Goal: Information Seeking & Learning: Find specific fact

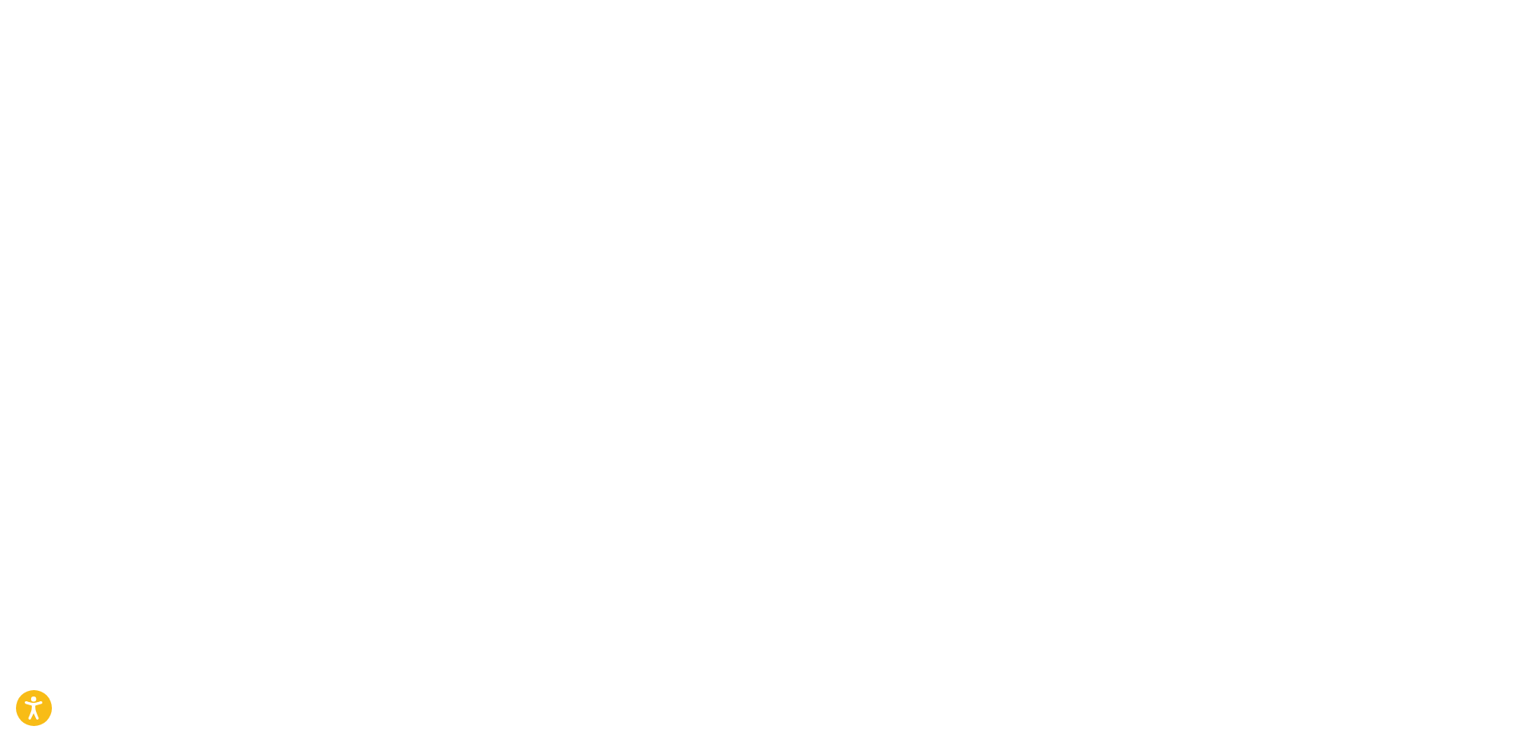
click at [305, 308] on body "Accessibility Screen-Reader Guide, Feedback, and Issue Reporting | New window C…" at bounding box center [764, 371] width 1528 height 742
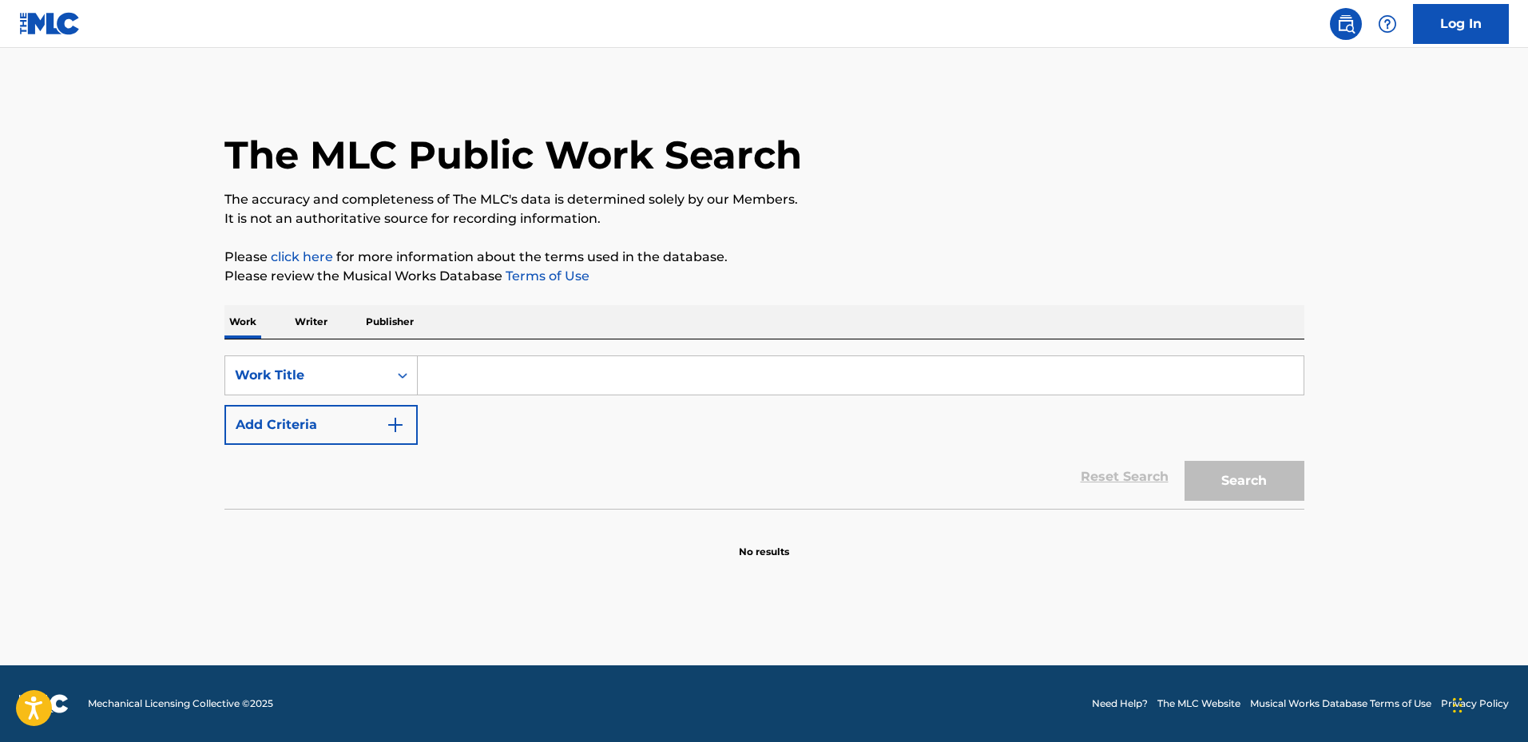
click at [514, 371] on input "Search Form" at bounding box center [861, 375] width 886 height 38
click at [322, 368] on div "Work Title" at bounding box center [307, 375] width 144 height 19
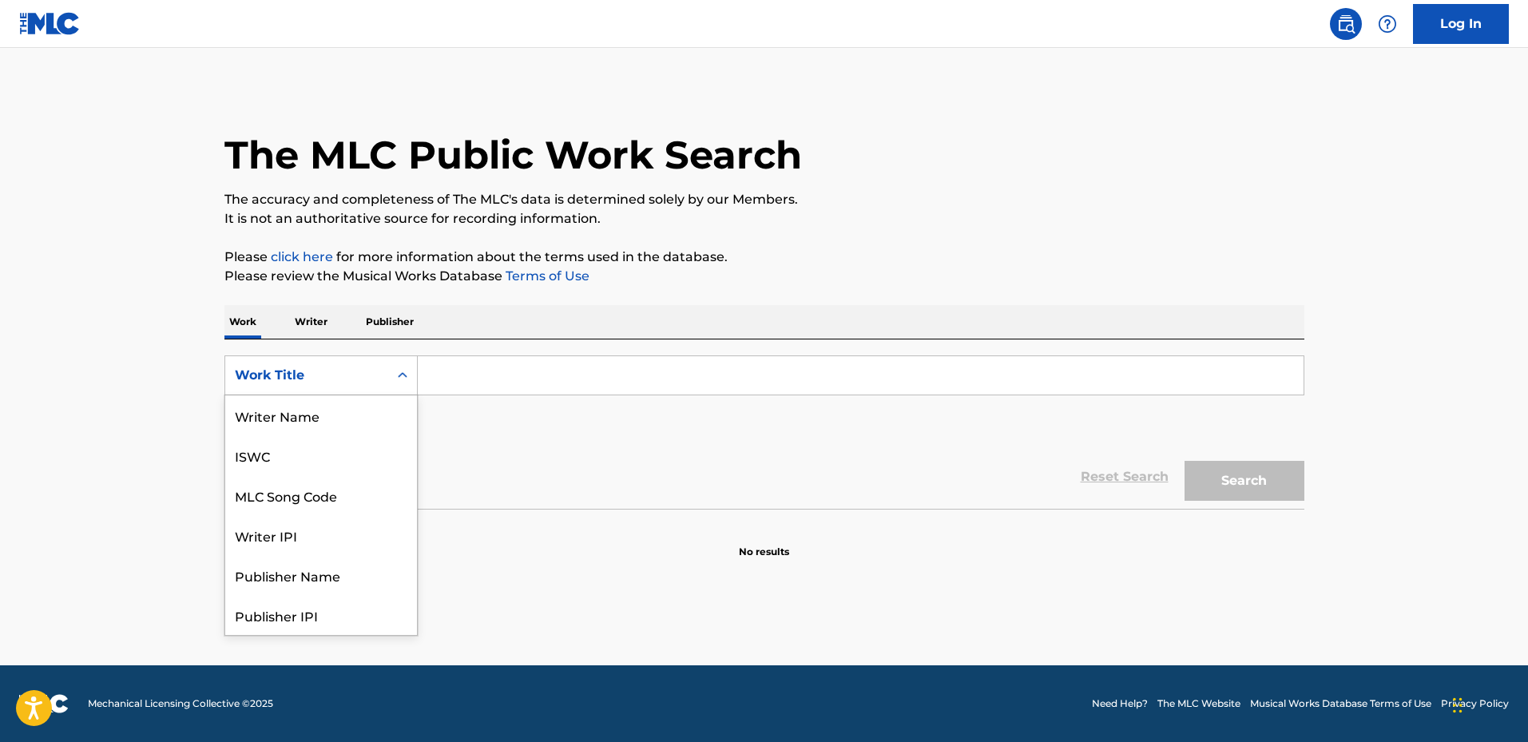
scroll to position [80, 0]
click at [282, 422] on div "MLC Song Code" at bounding box center [321, 415] width 192 height 40
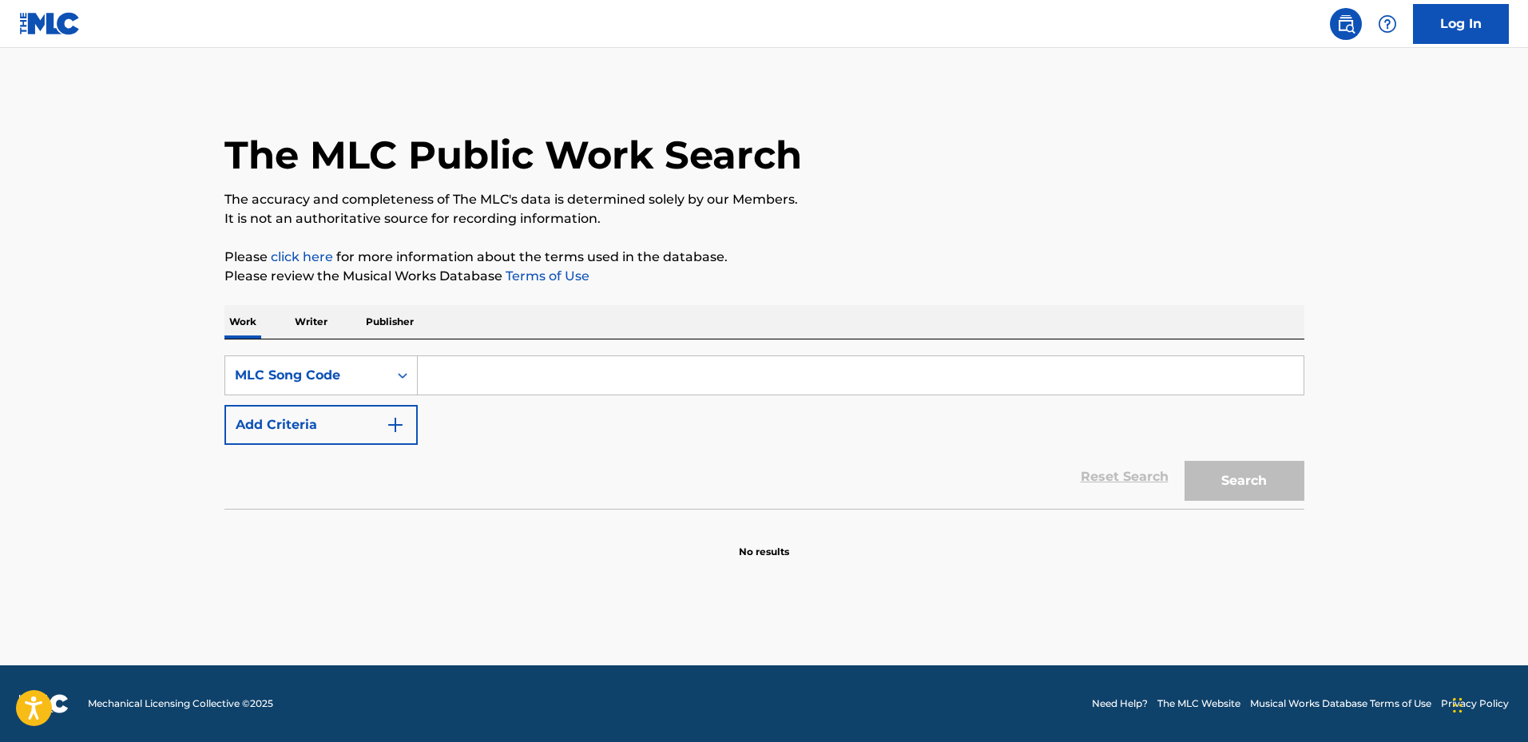
click at [495, 374] on input "Search Form" at bounding box center [861, 375] width 886 height 38
paste input "P7486Y"
type input "P7486Y"
click at [1185, 461] on button "Search" at bounding box center [1245, 481] width 120 height 40
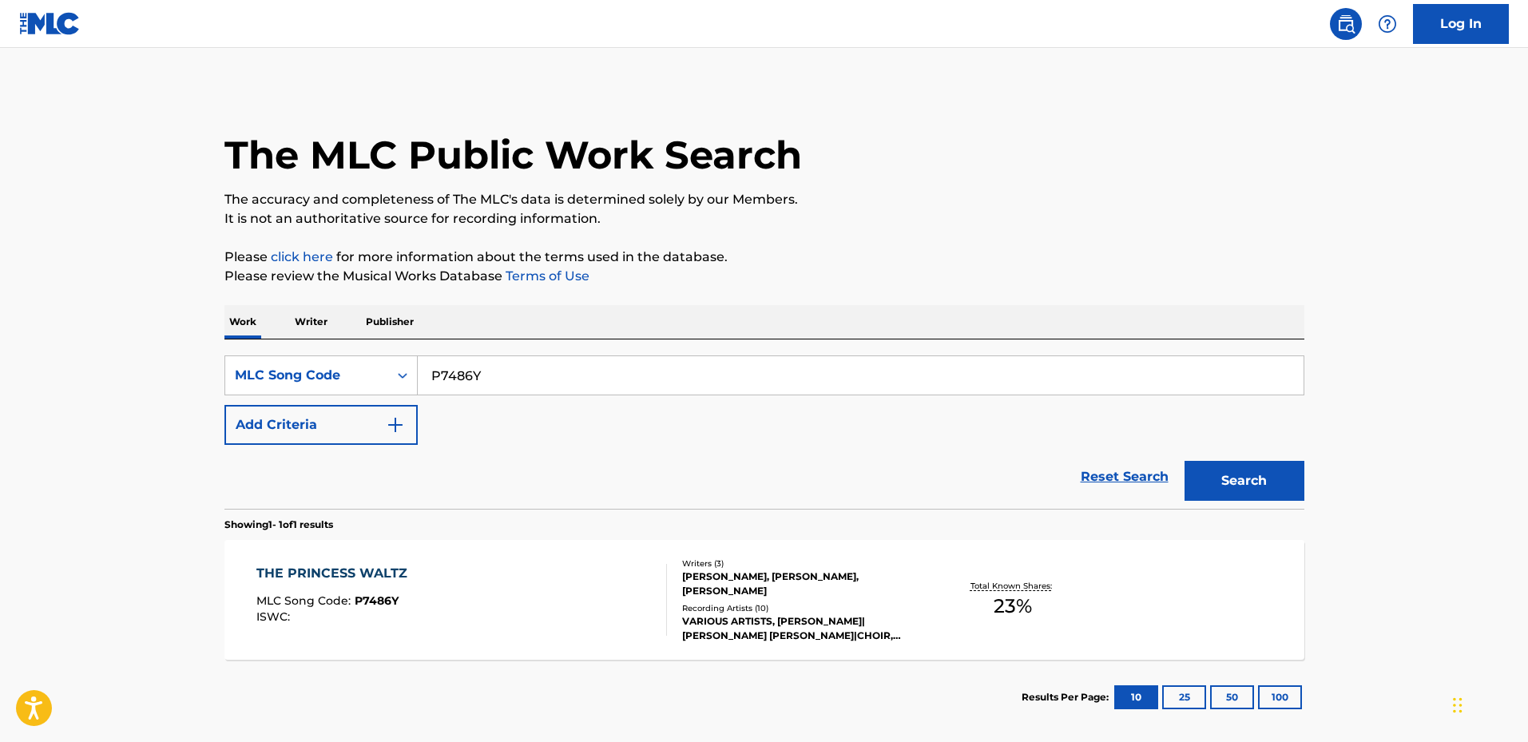
scroll to position [77, 0]
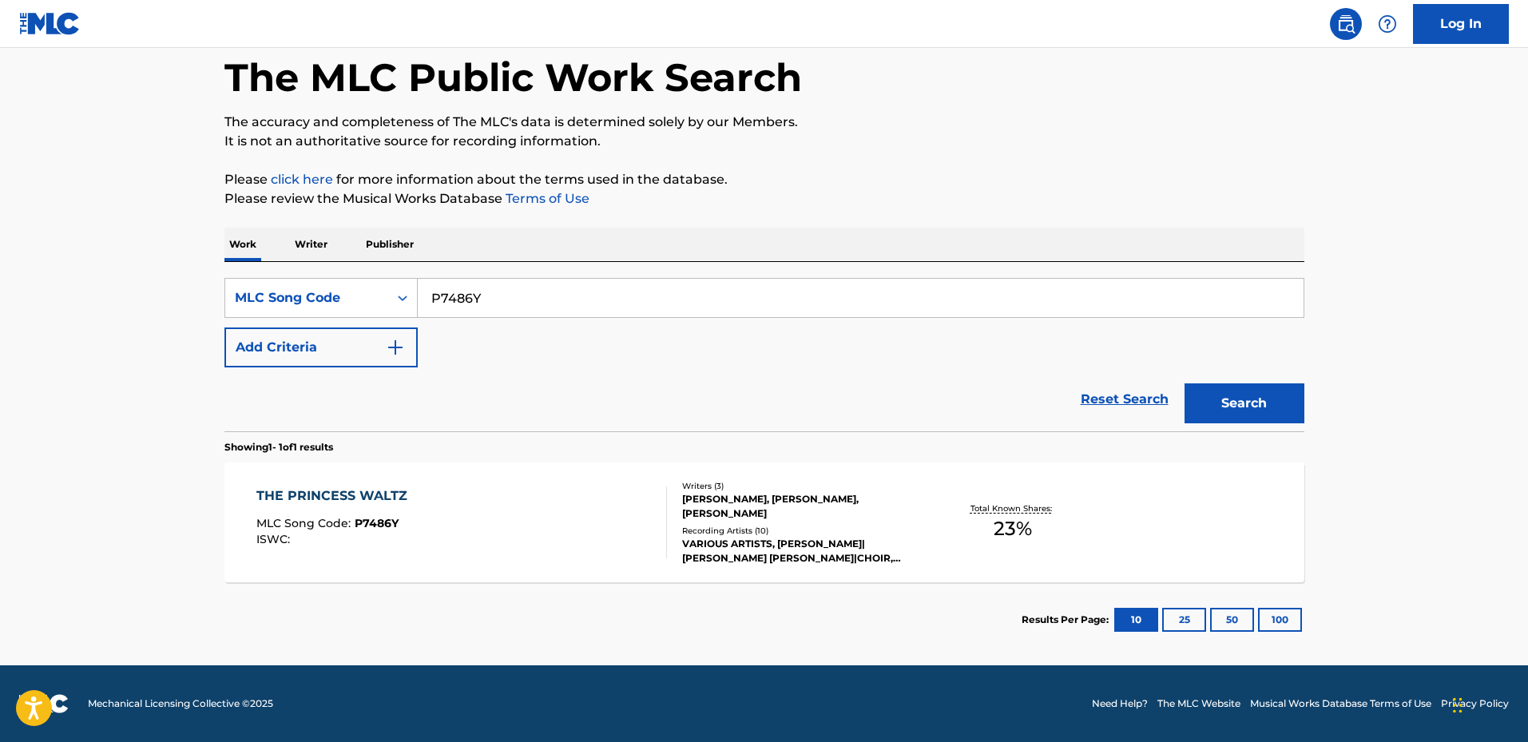
click at [629, 521] on div "THE PRINCESS WALTZ MLC Song Code : P7486Y ISWC :" at bounding box center [461, 523] width 411 height 72
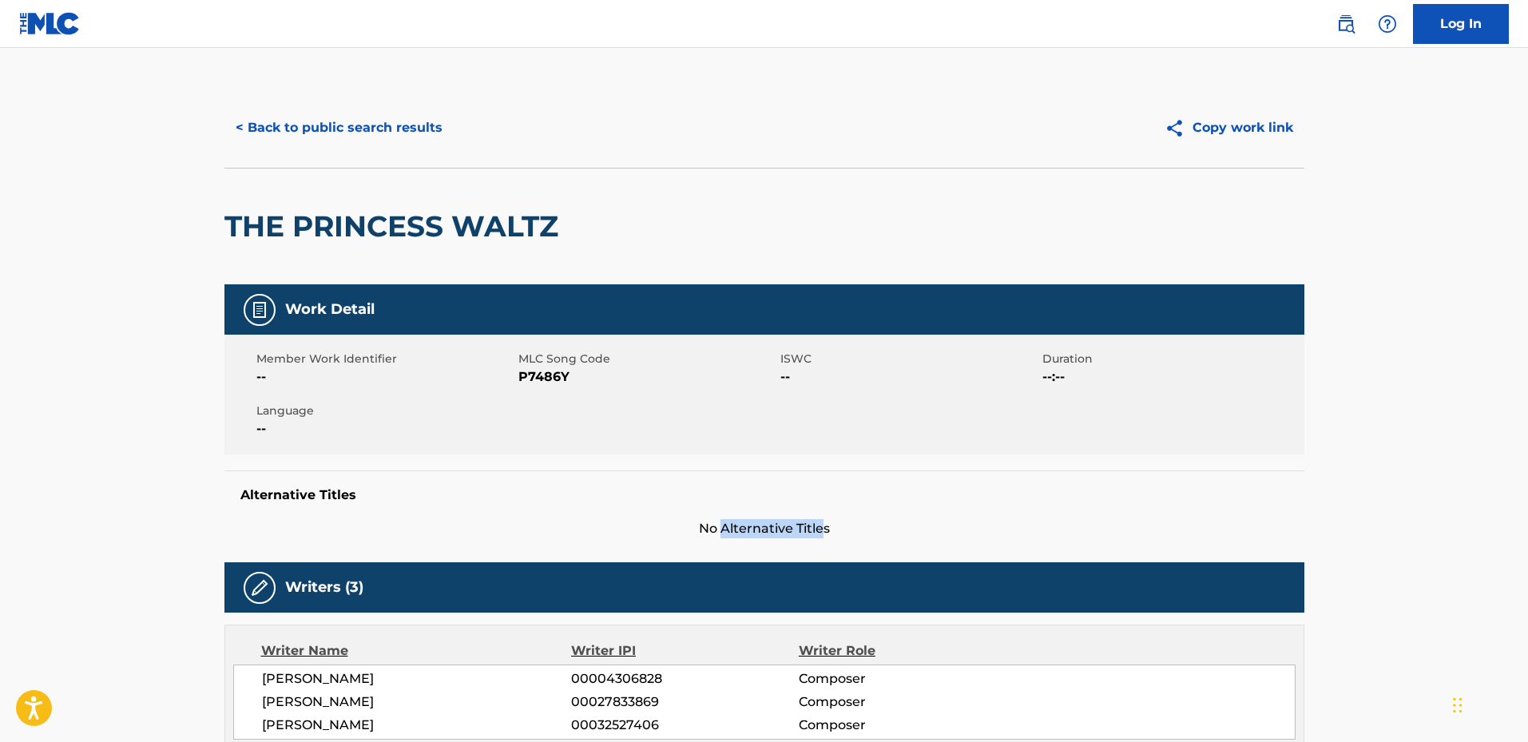
drag, startPoint x: 729, startPoint y: 518, endPoint x: 866, endPoint y: 532, distance: 138.1
click at [866, 532] on div "Alternative Titles No Alternative Titles" at bounding box center [764, 505] width 1080 height 68
click at [228, 220] on h2 "THE PRINCESS WALTZ" at bounding box center [395, 227] width 342 height 36
drag, startPoint x: 228, startPoint y: 220, endPoint x: 385, endPoint y: 219, distance: 157.4
click at [228, 220] on h2 "THE PRINCESS WALTZ" at bounding box center [395, 227] width 342 height 36
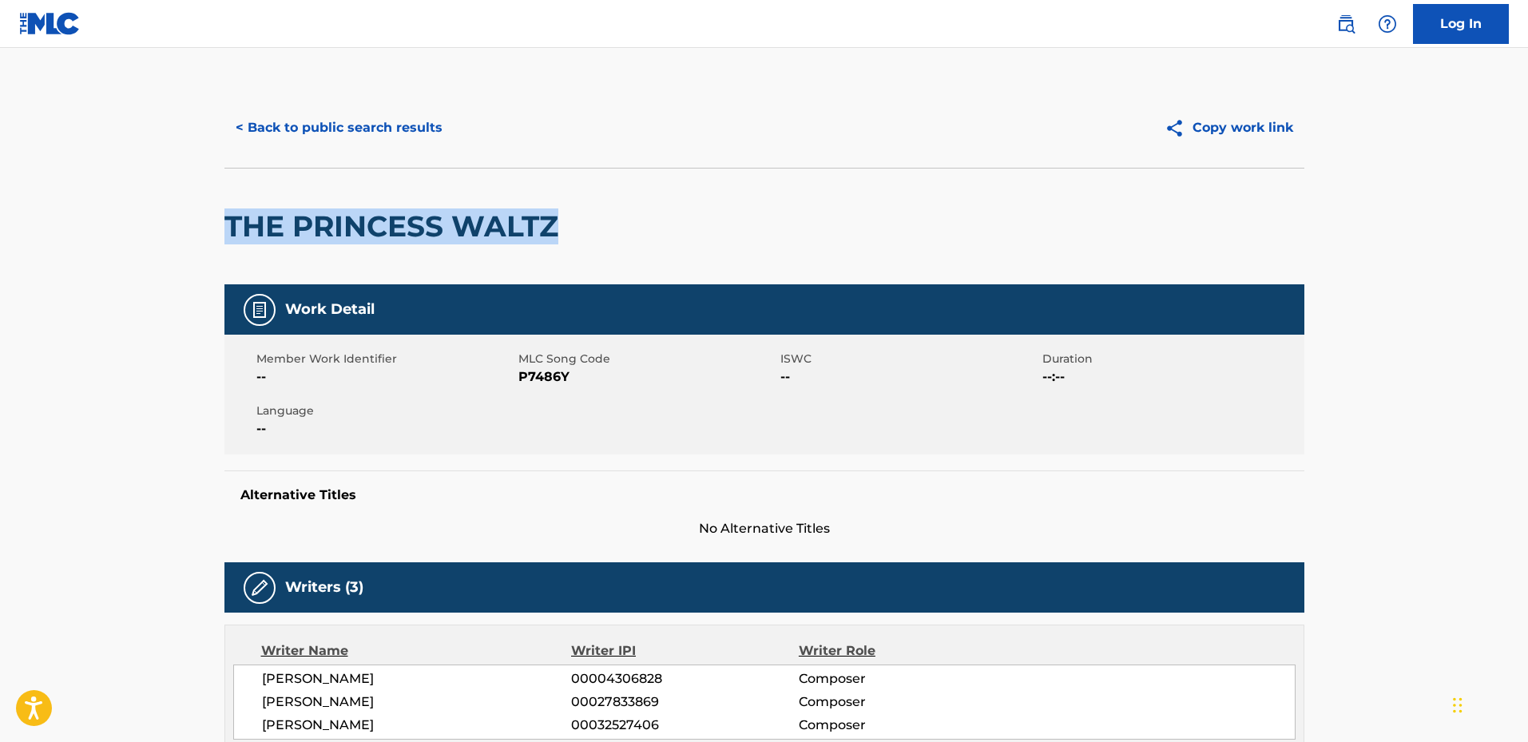
click at [533, 213] on h2 "THE PRINCESS WALTZ" at bounding box center [395, 227] width 342 height 36
copy h2 "THE PRINCESS WALTZ"
click at [300, 117] on button "< Back to public search results" at bounding box center [338, 128] width 229 height 40
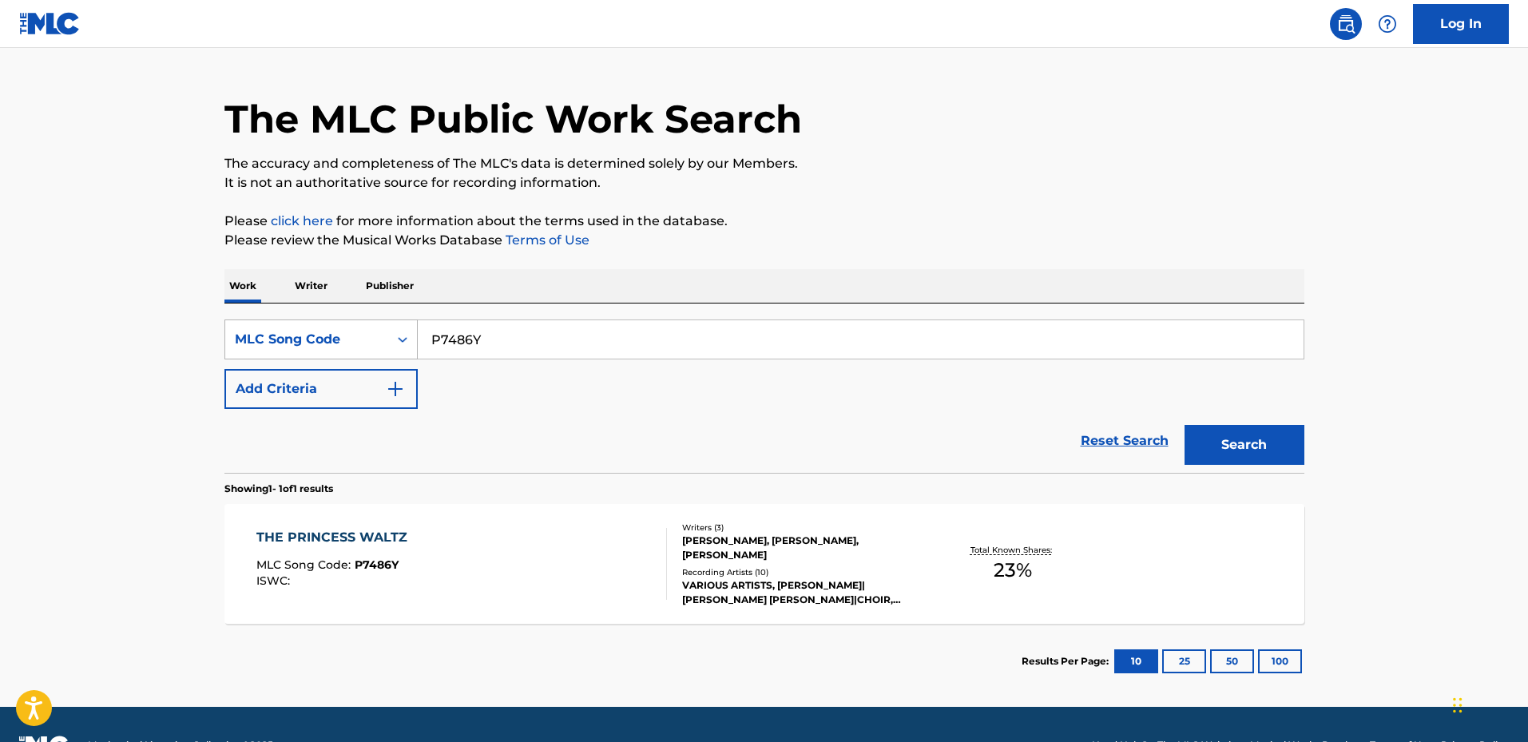
click at [308, 328] on div "MLC Song Code" at bounding box center [306, 339] width 163 height 30
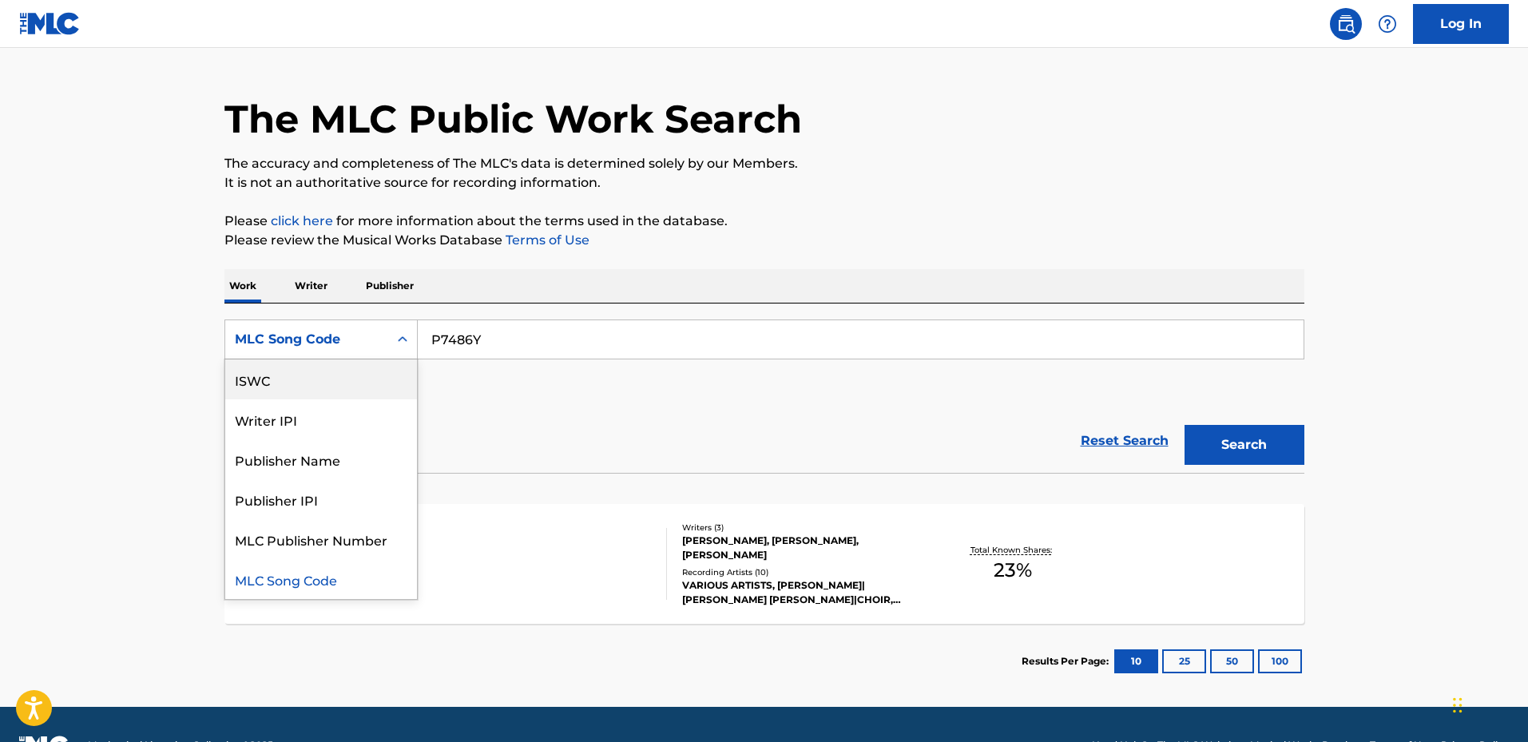
scroll to position [0, 0]
click at [295, 377] on div "Work Title" at bounding box center [321, 380] width 192 height 40
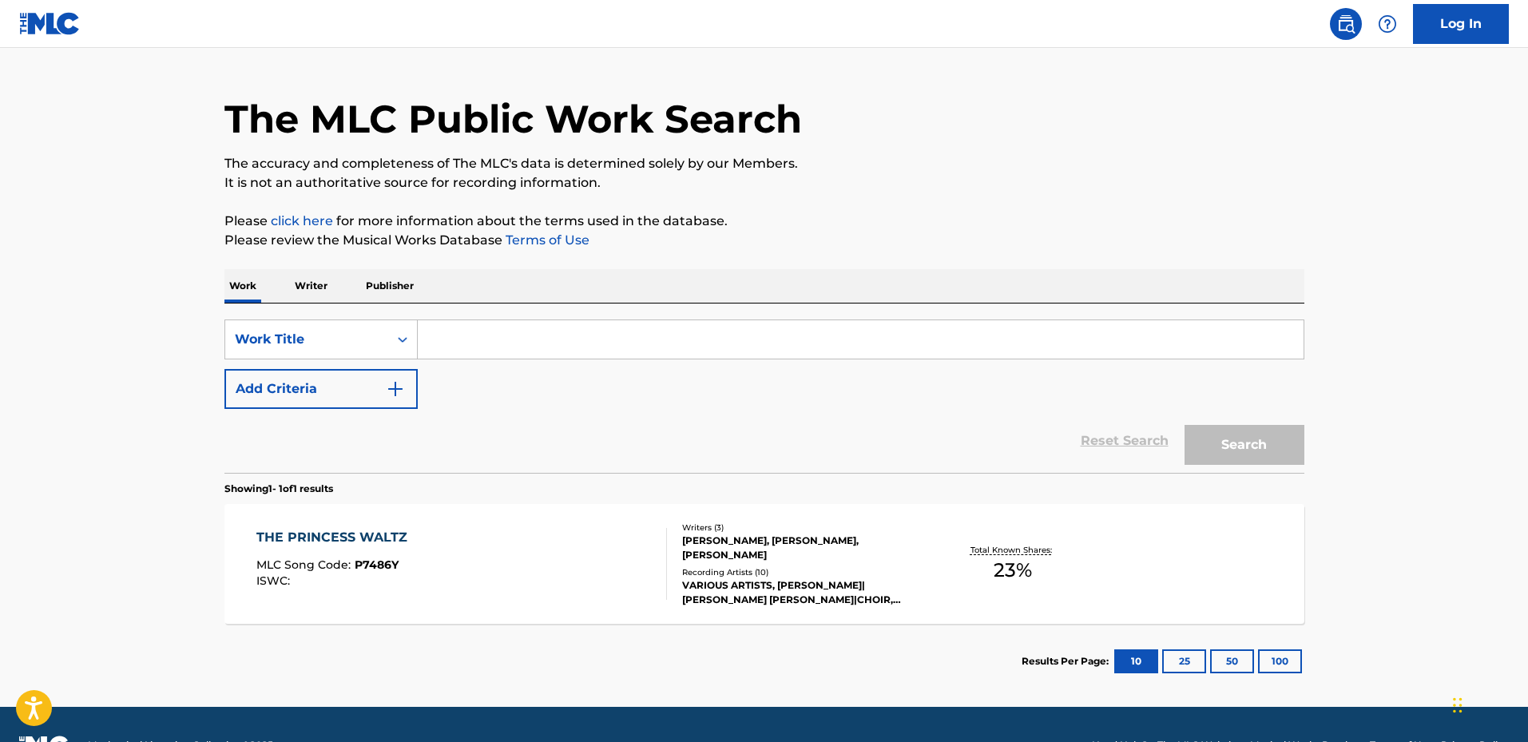
click at [477, 343] on input "Search Form" at bounding box center [861, 339] width 886 height 38
paste input "Princess Waltz The Fr [PERSON_NAME]"
type input "Princess Waltz The Fr [PERSON_NAME]"
click at [340, 395] on button "Add Criteria" at bounding box center [320, 389] width 193 height 40
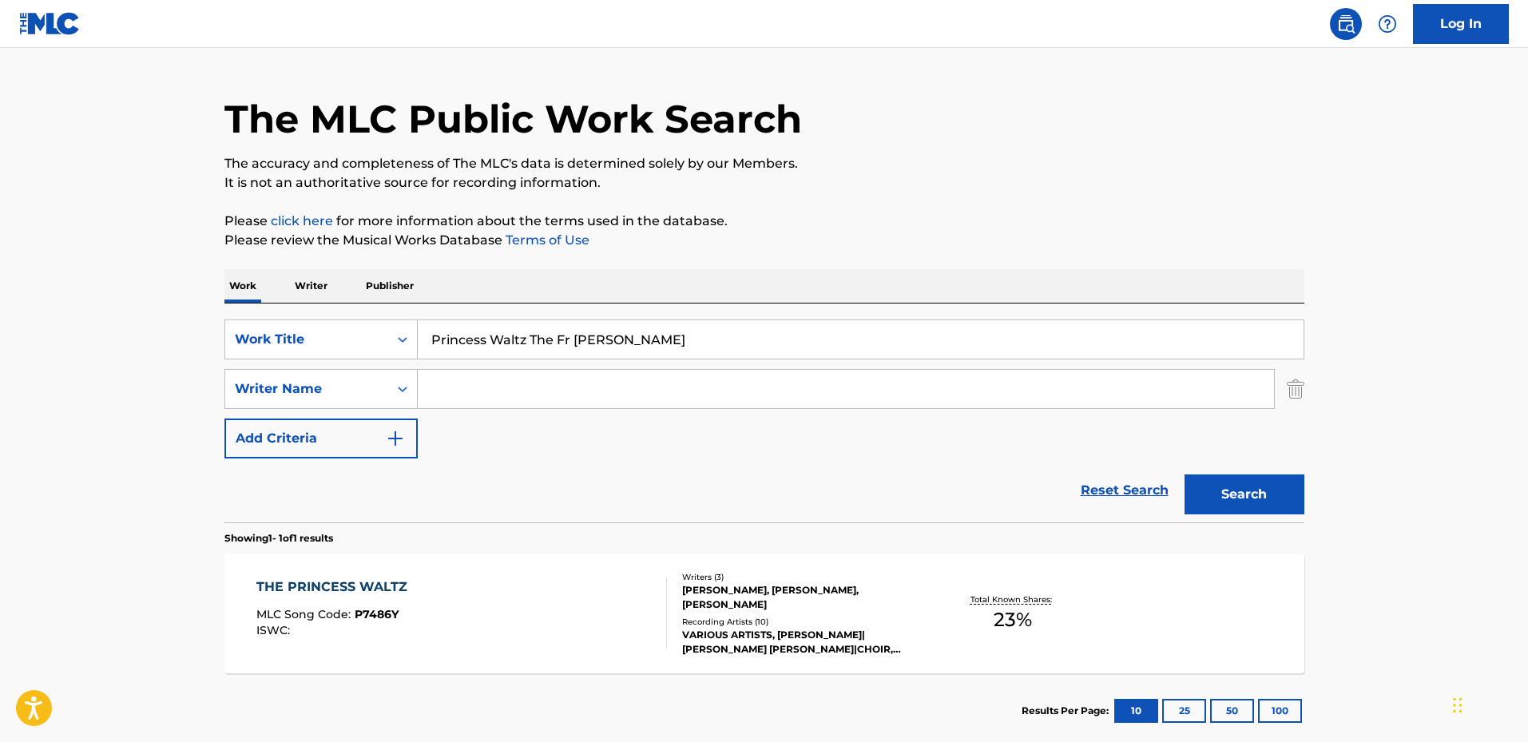
click at [487, 383] on input "Search Form" at bounding box center [846, 389] width 856 height 38
click at [522, 402] on input "Search Form" at bounding box center [846, 389] width 856 height 38
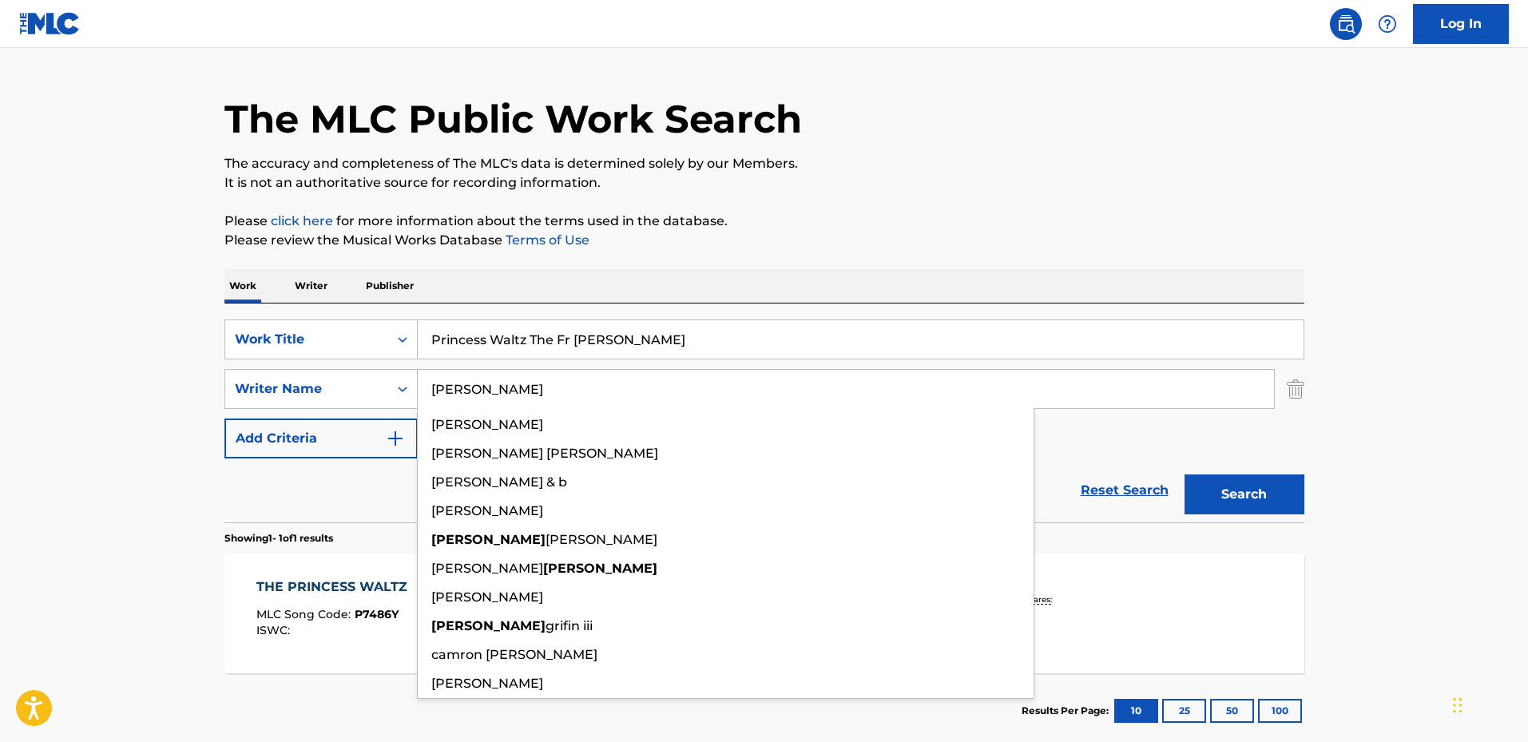
type input "[PERSON_NAME]"
click at [1185, 475] on button "Search" at bounding box center [1245, 495] width 120 height 40
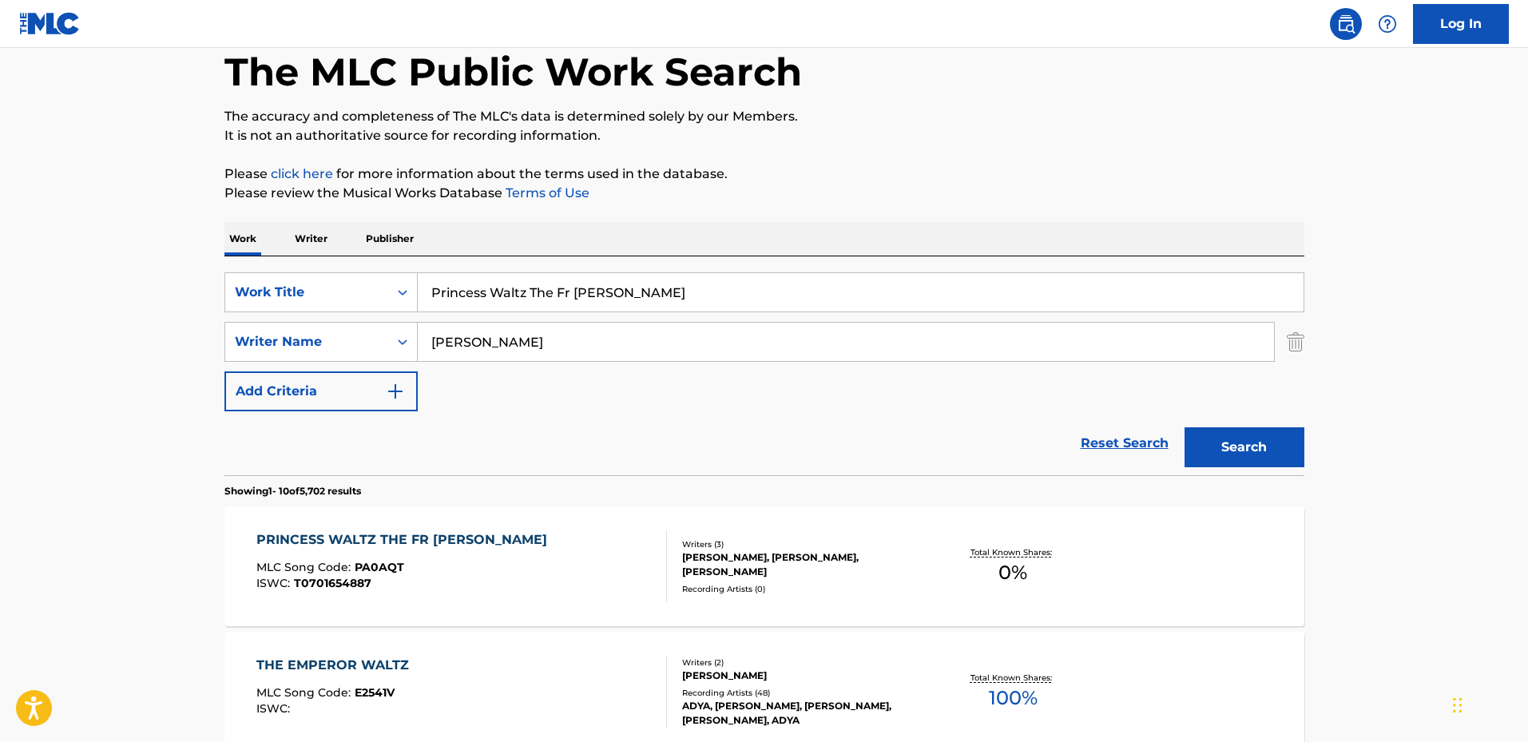
scroll to position [163, 0]
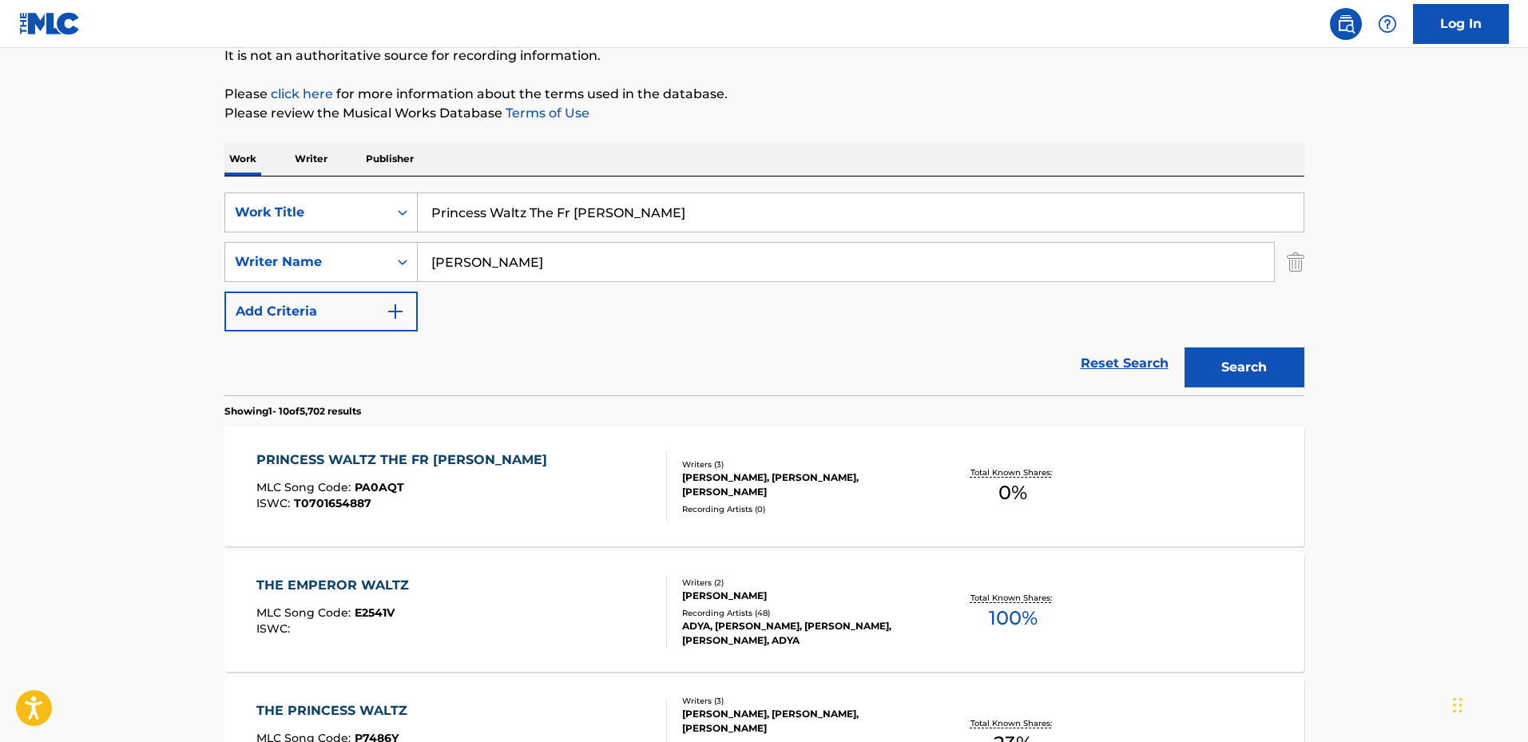
click at [610, 490] on div "PRINCESS WALTZ THE FR [PERSON_NAME] MLC Song Code : PA0AQT ISWC : T0701654887" at bounding box center [461, 487] width 411 height 72
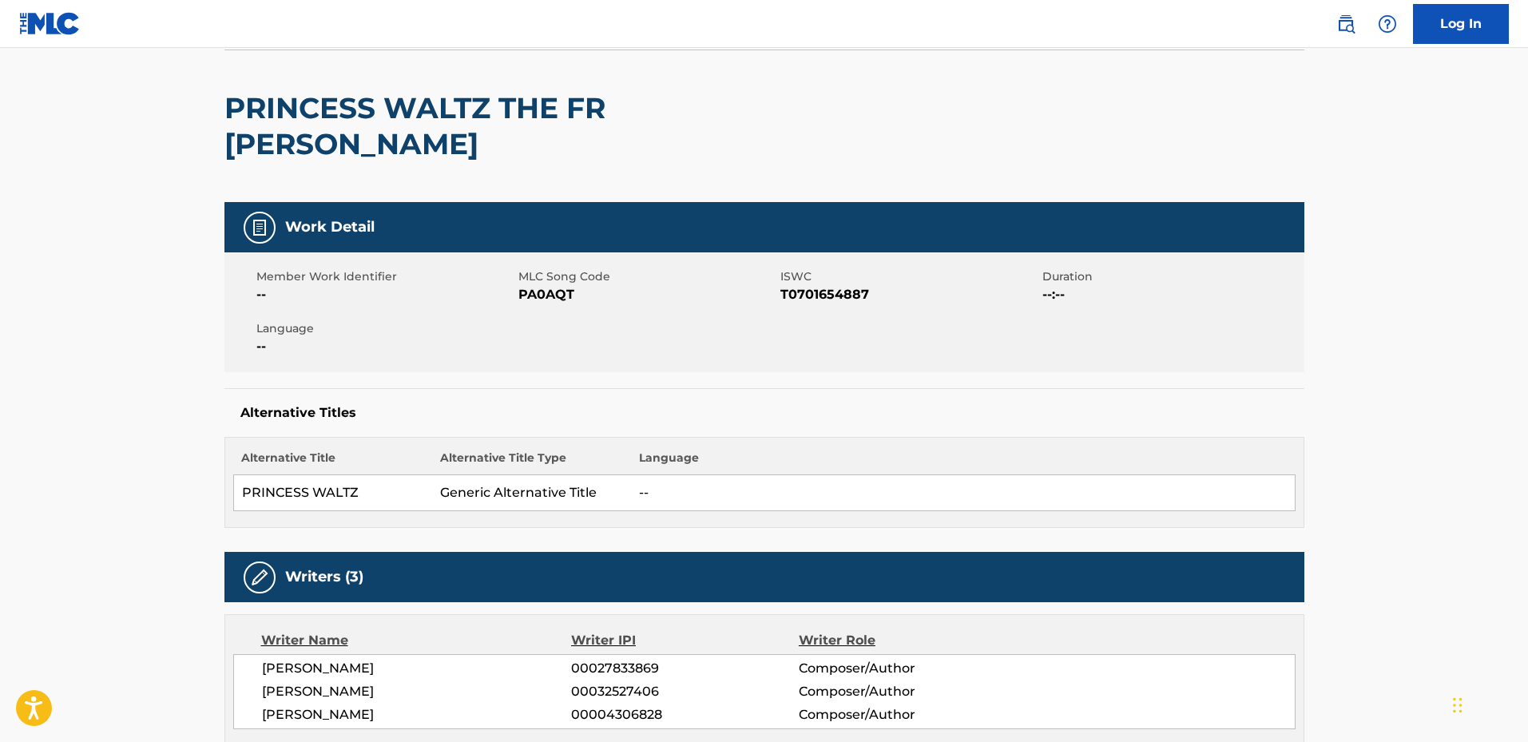
scroll to position [38, 0]
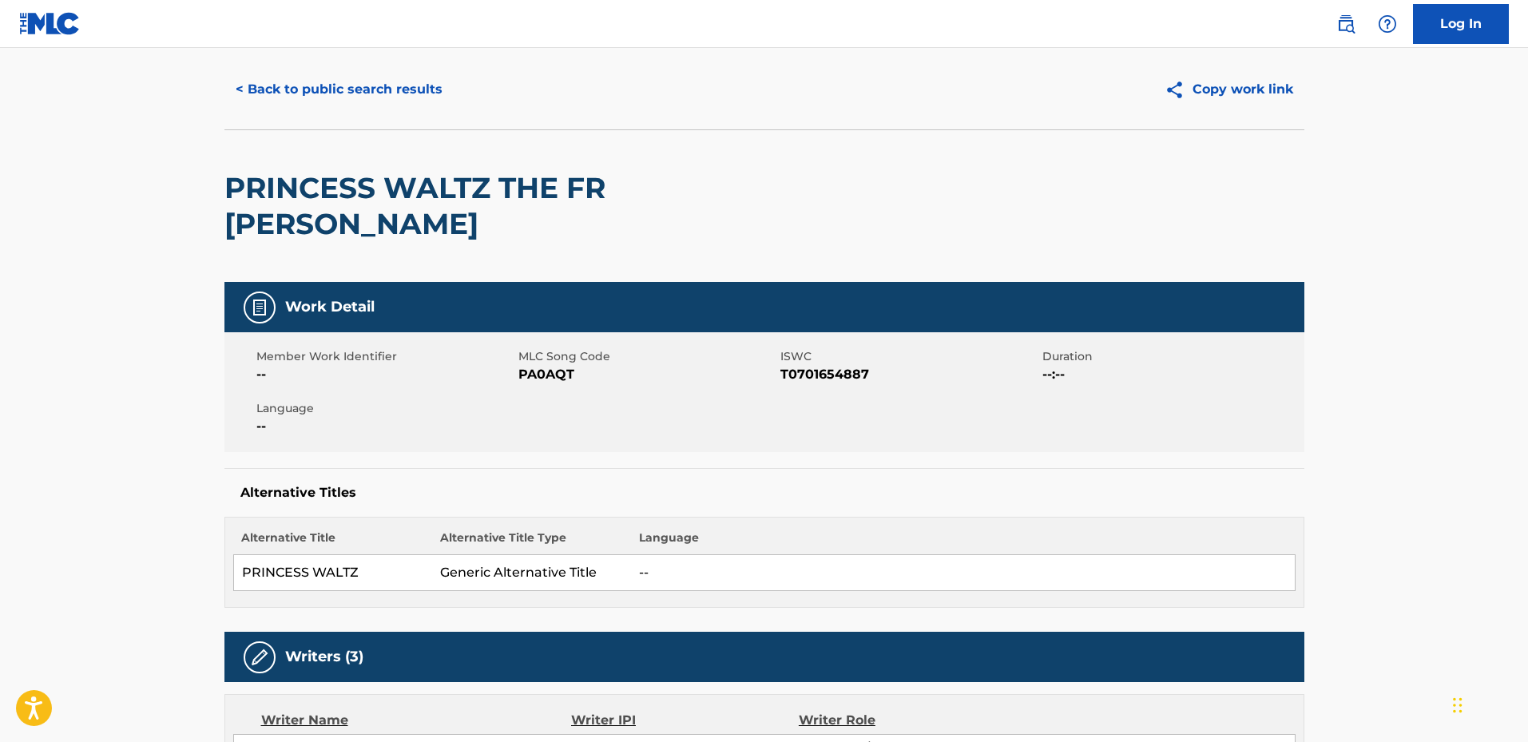
click at [110, 435] on main "< Back to public search results Copy work link PRINCESS WALTZ THE FR [PERSON_NA…" at bounding box center [764, 555] width 1528 height 1091
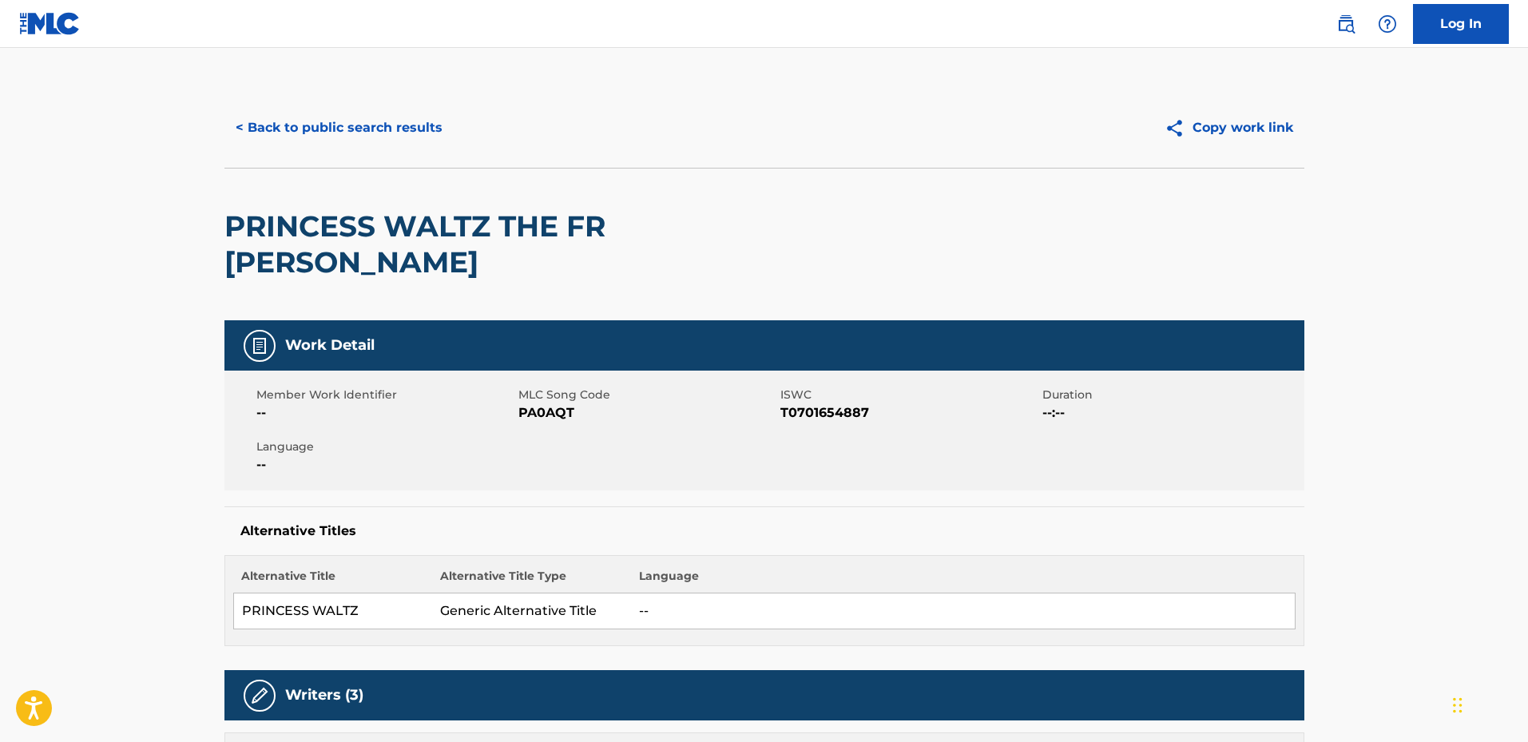
click at [263, 212] on h2 "PRINCESS WALTZ THE FR [PERSON_NAME]" at bounding box center [548, 245] width 648 height 72
click at [248, 594] on td "PRINCESS WALTZ" at bounding box center [332, 612] width 199 height 36
click at [351, 594] on td "PRINCESS WALTZ" at bounding box center [332, 612] width 199 height 36
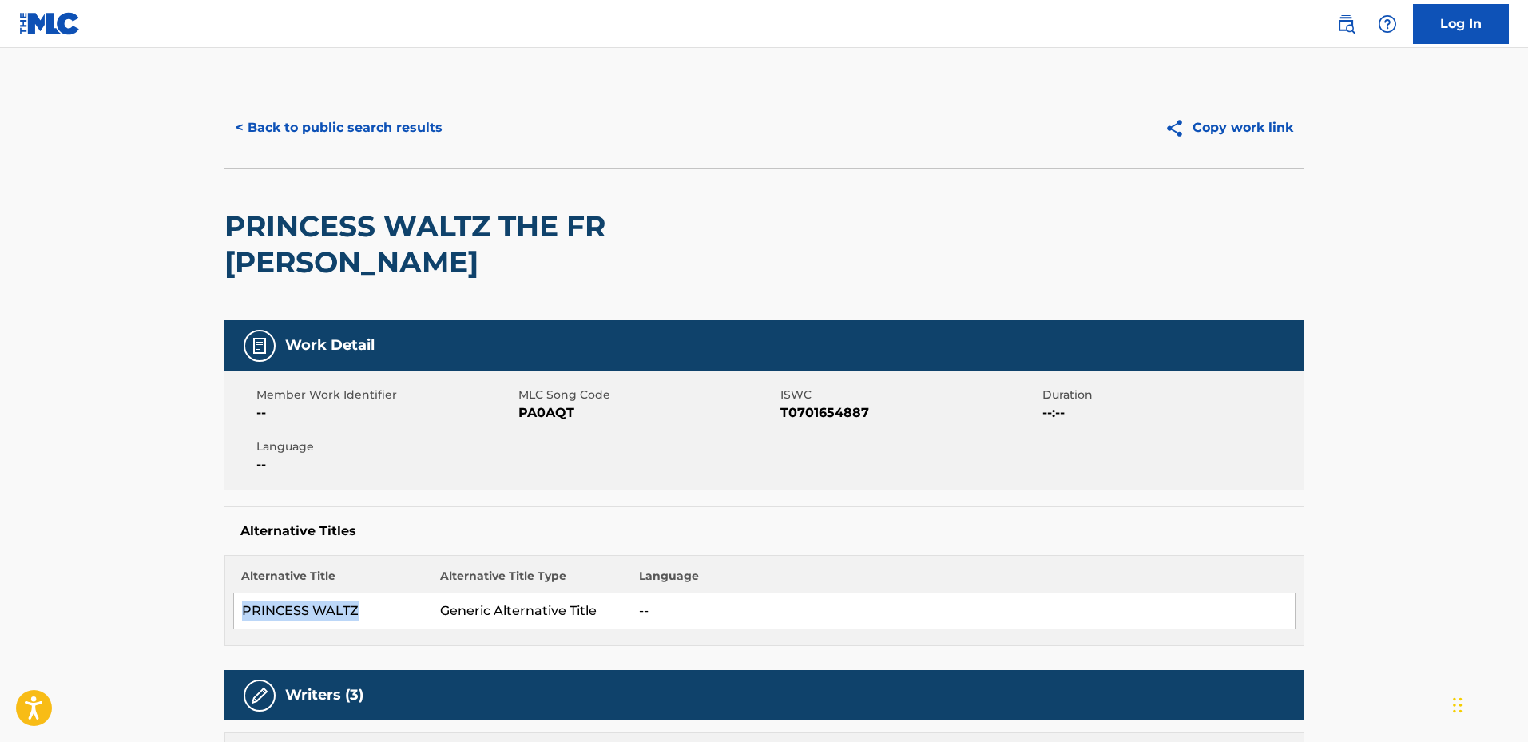
copy td "PRINCESS WALTZ"
click at [253, 121] on button "< Back to public search results" at bounding box center [338, 128] width 229 height 40
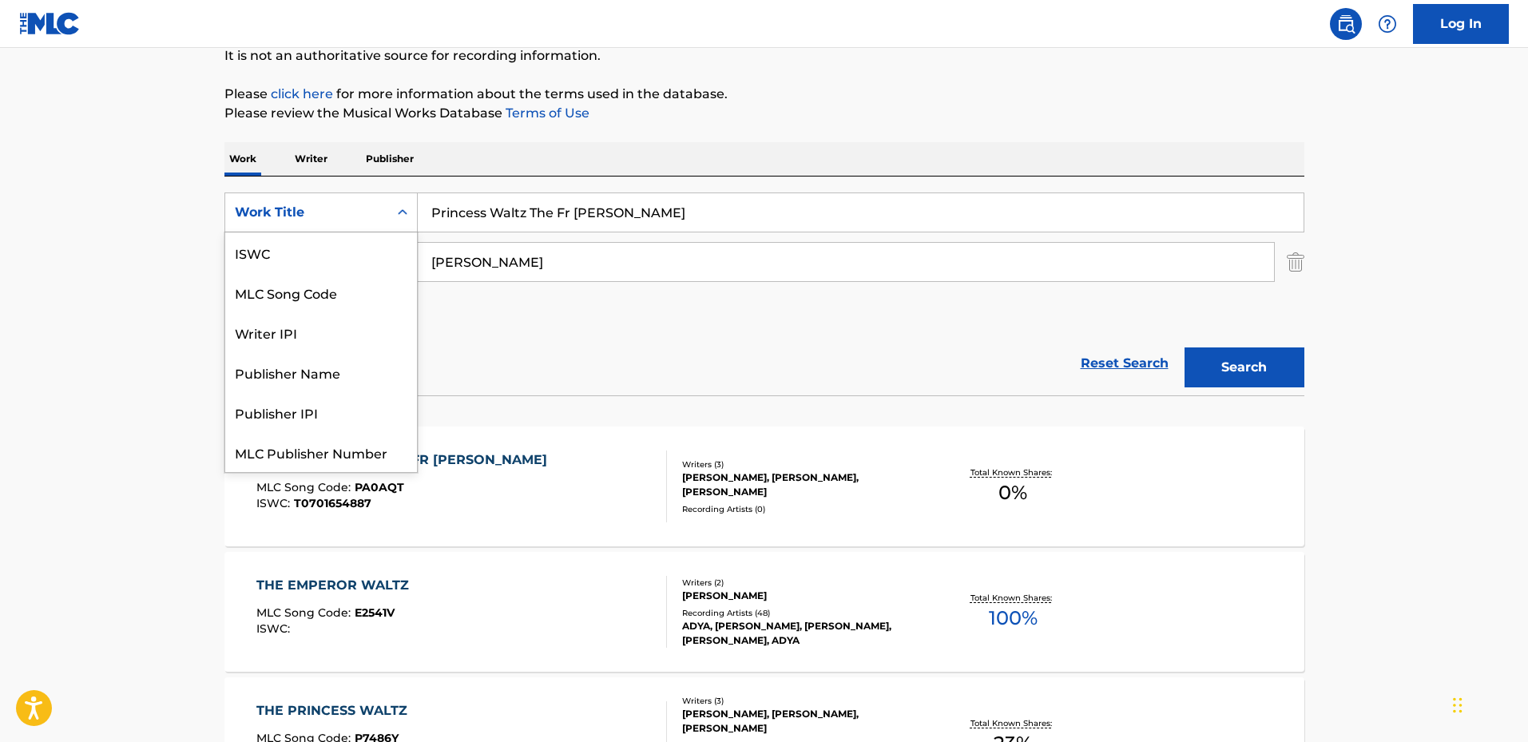
click at [346, 211] on div "Work Title" at bounding box center [307, 212] width 144 height 19
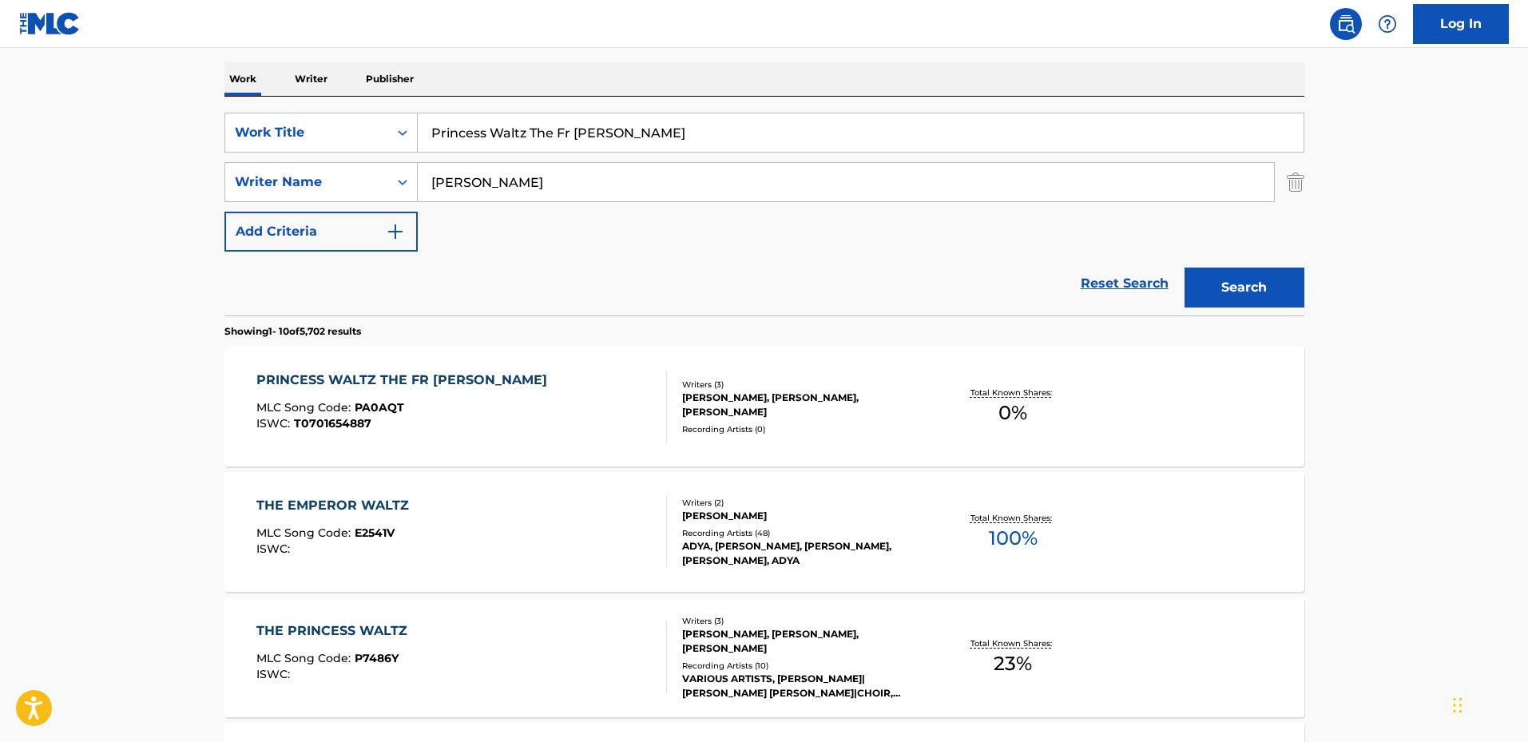
scroll to position [163, 0]
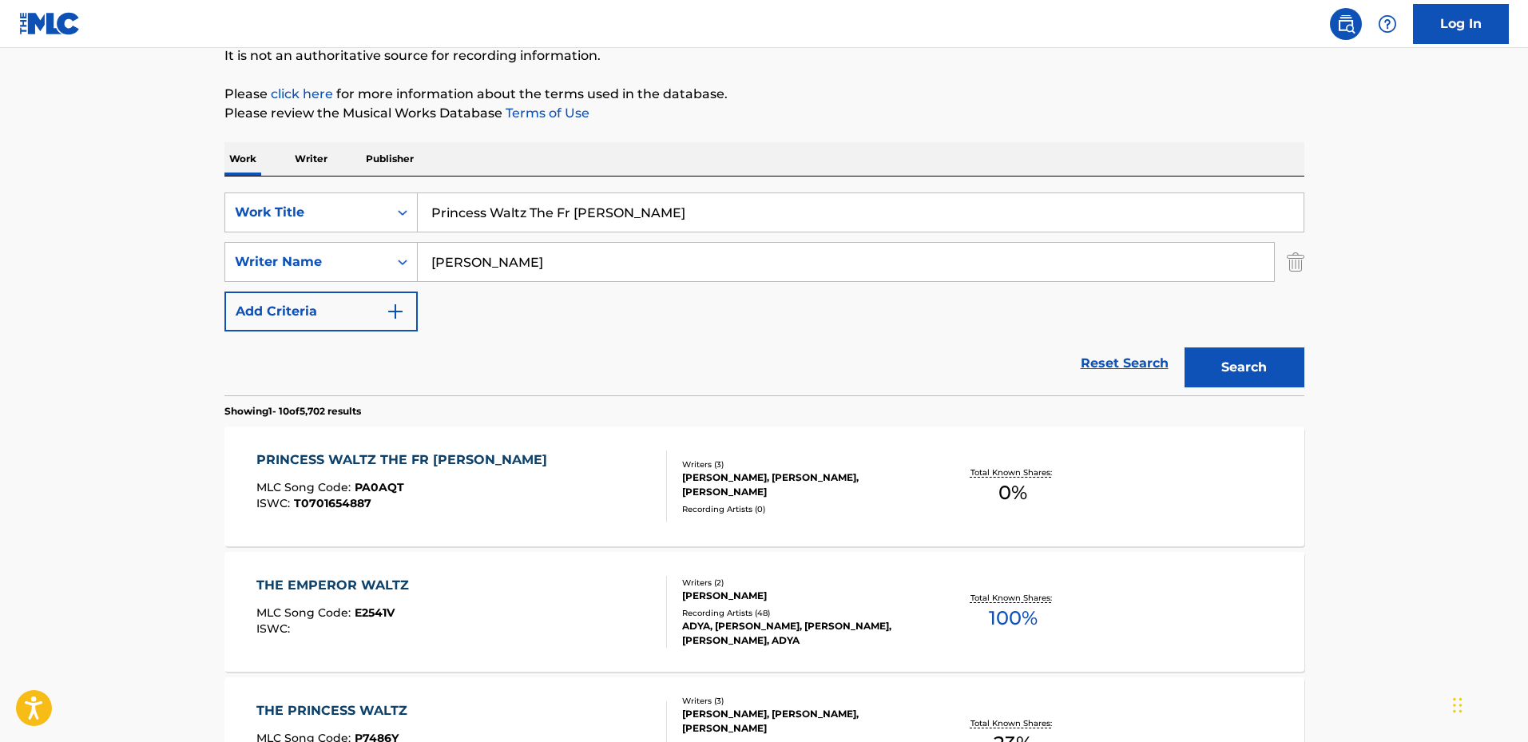
click at [674, 471] on div "Writers ( 3 ) [PERSON_NAME], [PERSON_NAME], [PERSON_NAME] Recording Artists ( 0…" at bounding box center [795, 487] width 256 height 57
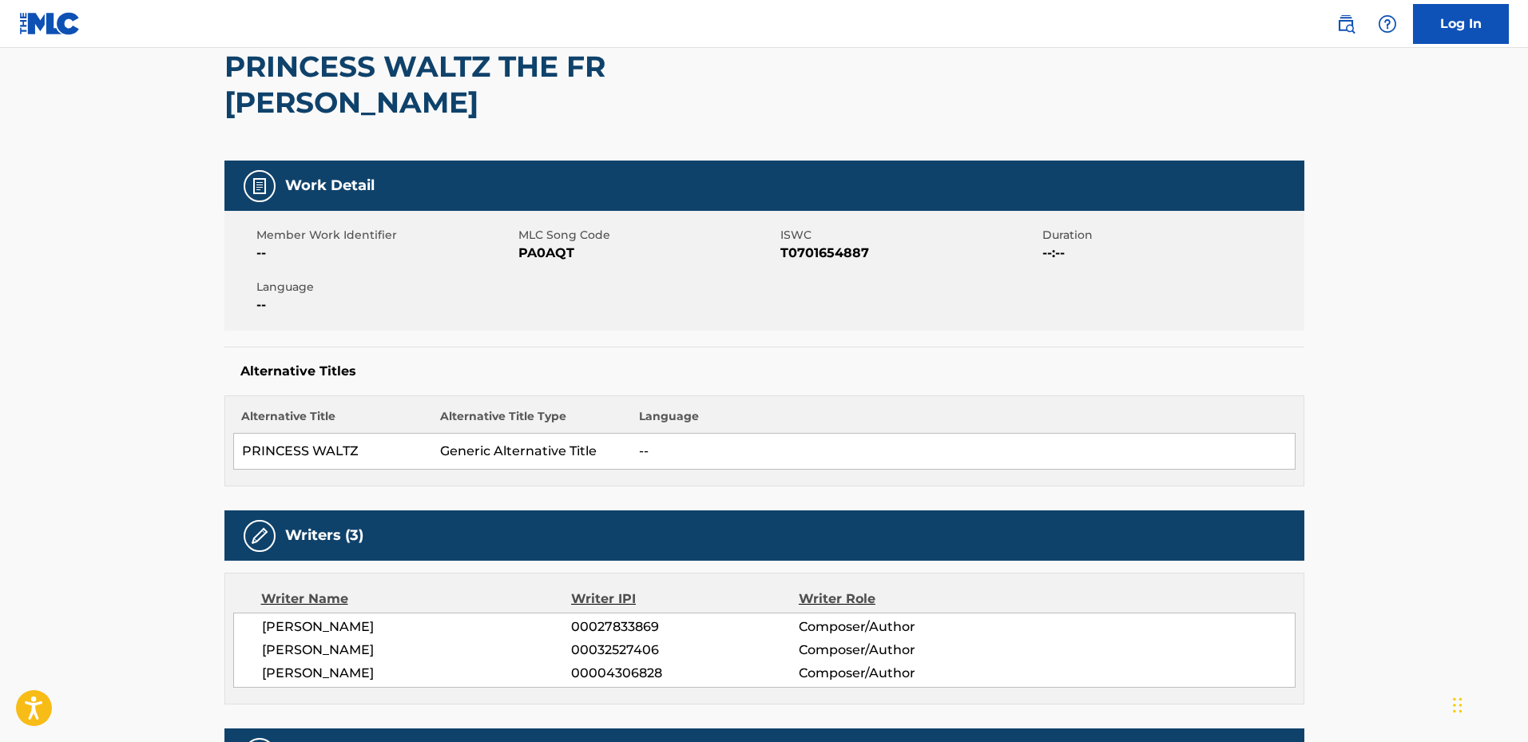
scroll to position [80, 0]
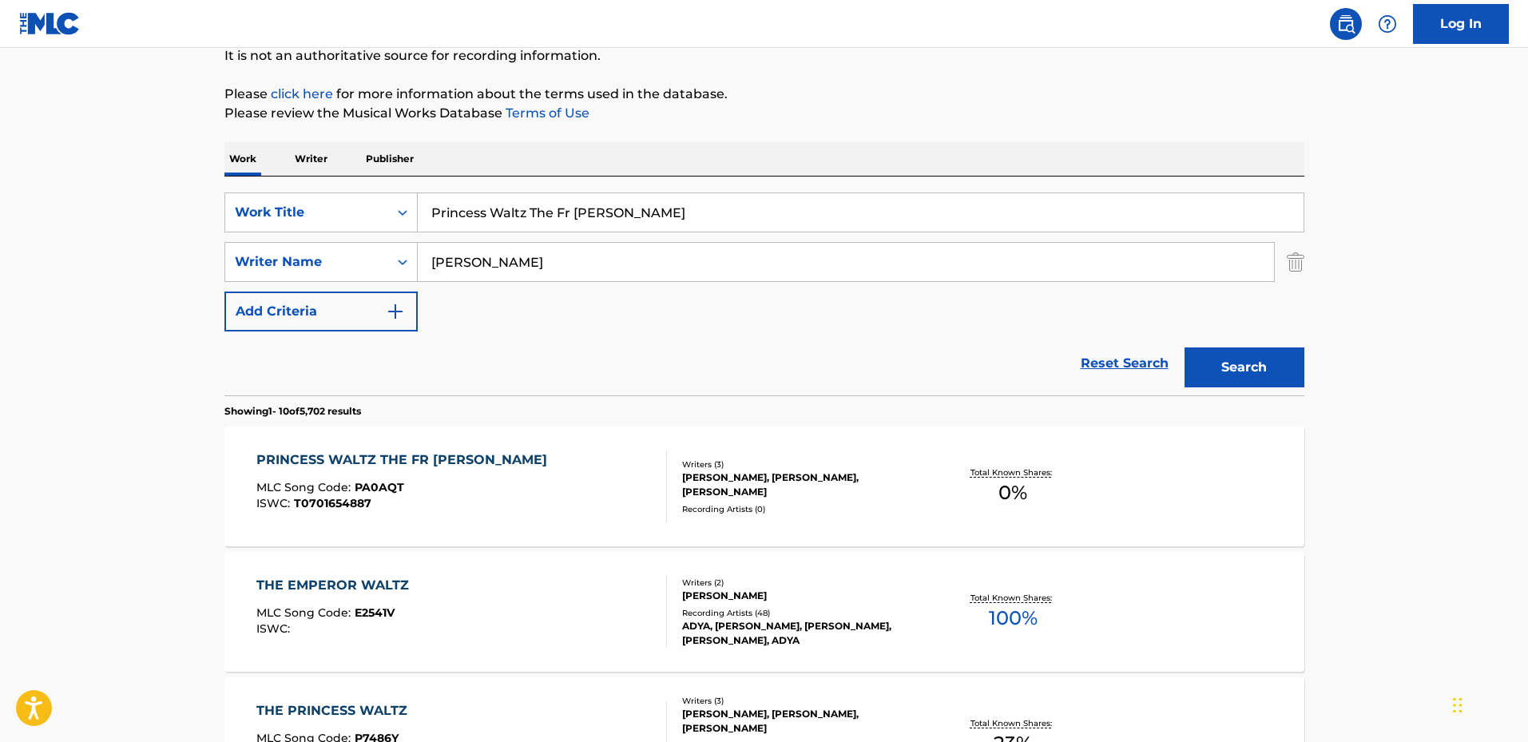
scroll to position [83, 0]
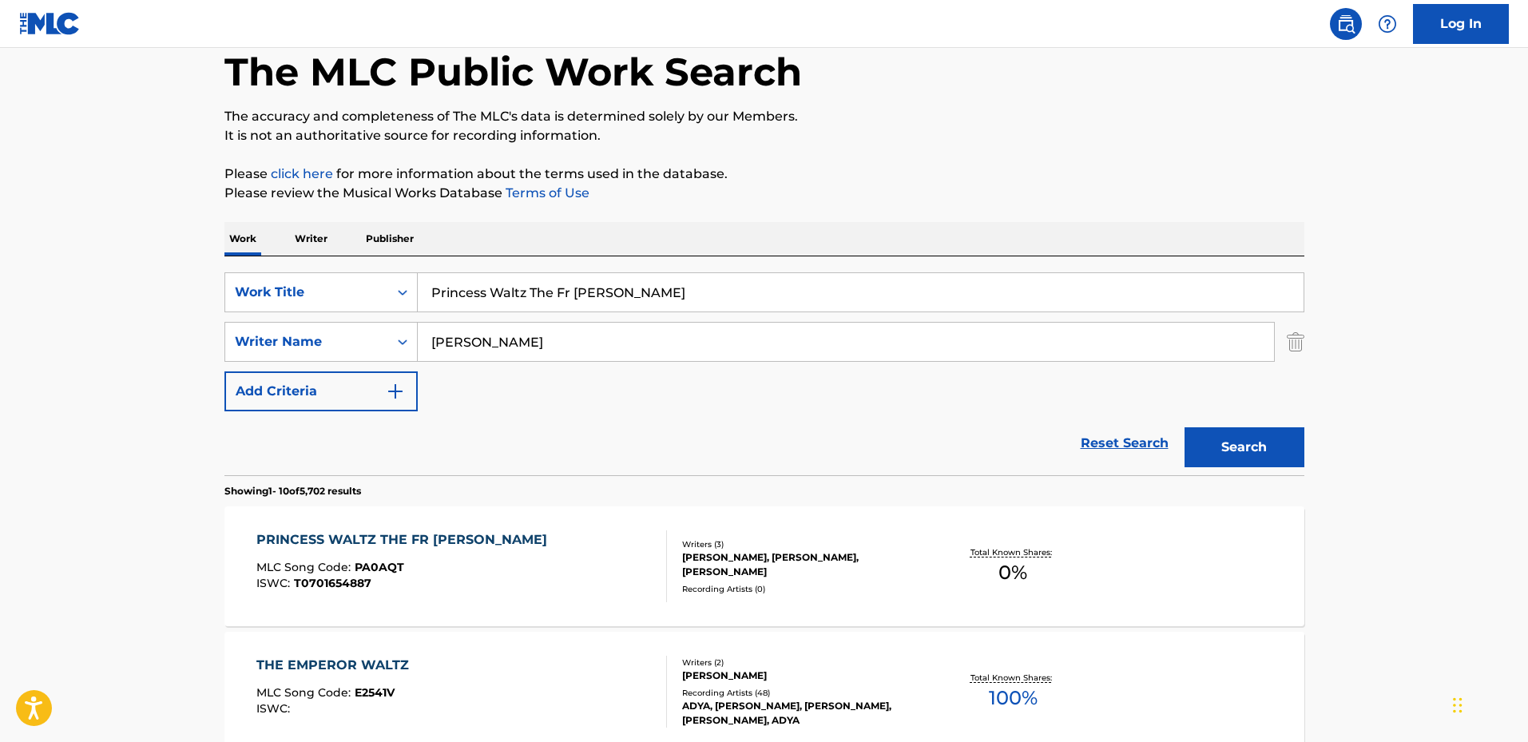
click at [640, 272] on div "SearchWithCriteria47cbd80a-bf46-4eb0-b701-1d4b0aa0580e Work Title Princess Walt…" at bounding box center [764, 365] width 1080 height 219
click at [371, 223] on p "Publisher" at bounding box center [390, 239] width 58 height 34
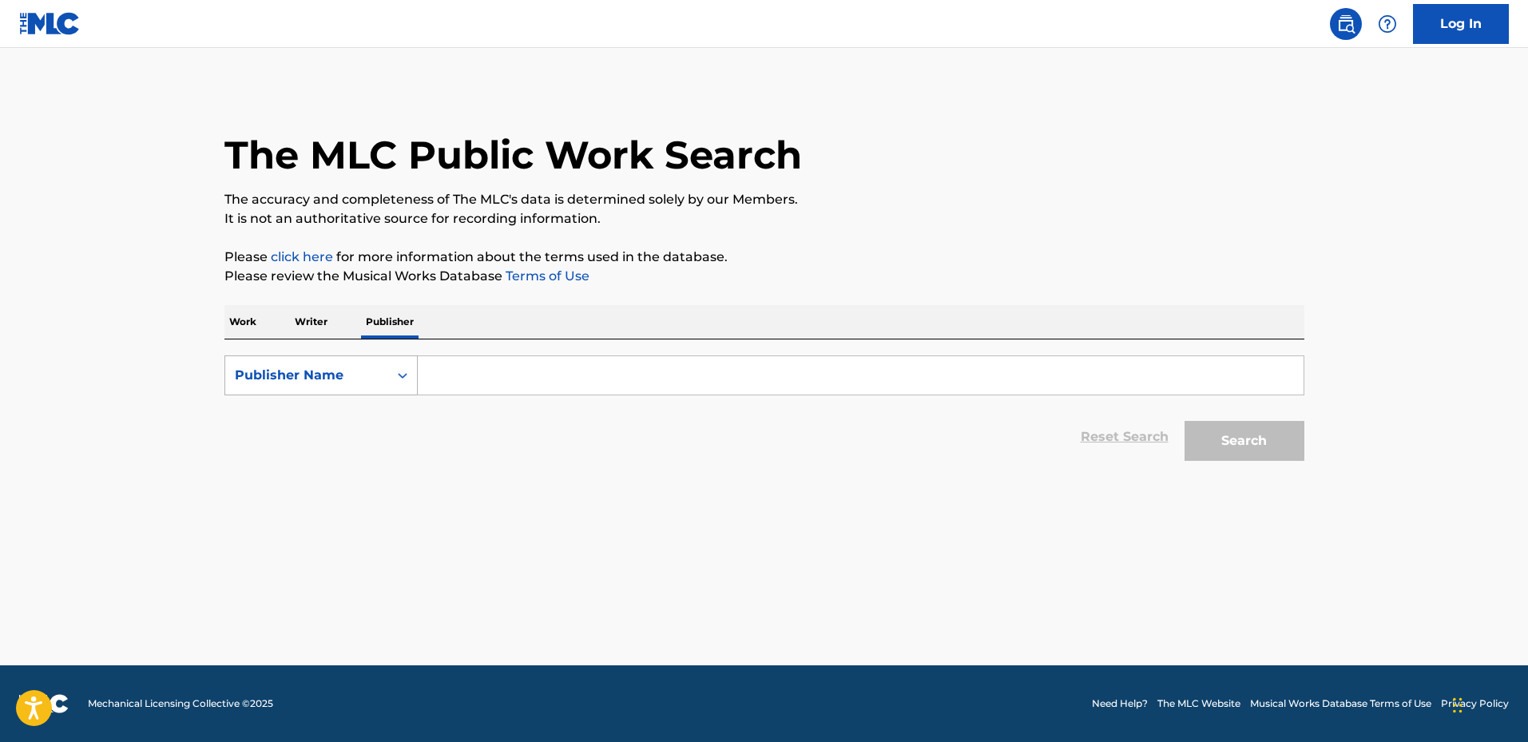
click at [357, 377] on div "Publisher Name" at bounding box center [307, 375] width 144 height 19
click at [240, 320] on p "Work" at bounding box center [242, 322] width 37 height 34
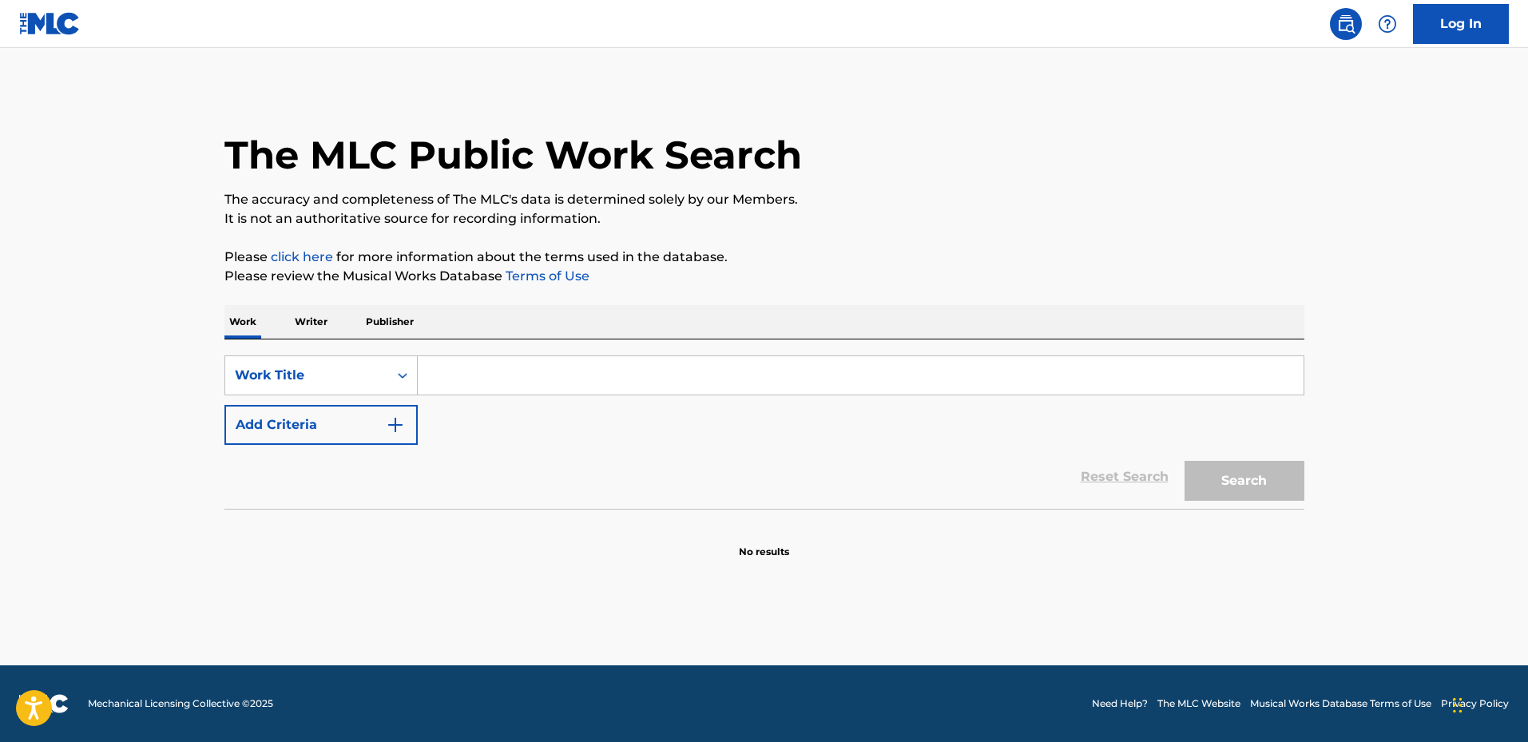
click at [312, 322] on p "Writer" at bounding box center [311, 322] width 42 height 34
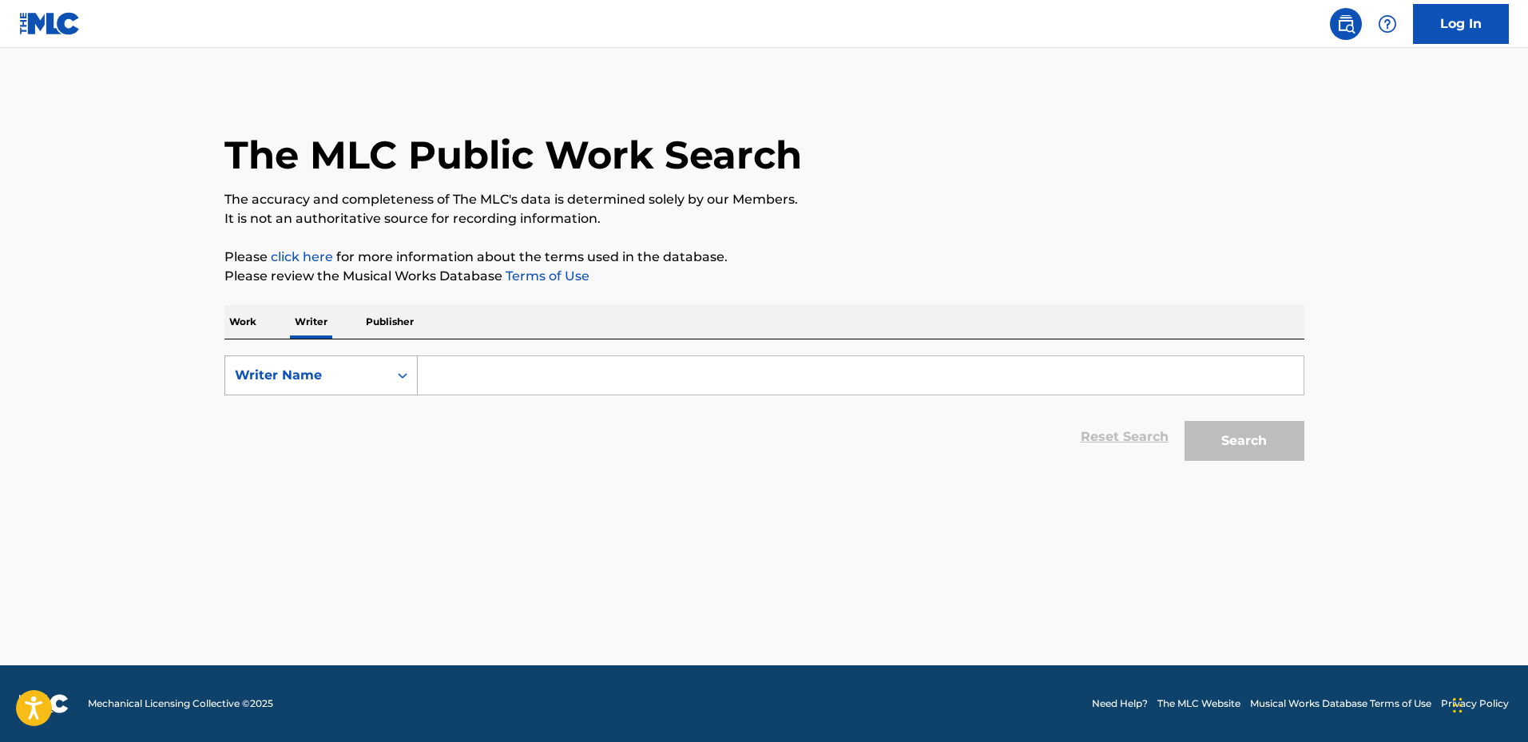
click at [321, 368] on div "Writer Name" at bounding box center [307, 375] width 144 height 19
click at [245, 322] on p "Work" at bounding box center [242, 322] width 37 height 34
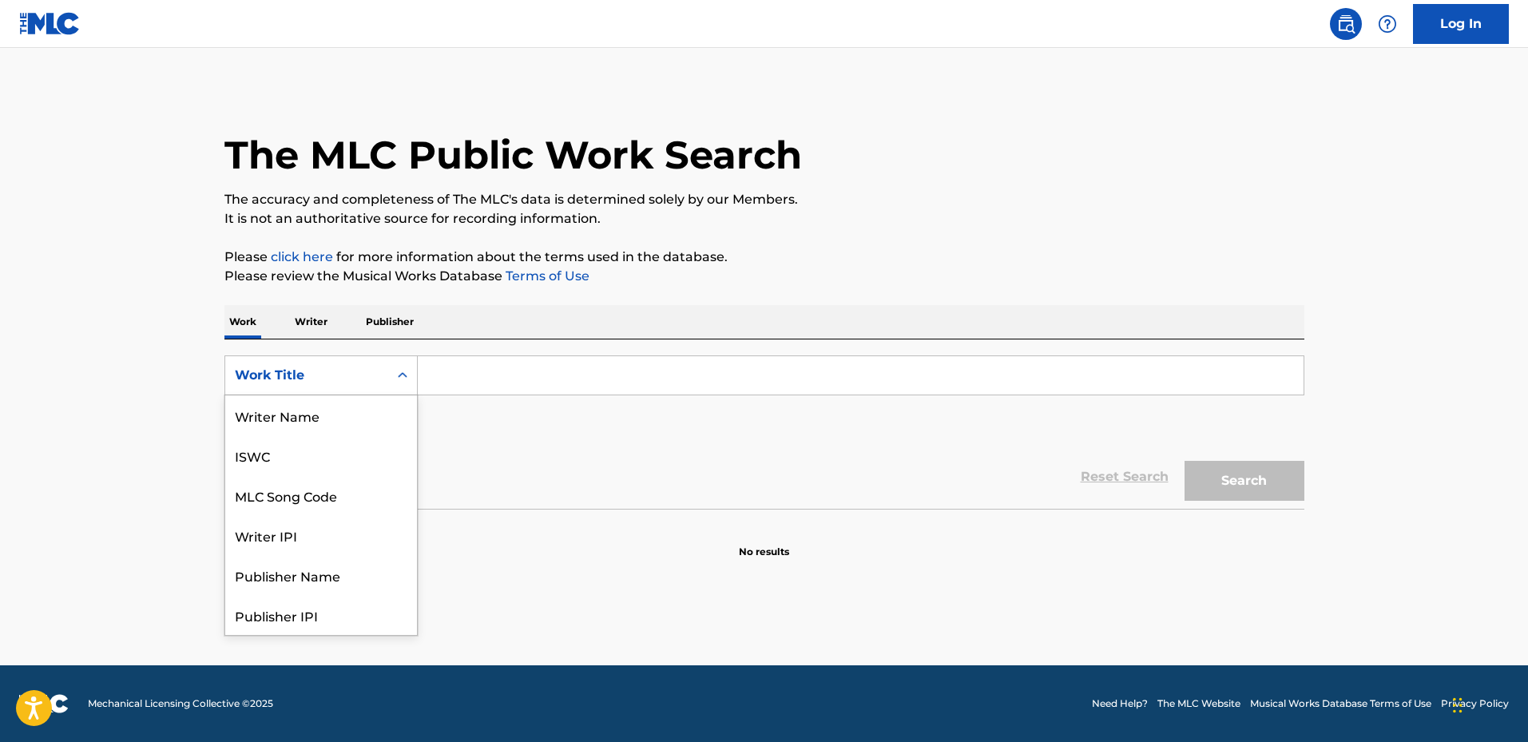
click at [304, 372] on div "Work Title" at bounding box center [307, 375] width 144 height 19
click at [328, 490] on div "MLC Song Code" at bounding box center [321, 495] width 192 height 40
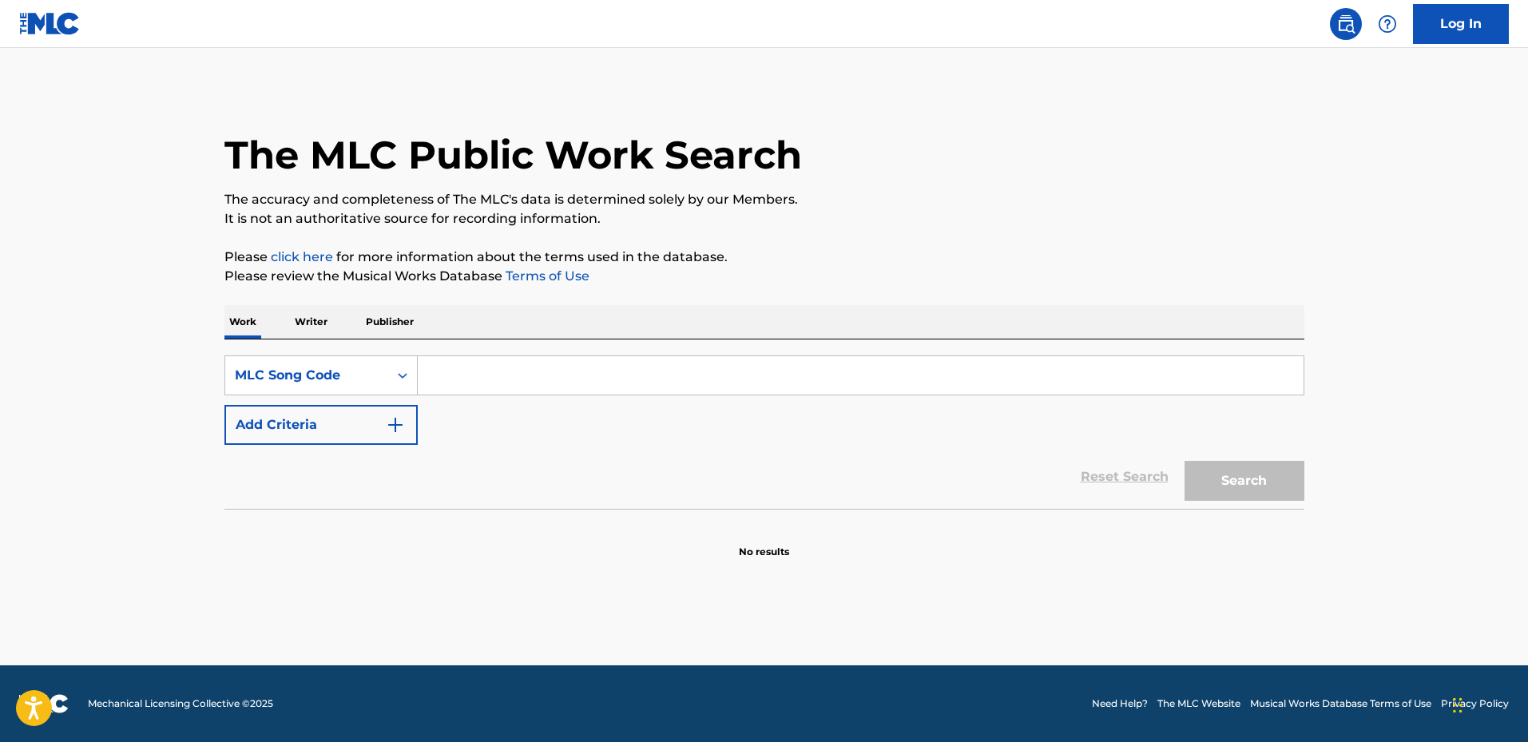
click at [471, 388] on input "Search Form" at bounding box center [861, 375] width 886 height 38
paste input "P7486Y"
type input "P7486Y"
click at [1200, 479] on button "Search" at bounding box center [1245, 481] width 120 height 40
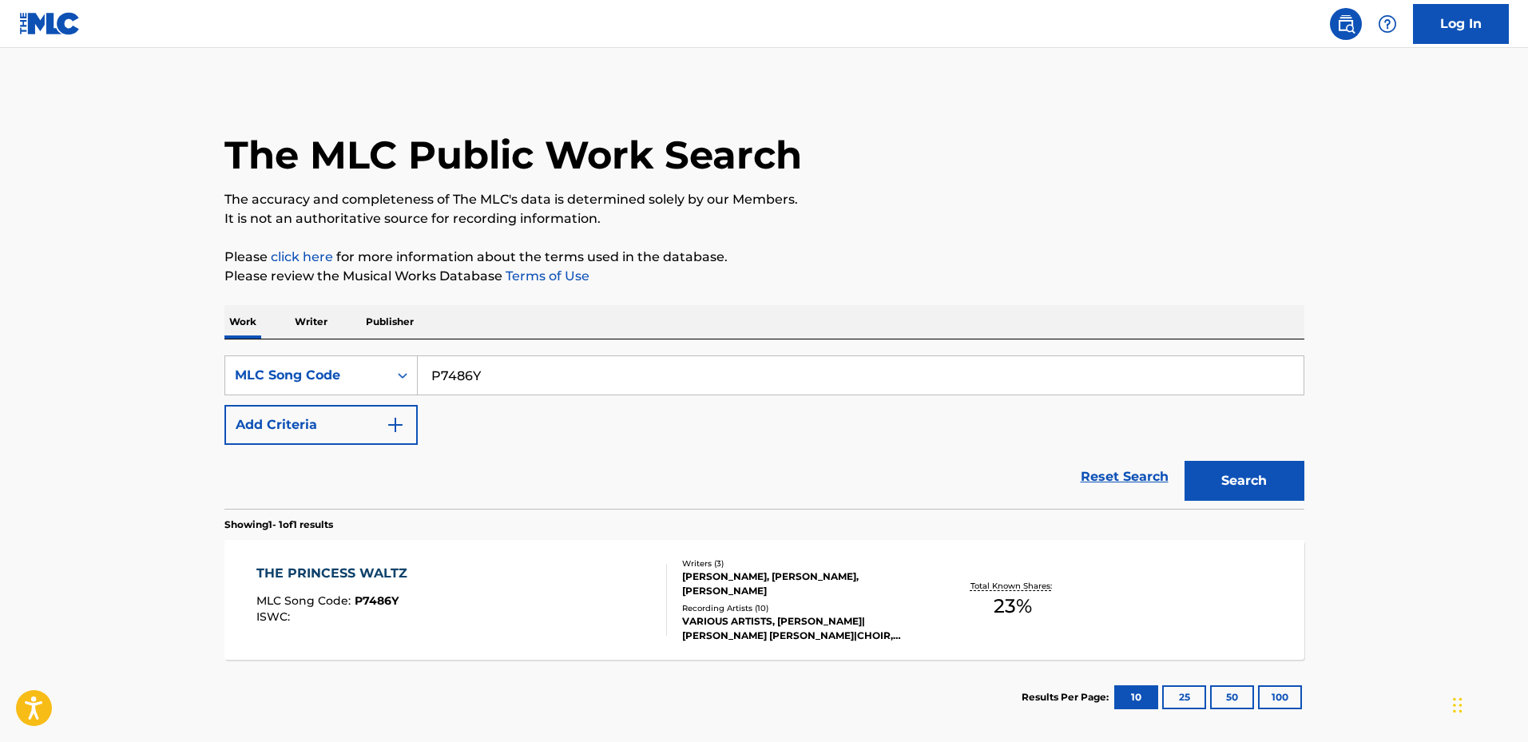
click at [768, 595] on div "[PERSON_NAME], [PERSON_NAME], [PERSON_NAME]" at bounding box center [802, 584] width 241 height 29
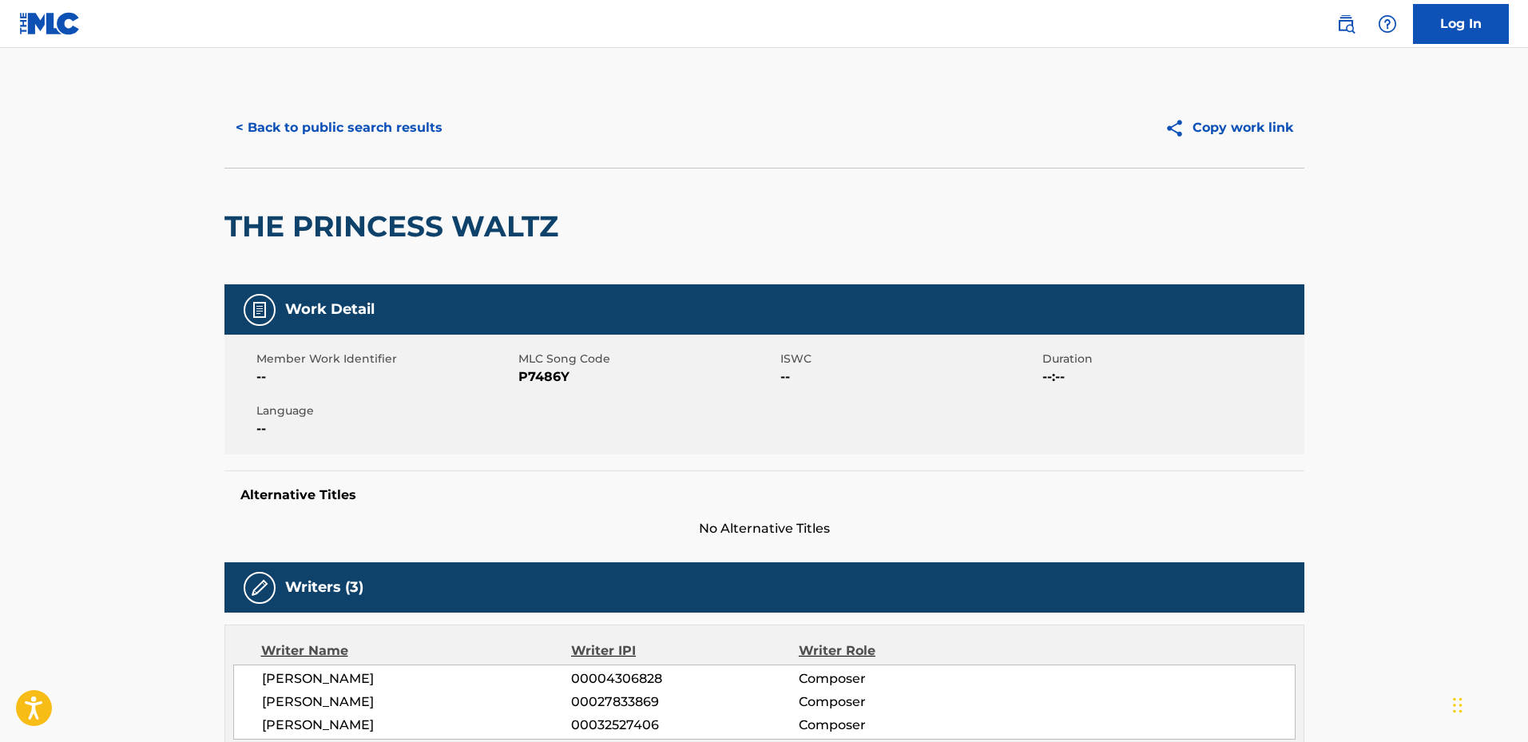
click at [328, 137] on button "< Back to public search results" at bounding box center [338, 128] width 229 height 40
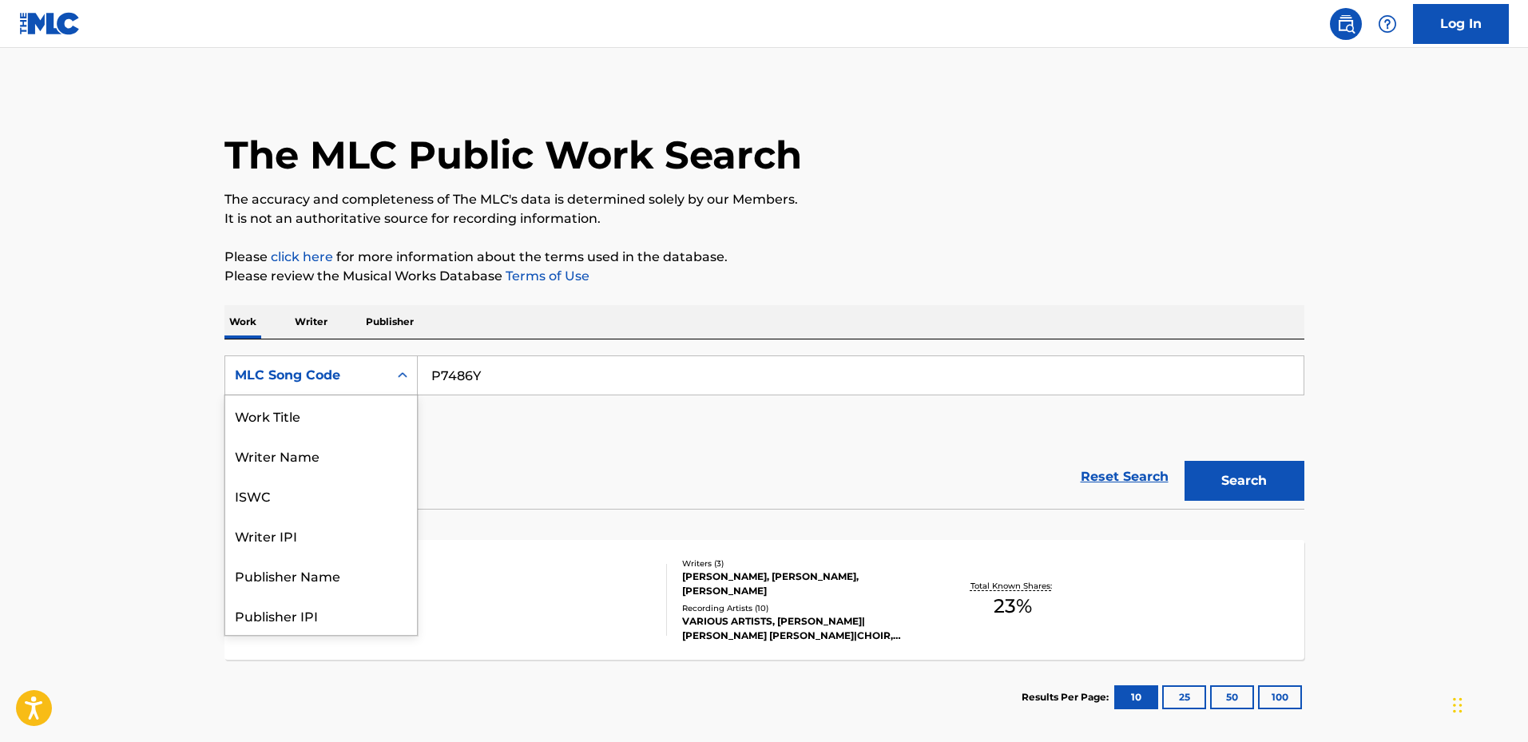
click at [335, 370] on div "MLC Song Code" at bounding box center [307, 375] width 144 height 19
click at [344, 418] on div "Work Title" at bounding box center [321, 415] width 192 height 40
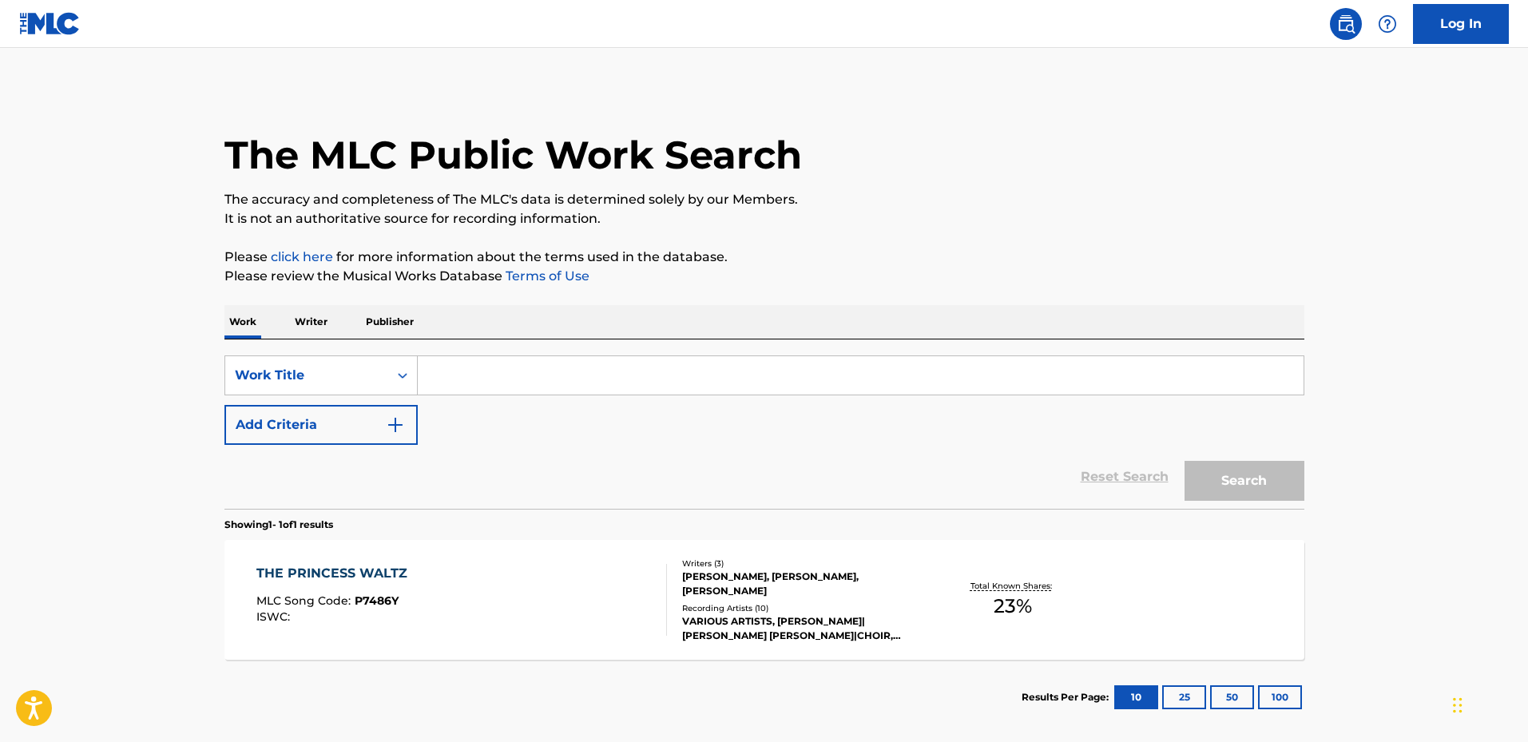
click at [495, 371] on input "Search Form" at bounding box center [861, 375] width 886 height 38
click at [336, 395] on div "Work Title" at bounding box center [320, 376] width 193 height 40
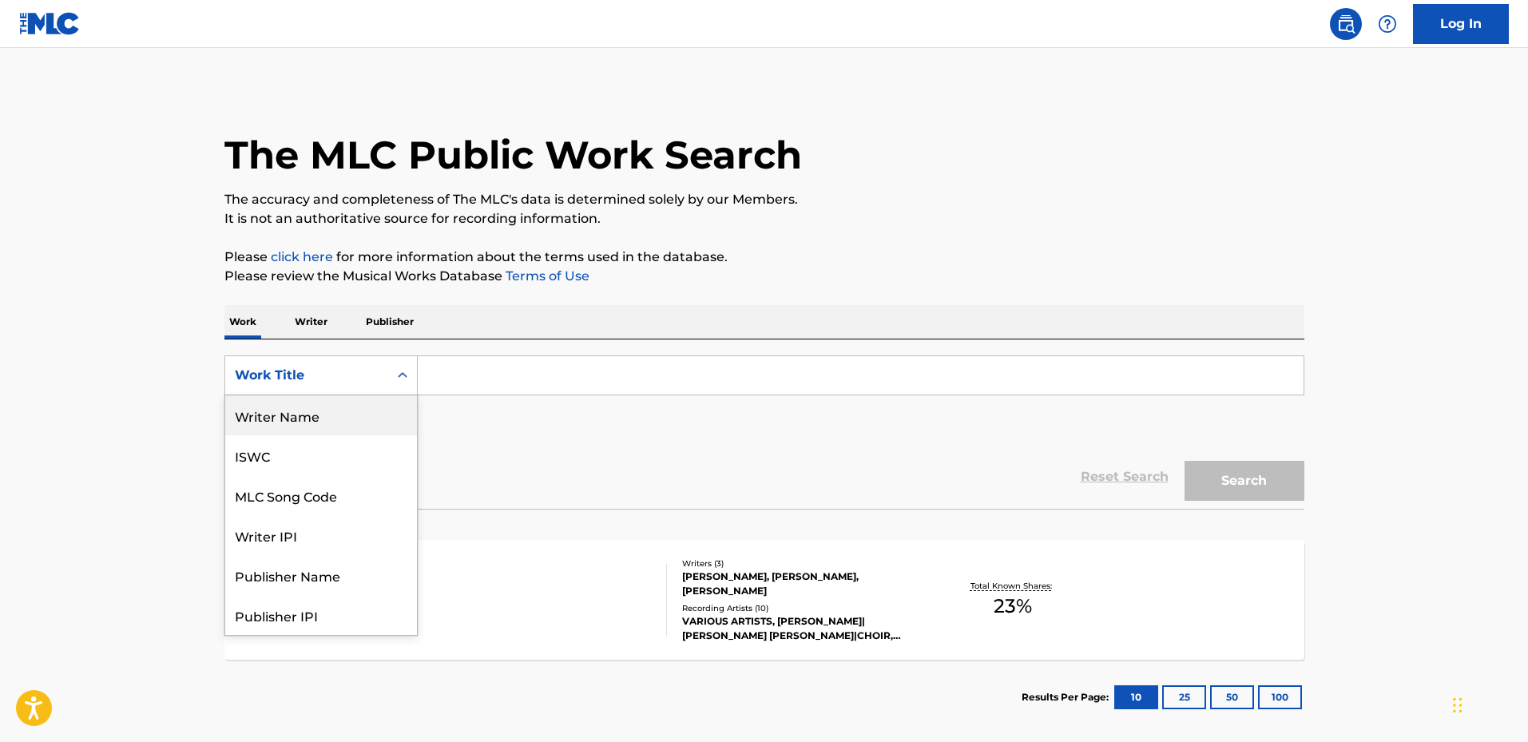
click at [346, 418] on div "Writer Name" at bounding box center [321, 415] width 192 height 40
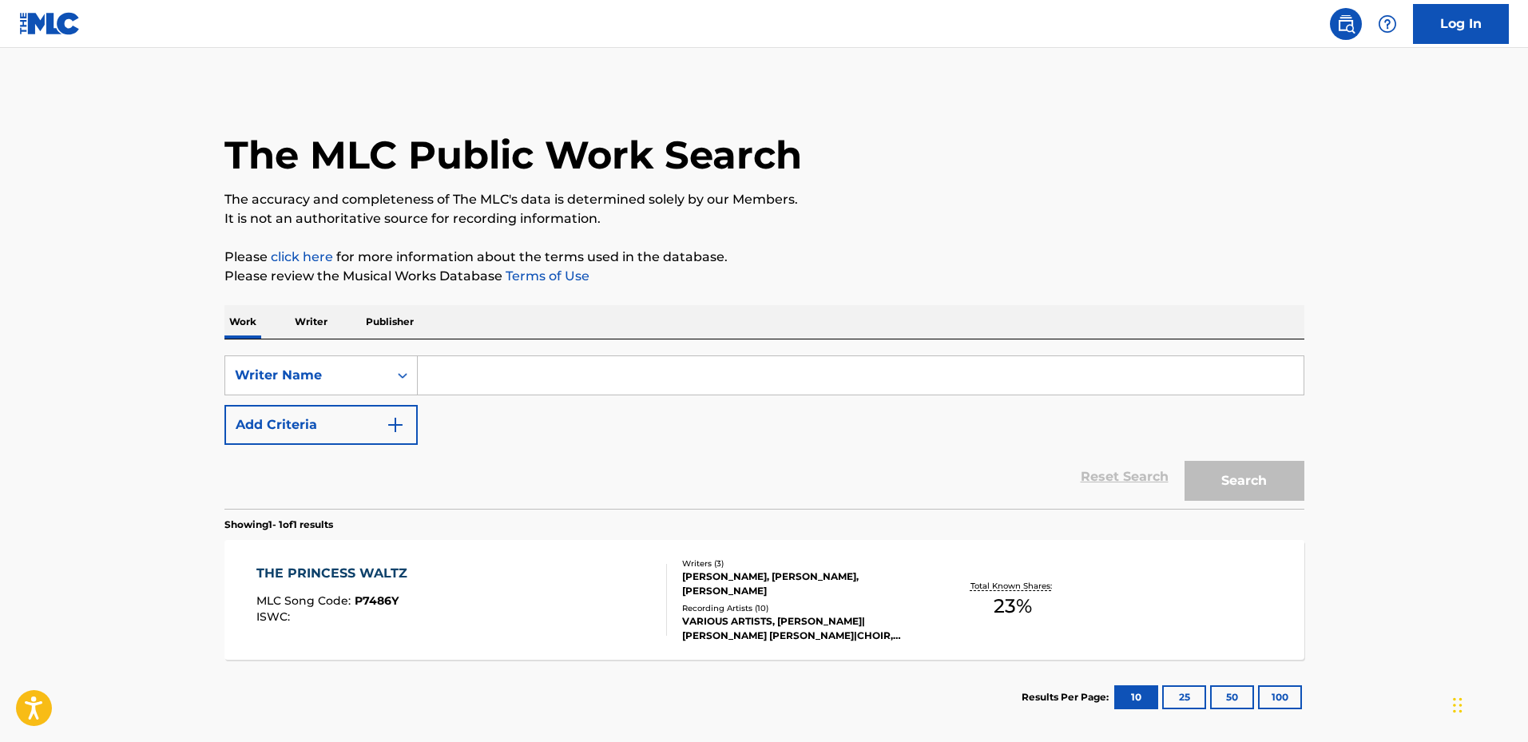
click at [475, 364] on input "Search Form" at bounding box center [861, 375] width 886 height 38
paste input "P7486Y"
drag, startPoint x: 1245, startPoint y: 462, endPoint x: 1243, endPoint y: 476, distance: 14.6
click at [1245, 463] on button "Search" at bounding box center [1245, 481] width 120 height 40
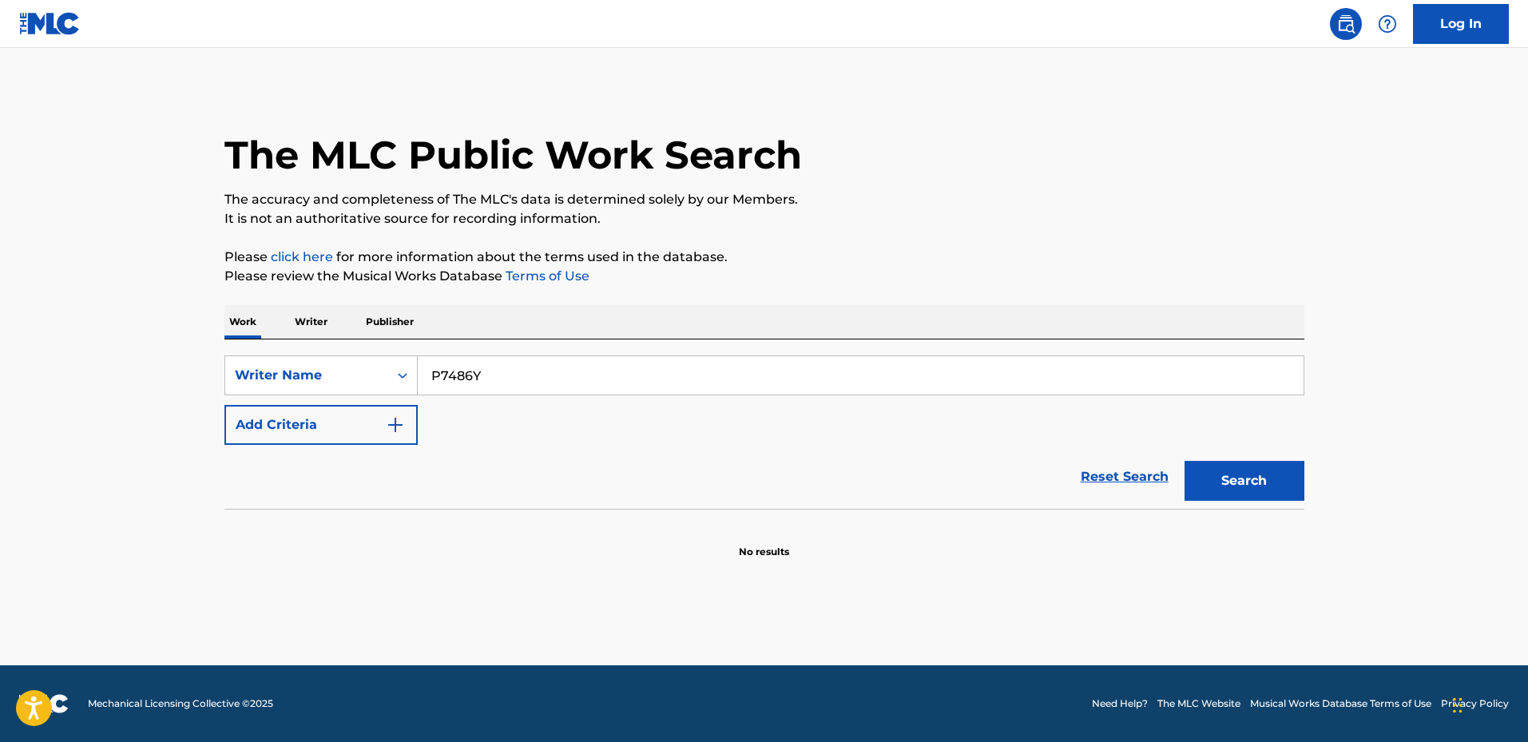
click at [518, 388] on input "P7486Y" at bounding box center [861, 375] width 886 height 38
click at [465, 380] on input "P7486Y" at bounding box center [861, 375] width 886 height 38
click at [369, 423] on button "Add Criteria" at bounding box center [320, 425] width 193 height 40
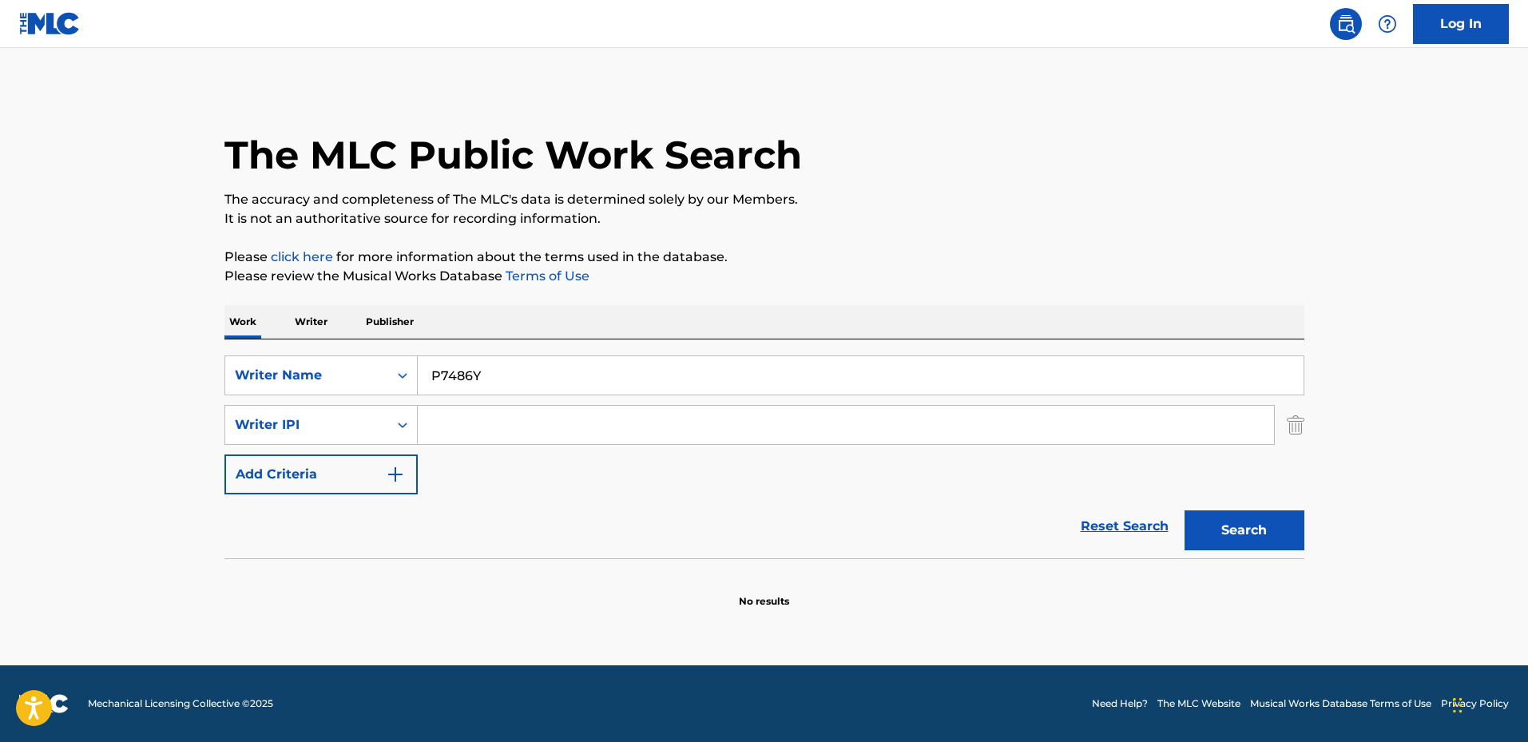
click at [512, 385] on input "P7486Y" at bounding box center [861, 375] width 886 height 38
drag, startPoint x: 512, startPoint y: 385, endPoint x: 451, endPoint y: 379, distance: 61.8
click at [451, 379] on input "P7486Y" at bounding box center [861, 375] width 886 height 38
paste input "RINCESS WALTZ THE FR CINDE"
type input "PRINCESS WALTZ THE FR [PERSON_NAME]"
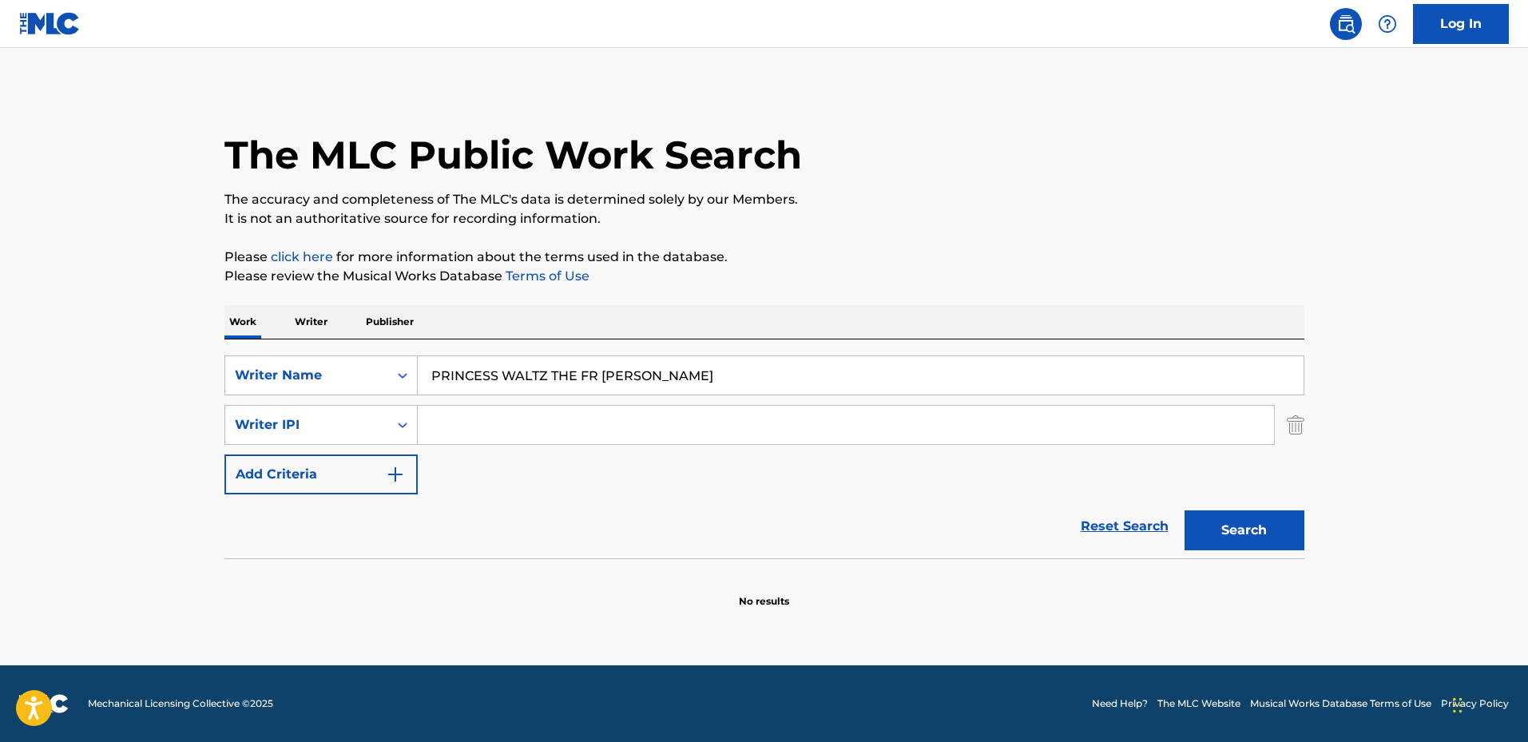
click at [1233, 522] on button "Search" at bounding box center [1245, 530] width 120 height 40
click at [510, 427] on input "Search Form" at bounding box center [846, 425] width 856 height 38
drag, startPoint x: 559, startPoint y: 374, endPoint x: 712, endPoint y: 383, distance: 152.8
click at [712, 383] on input "PRINCESS WALTZ THE FR [PERSON_NAME]" at bounding box center [861, 375] width 886 height 38
click at [549, 381] on input "PRINCESS WALTZ THE FR [PERSON_NAME]" at bounding box center [861, 375] width 886 height 38
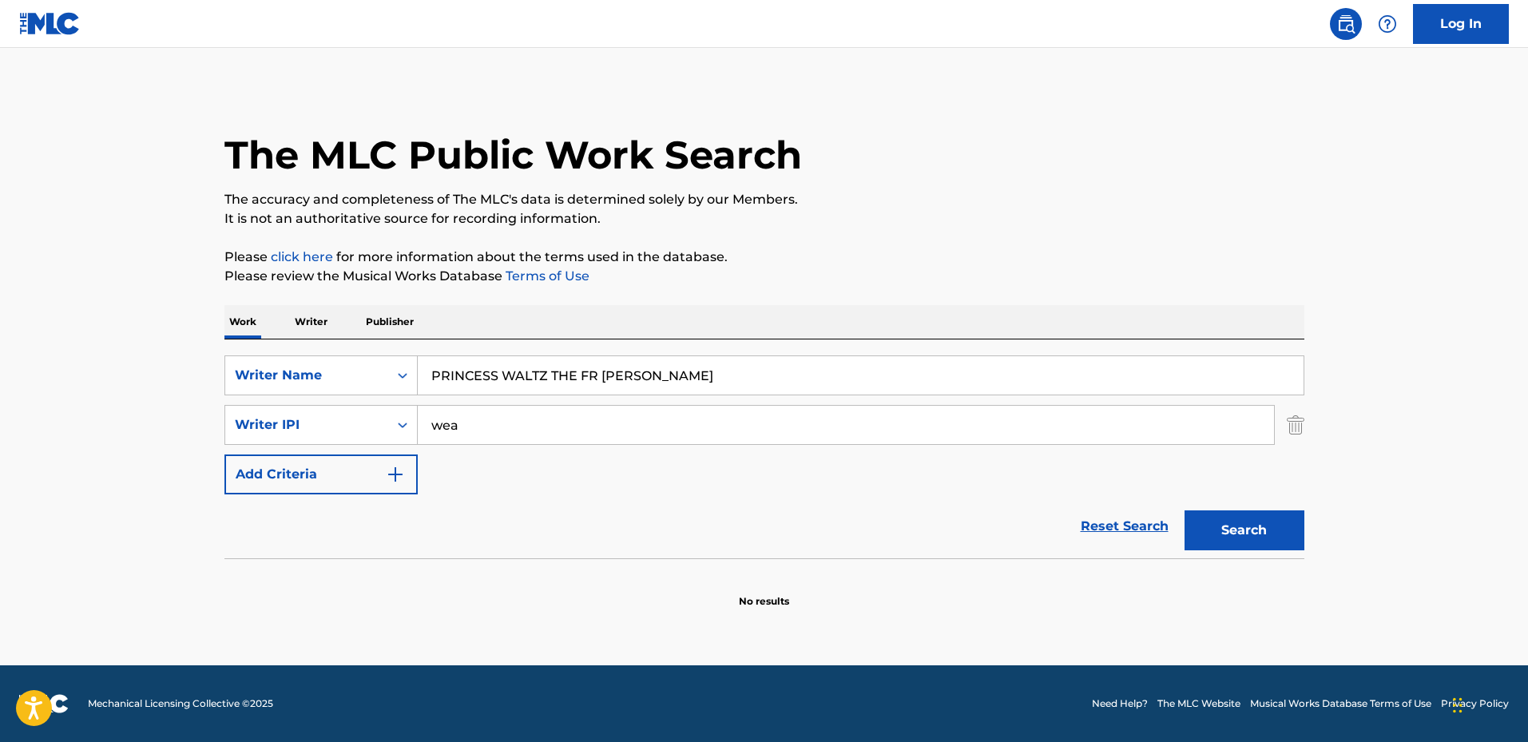
click at [513, 433] on input "wea" at bounding box center [846, 425] width 856 height 38
type input "[PERSON_NAME]"
click at [1185, 510] on button "Search" at bounding box center [1245, 530] width 120 height 40
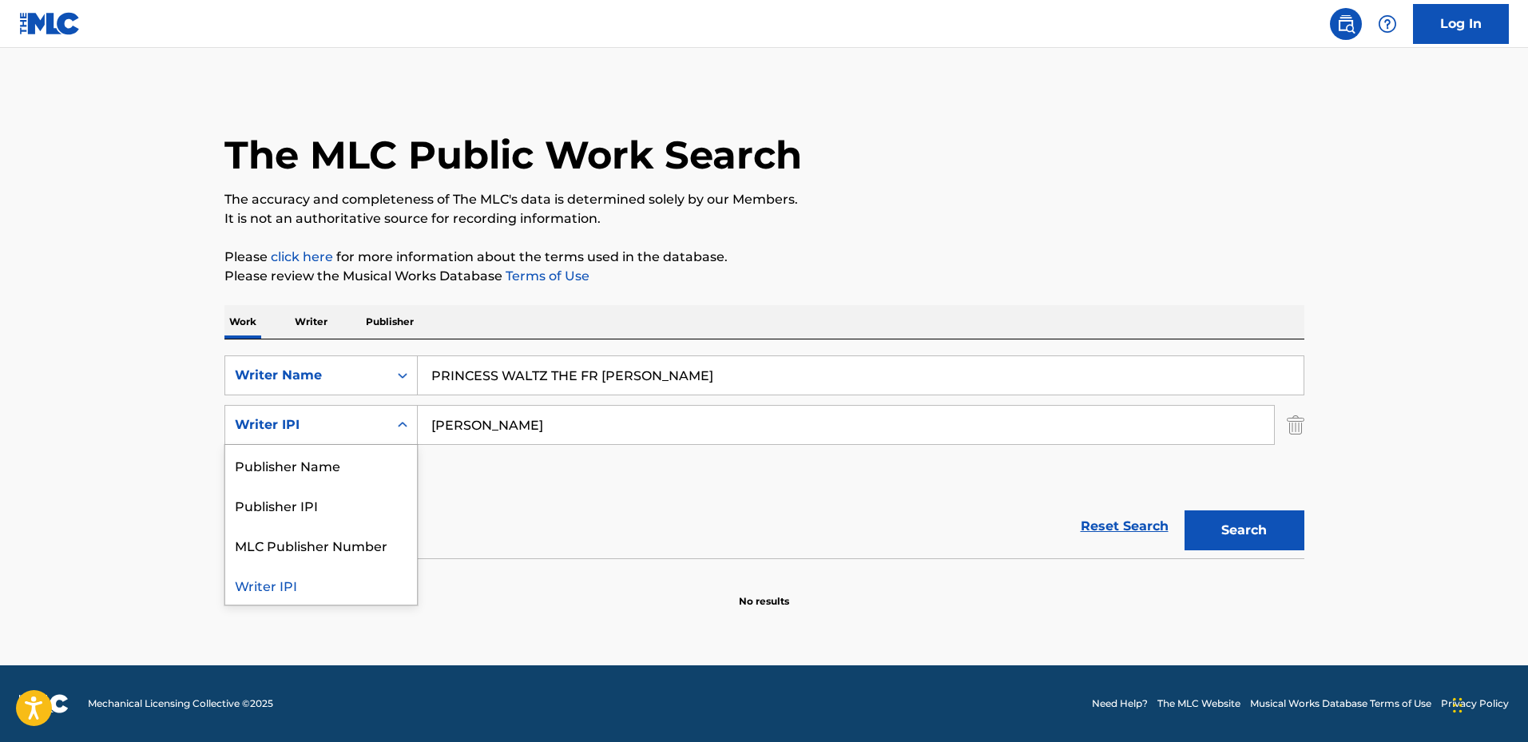
click at [382, 429] on div "Writer IPI" at bounding box center [306, 425] width 163 height 30
click at [565, 511] on div "Reset Search Search" at bounding box center [764, 527] width 1080 height 64
click at [325, 434] on div "Writer IPI" at bounding box center [307, 424] width 144 height 19
drag, startPoint x: 534, startPoint y: 485, endPoint x: 642, endPoint y: 476, distance: 107.4
click at [537, 485] on div "SearchWithCriteria844a8aab-2e74-4269-ac82-cc914cd855d0 Writer Name PRINCESS WAL…" at bounding box center [764, 425] width 1080 height 139
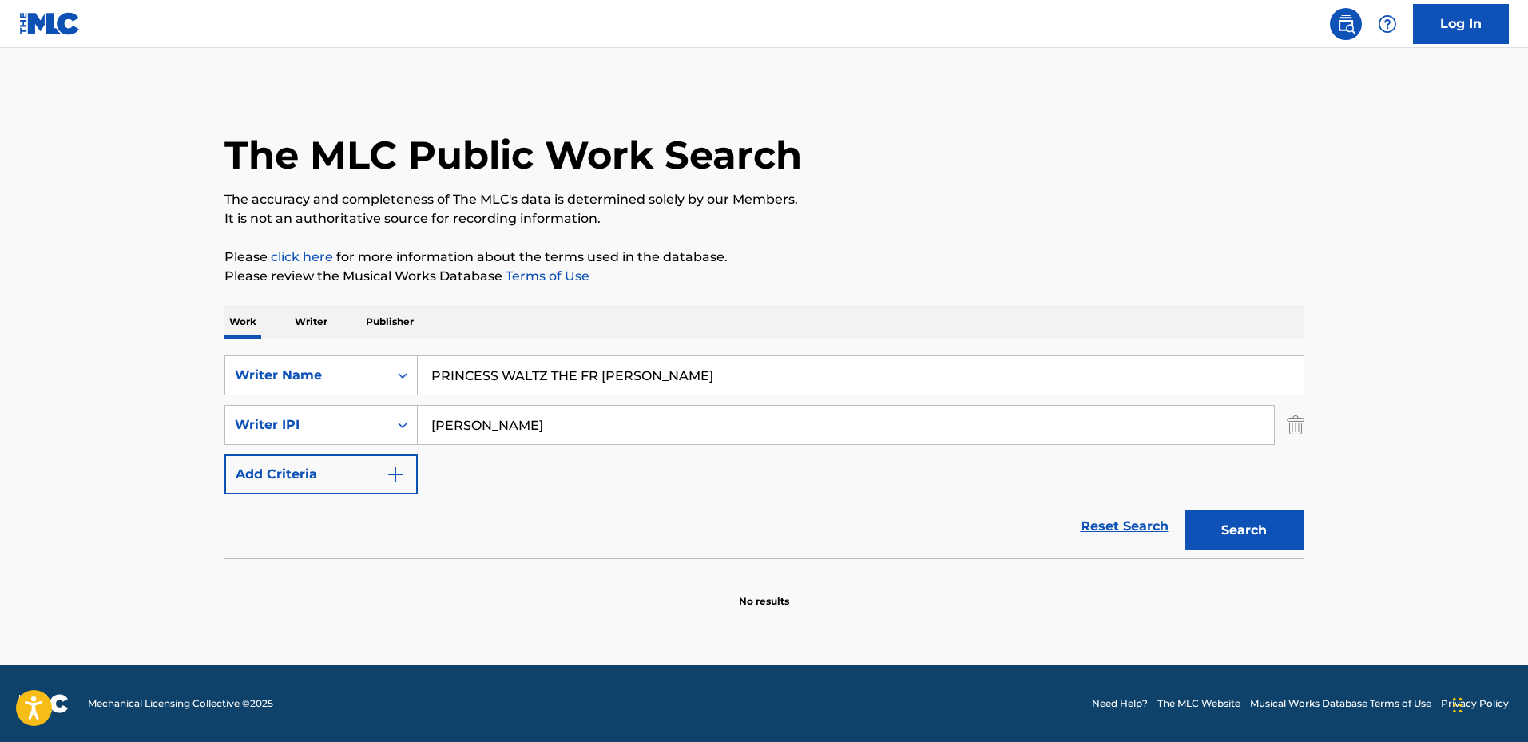
click at [1297, 431] on img "Search Form" at bounding box center [1296, 425] width 18 height 40
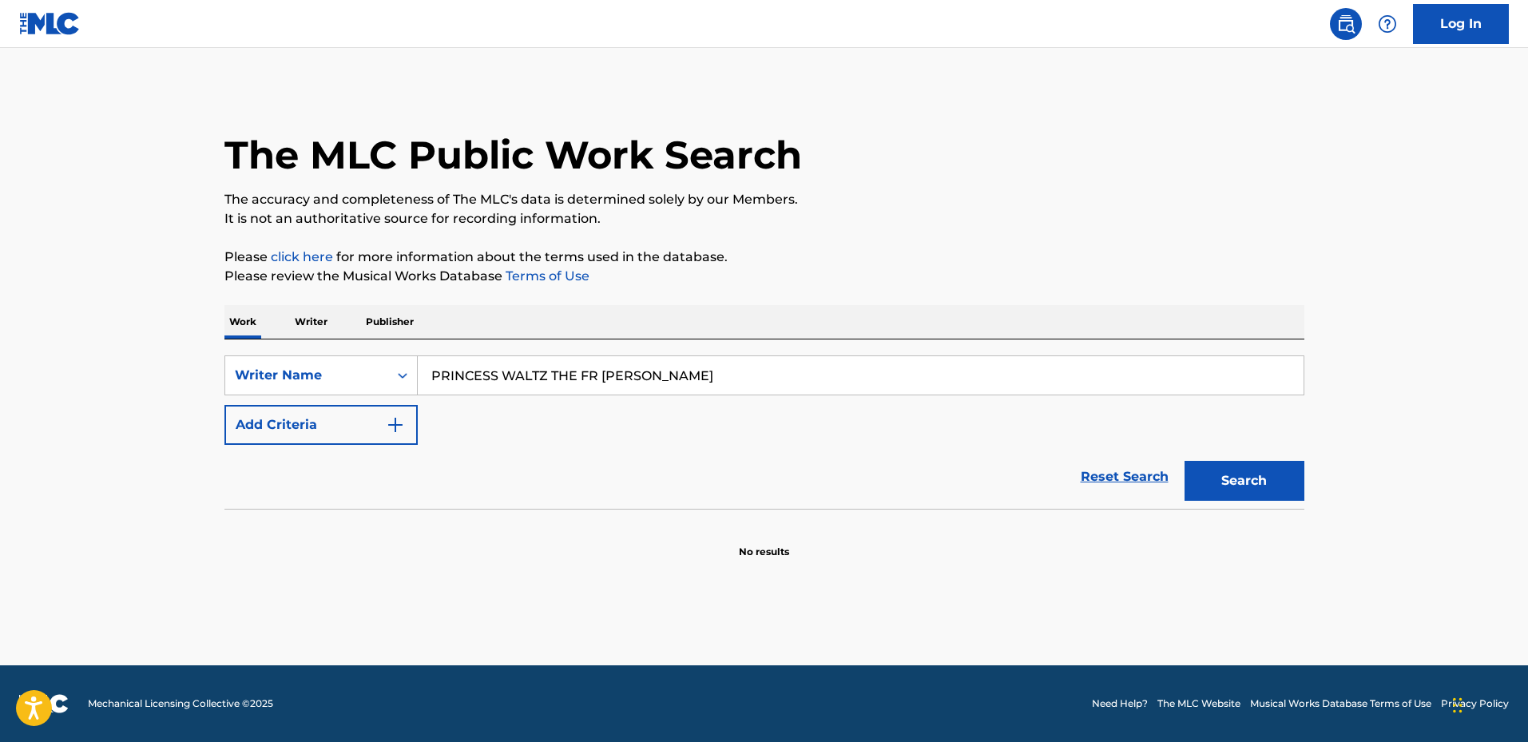
click at [1239, 476] on button "Search" at bounding box center [1245, 481] width 120 height 40
click at [475, 387] on input "PRINCESS WALTZ THE FR [PERSON_NAME]" at bounding box center [861, 375] width 886 height 38
click at [541, 375] on input "PRINCESS WALTZ THE FR [PERSON_NAME]" at bounding box center [861, 375] width 886 height 38
click at [542, 375] on input "PRINCESS WALTZ THE FR [PERSON_NAME]" at bounding box center [861, 375] width 886 height 38
click at [614, 376] on input "PRINCESS WALTZ THE FR [PERSON_NAME]" at bounding box center [861, 375] width 886 height 38
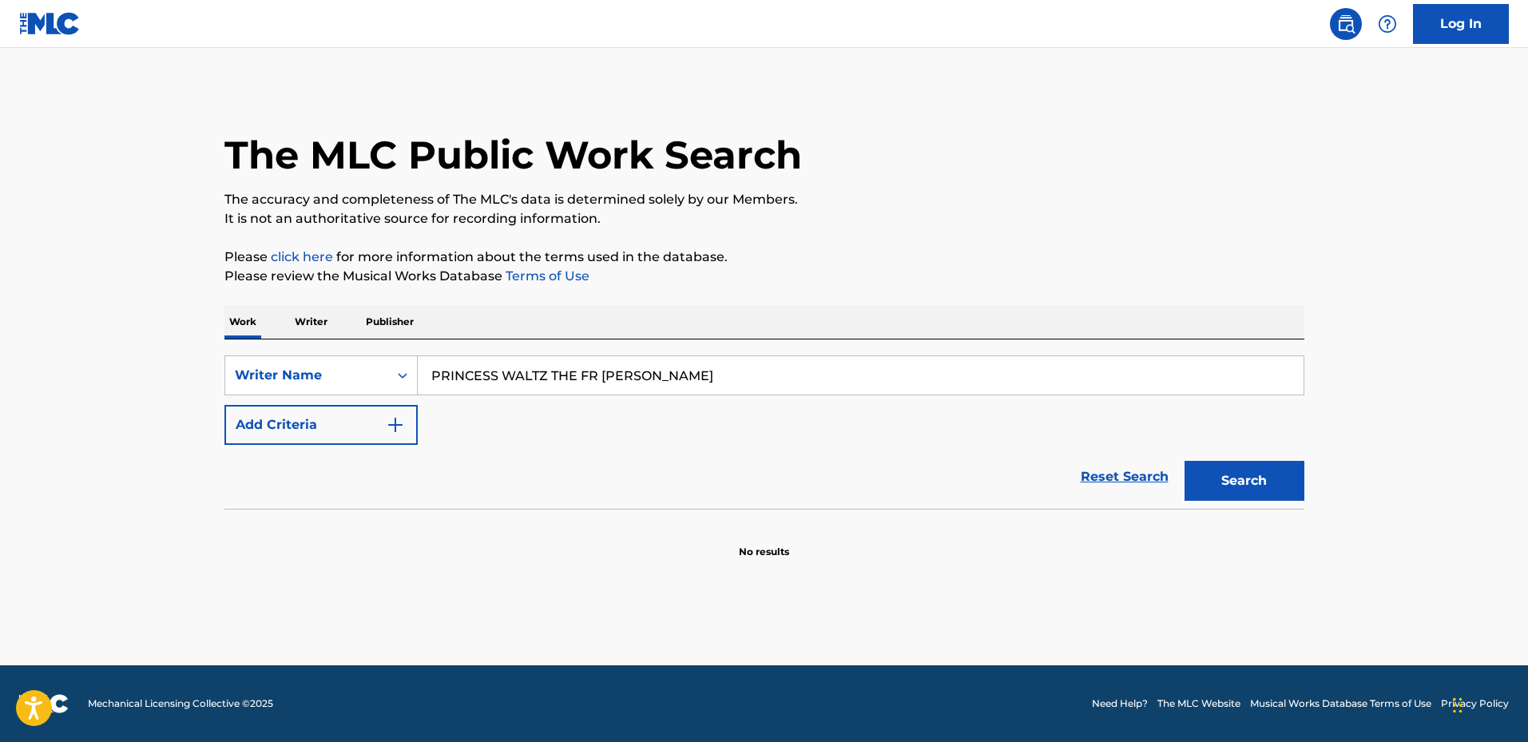
click at [614, 376] on input "PRINCESS WALTZ THE FR [PERSON_NAME]" at bounding box center [861, 375] width 886 height 38
click at [590, 375] on input "PRINCESS WALTZ THE FR [PERSON_NAME]" at bounding box center [861, 375] width 886 height 38
click at [566, 373] on input "PRINCESS WALTZ THE FR [PERSON_NAME]" at bounding box center [861, 375] width 886 height 38
drag, startPoint x: 550, startPoint y: 374, endPoint x: 743, endPoint y: 380, distance: 193.4
click at [743, 380] on input "PRINCESS WALTZ THE FR [PERSON_NAME]" at bounding box center [861, 375] width 886 height 38
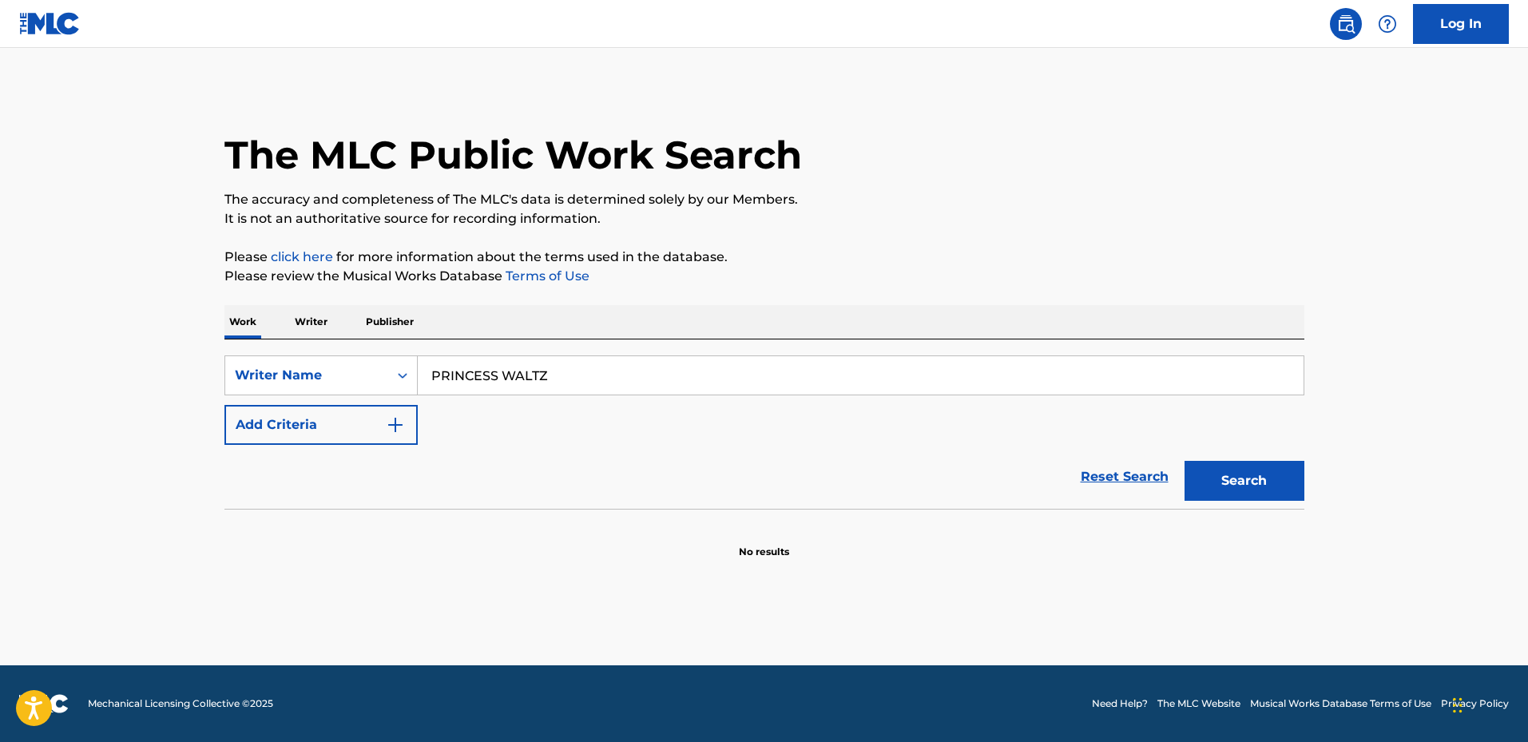
type input "PRINCESS WALTZ"
click at [372, 419] on button "Add Criteria" at bounding box center [320, 425] width 193 height 40
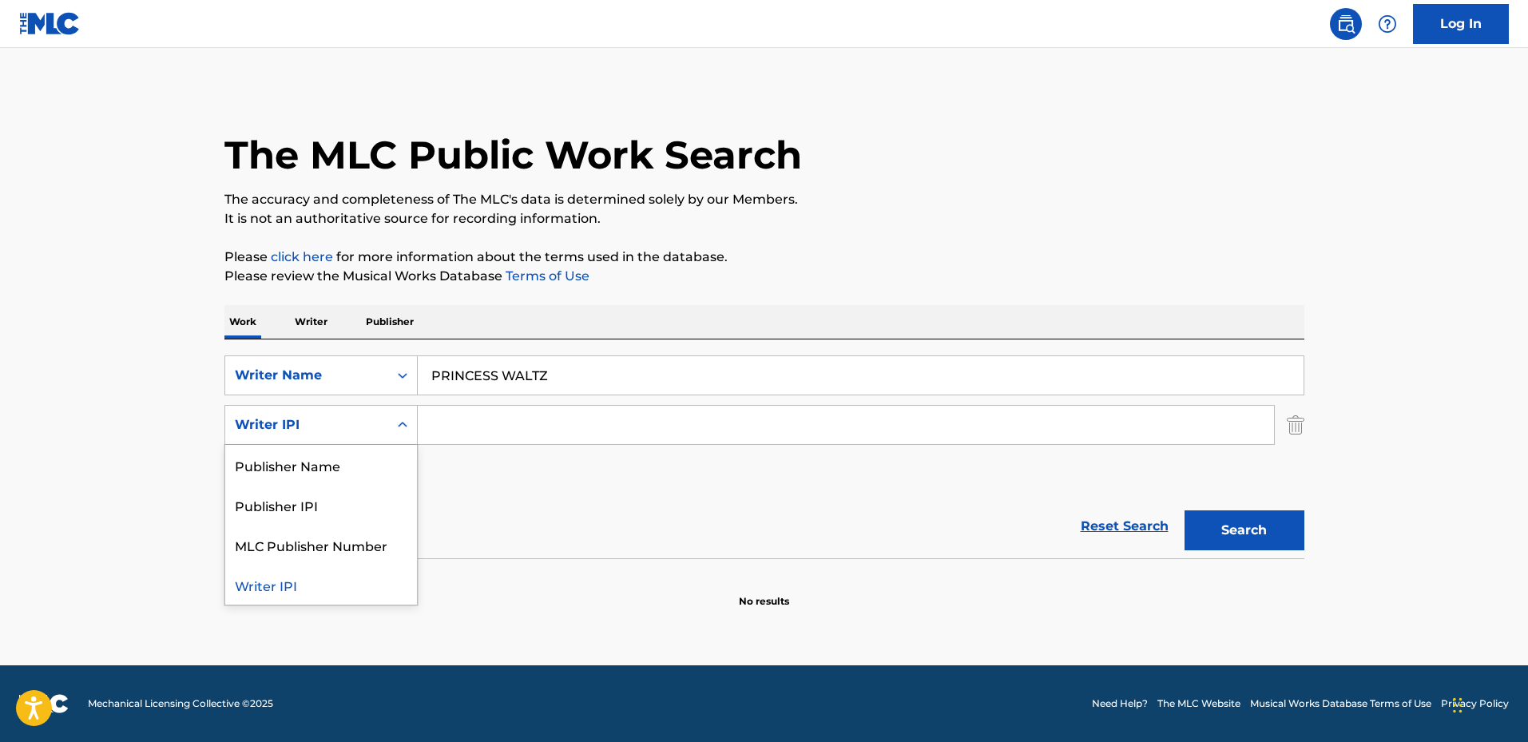
click at [325, 431] on div "Writer IPI" at bounding box center [307, 424] width 144 height 19
click at [312, 332] on p "Writer" at bounding box center [311, 322] width 42 height 34
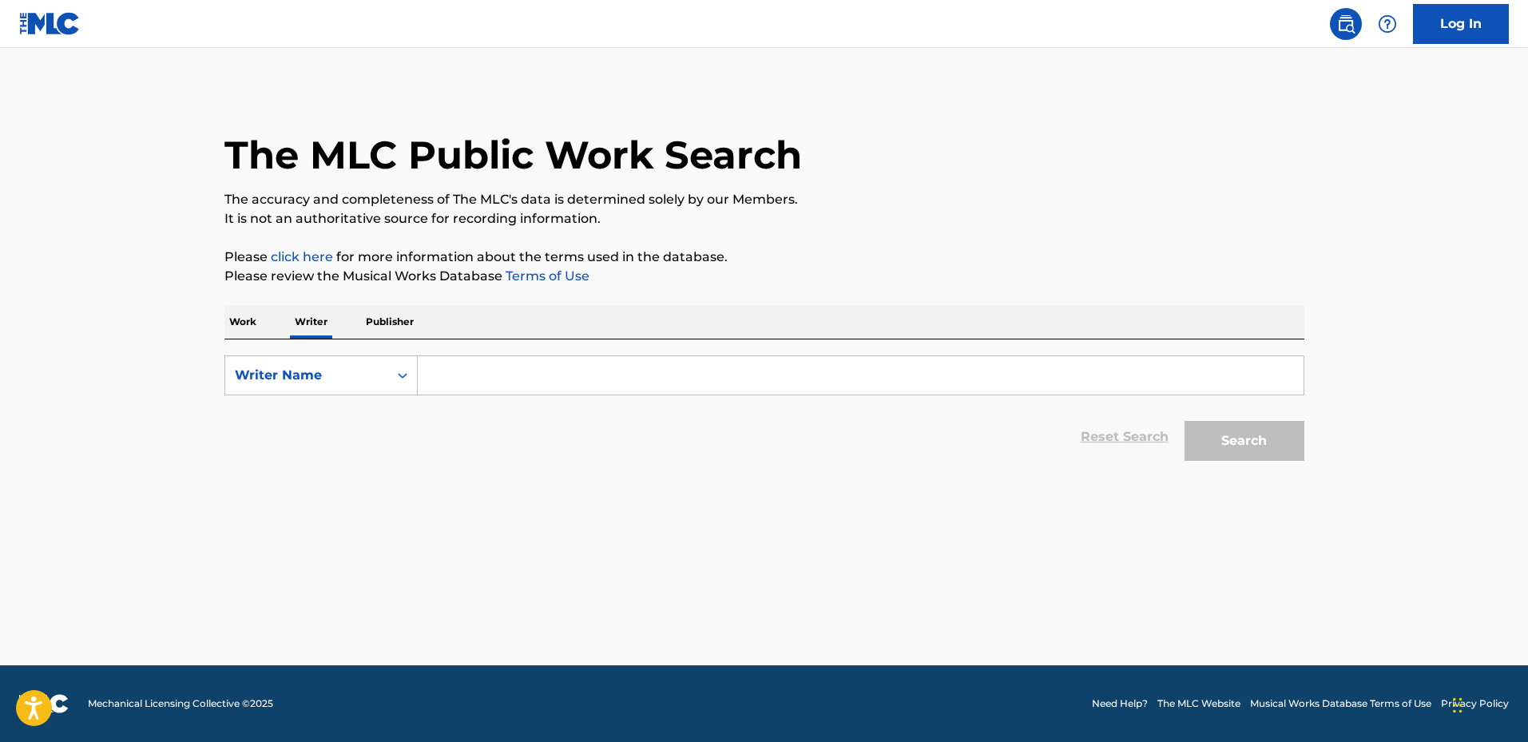
click at [260, 337] on p "Work" at bounding box center [242, 322] width 37 height 34
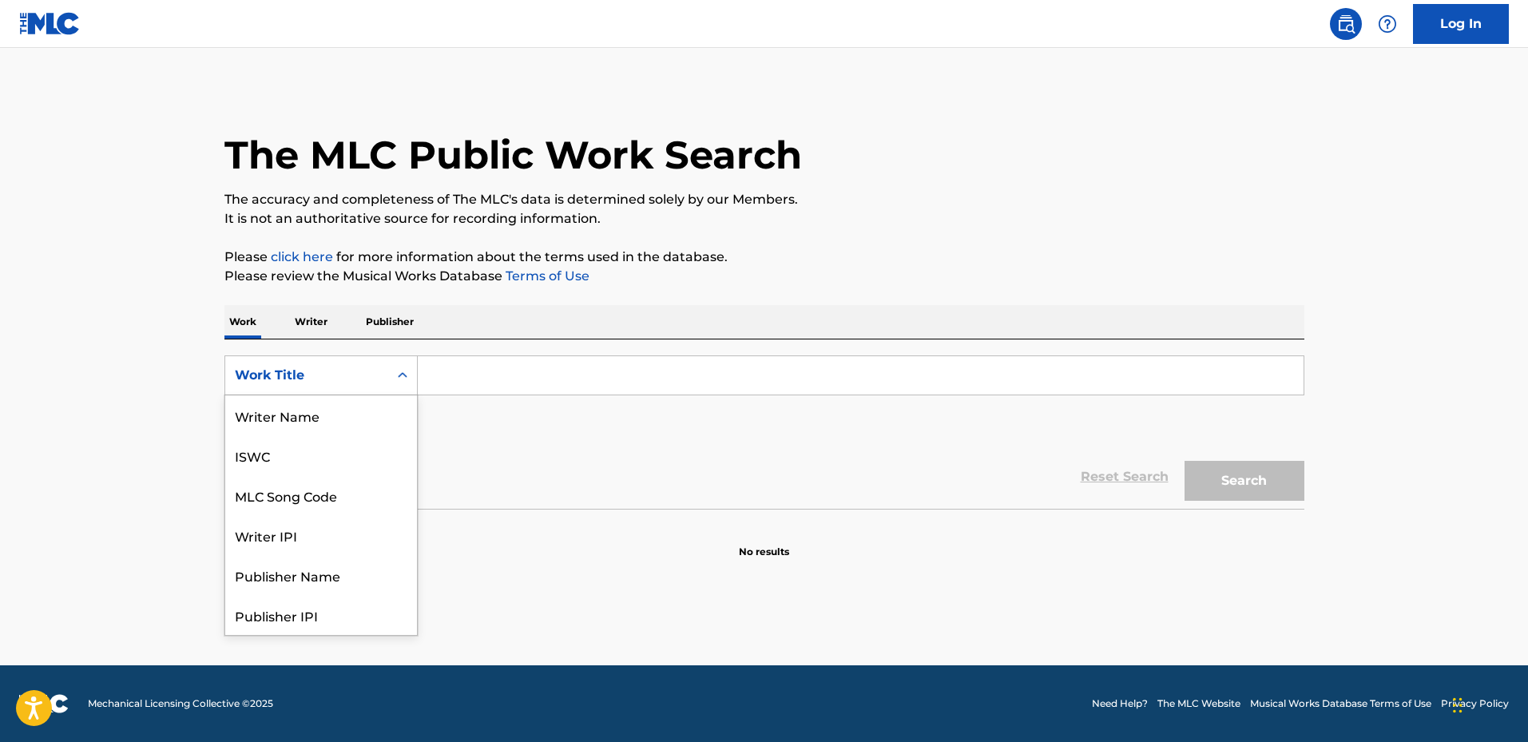
click at [340, 389] on div "Work Title" at bounding box center [306, 375] width 163 height 30
click at [316, 423] on div "Writer Name" at bounding box center [321, 415] width 192 height 40
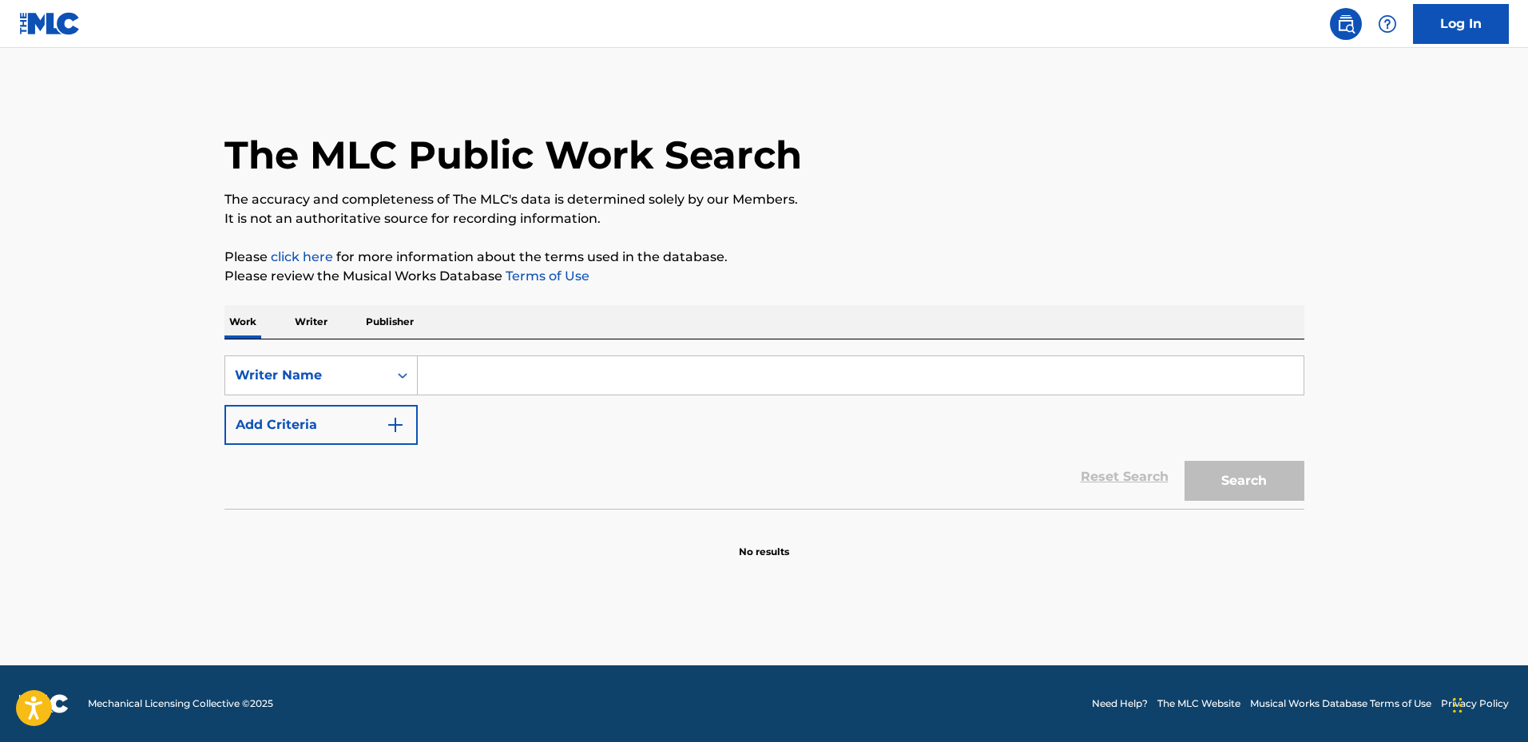
click at [340, 423] on button "Add Criteria" at bounding box center [320, 425] width 193 height 40
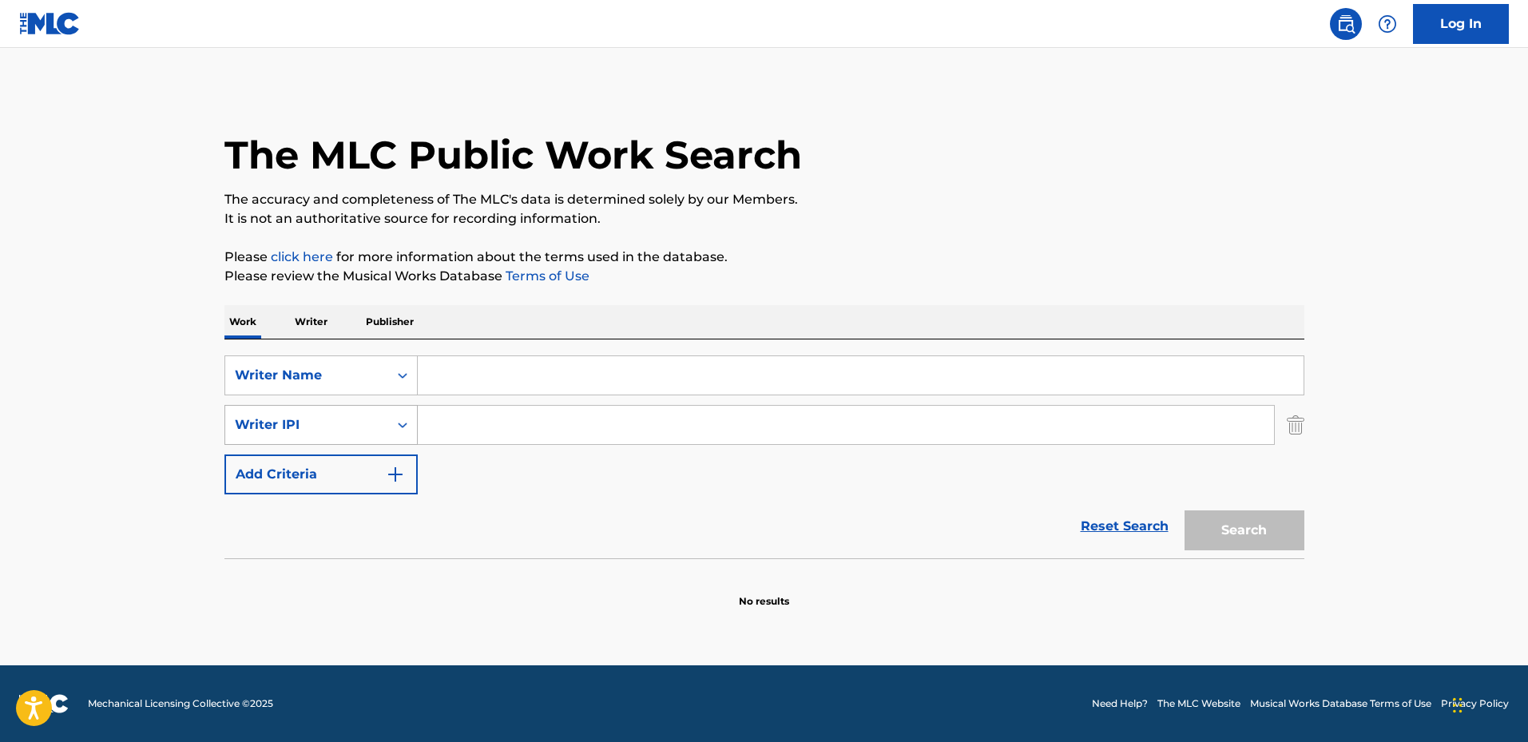
click at [314, 422] on div "Writer IPI" at bounding box center [307, 424] width 144 height 19
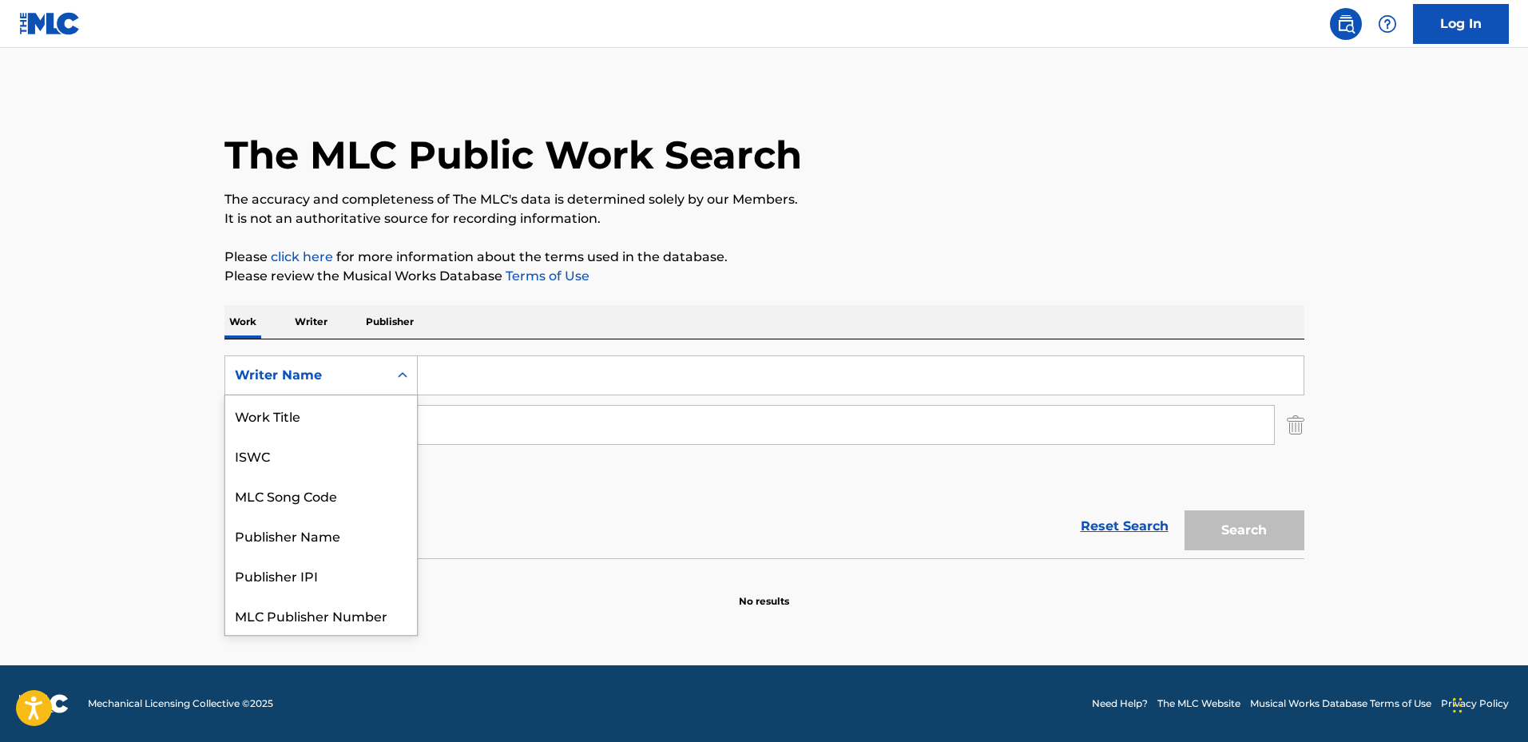
click at [346, 378] on div "Writer Name" at bounding box center [307, 375] width 144 height 19
click at [311, 421] on div "Work Title" at bounding box center [321, 415] width 192 height 40
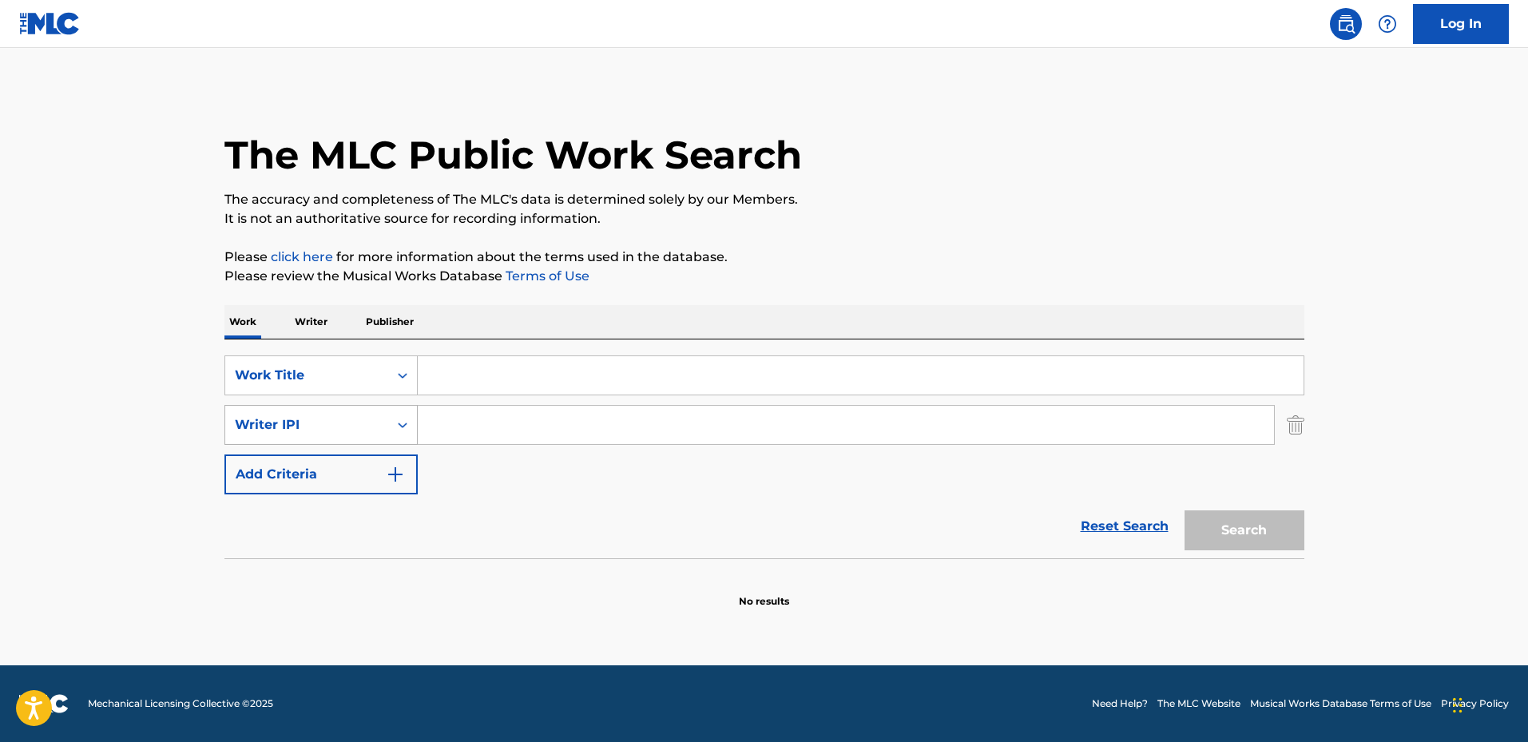
click at [360, 418] on div "Writer IPI" at bounding box center [307, 424] width 144 height 19
click at [336, 467] on div "Writer Name" at bounding box center [321, 465] width 192 height 40
click at [491, 419] on input "Search Form" at bounding box center [846, 425] width 856 height 38
click at [486, 362] on input "Search Form" at bounding box center [861, 375] width 886 height 38
paste input "PRINCESS WALTZ THE FR [PERSON_NAME]"
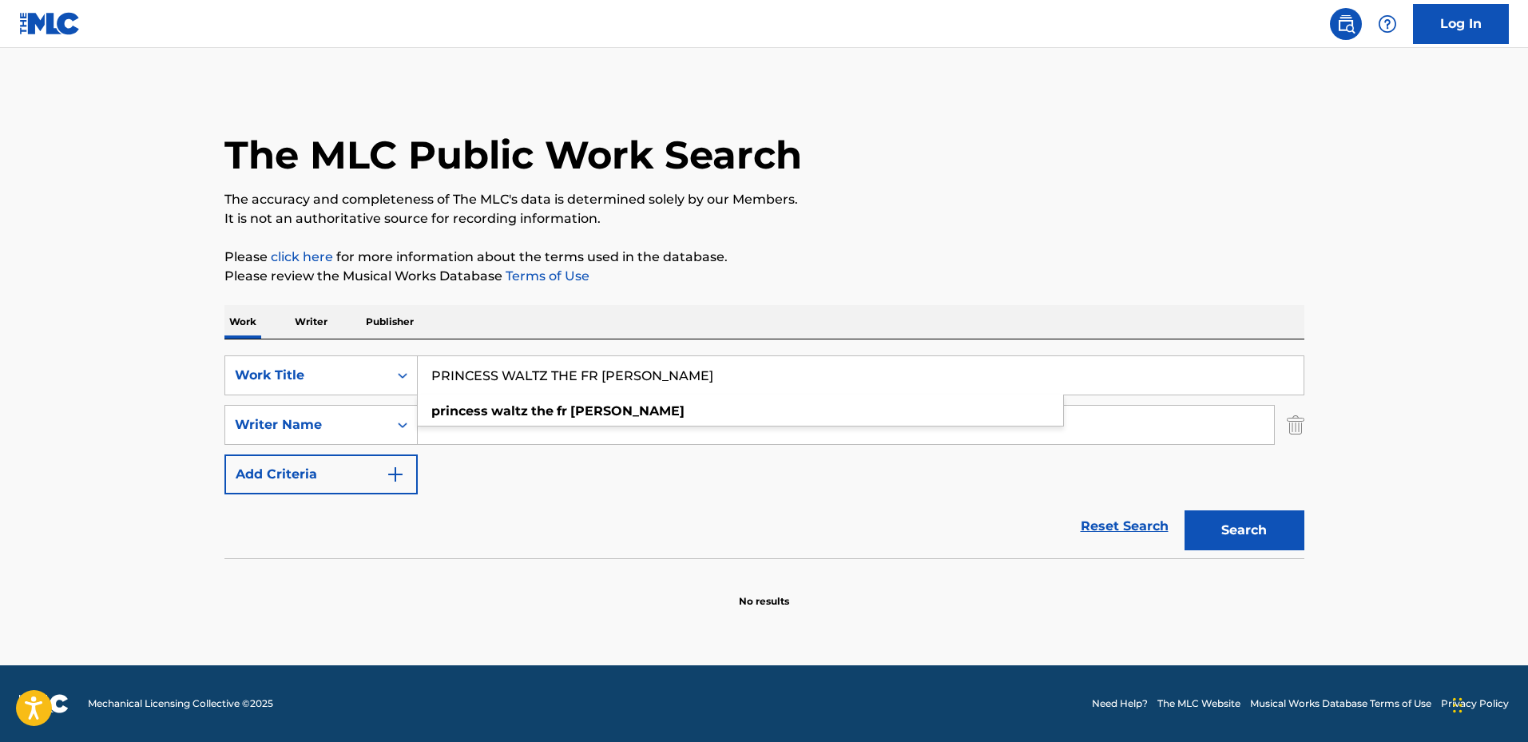
type input "PRINCESS WALTZ THE FR [PERSON_NAME]"
click at [1241, 511] on button "Search" at bounding box center [1245, 530] width 120 height 40
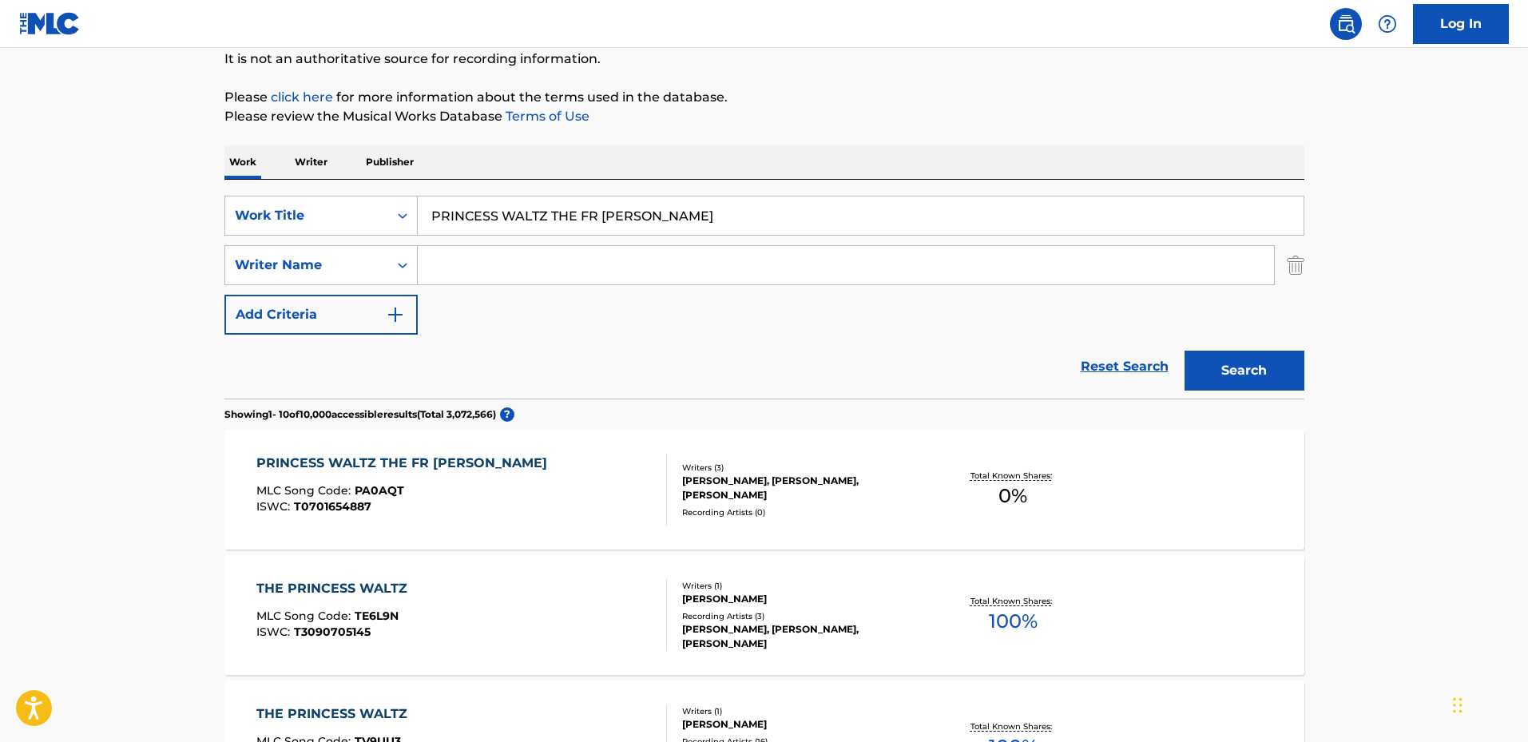
scroll to position [240, 0]
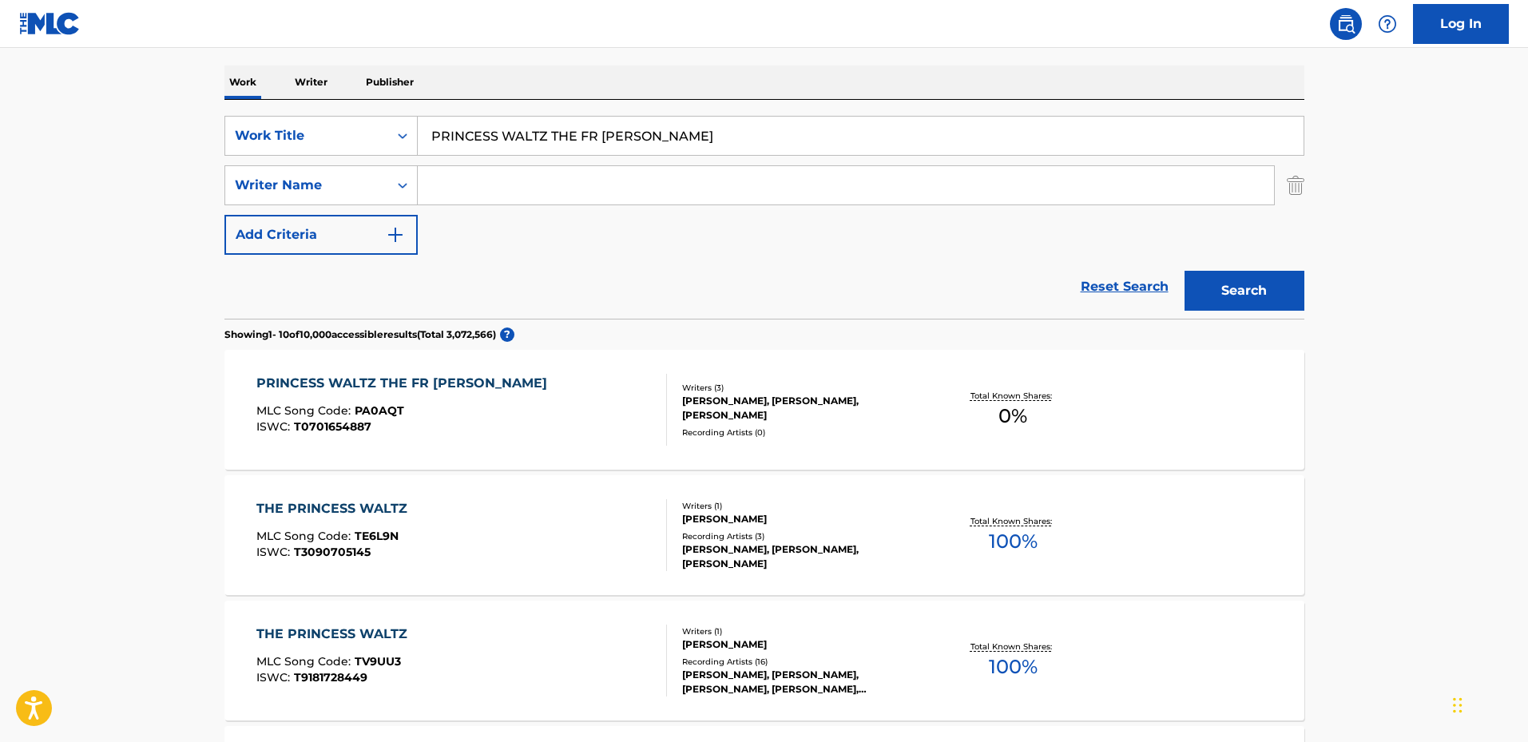
click at [630, 388] on div "PRINCESS WALTZ THE FR [PERSON_NAME] MLC Song Code : PA0AQT ISWC : T0701654887" at bounding box center [461, 410] width 411 height 72
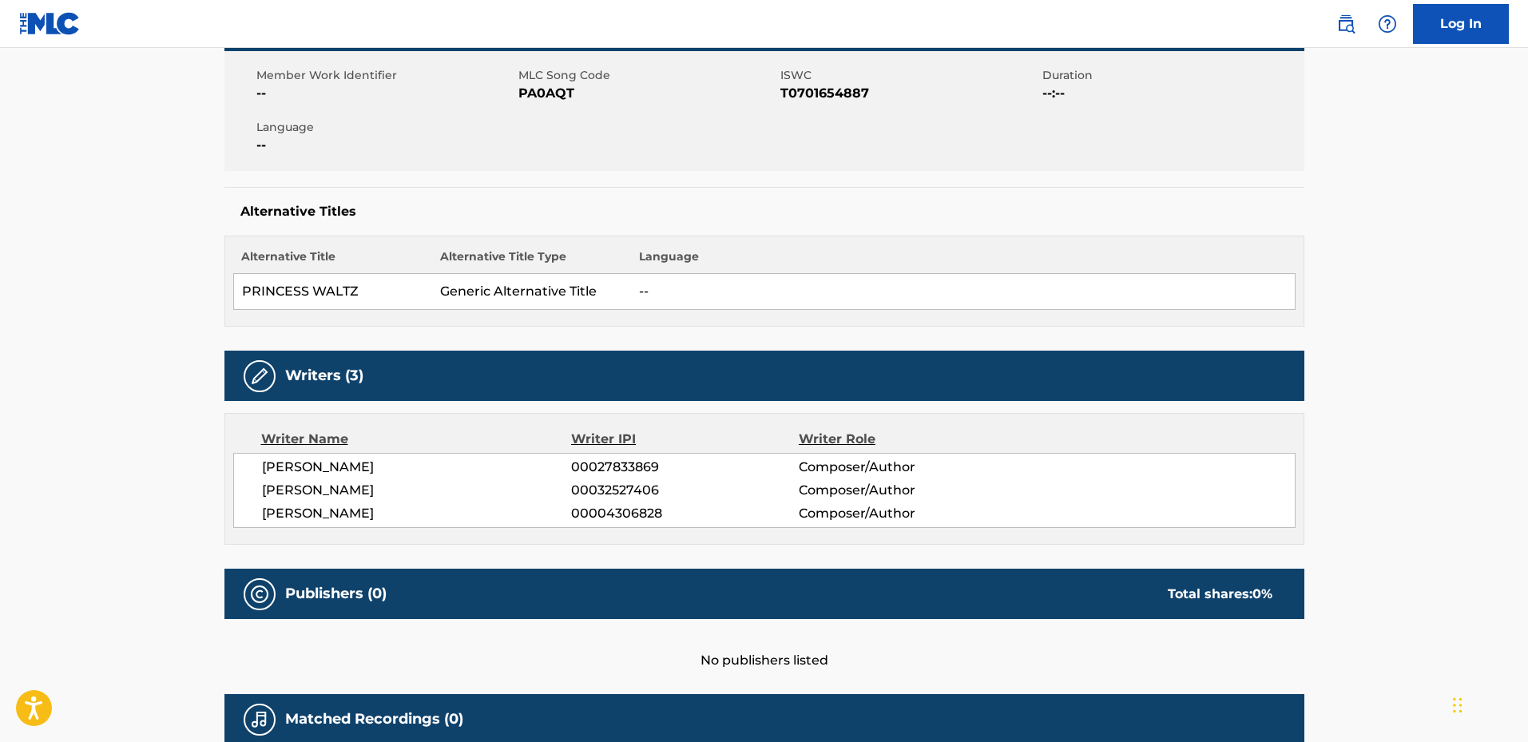
scroll to position [80, 0]
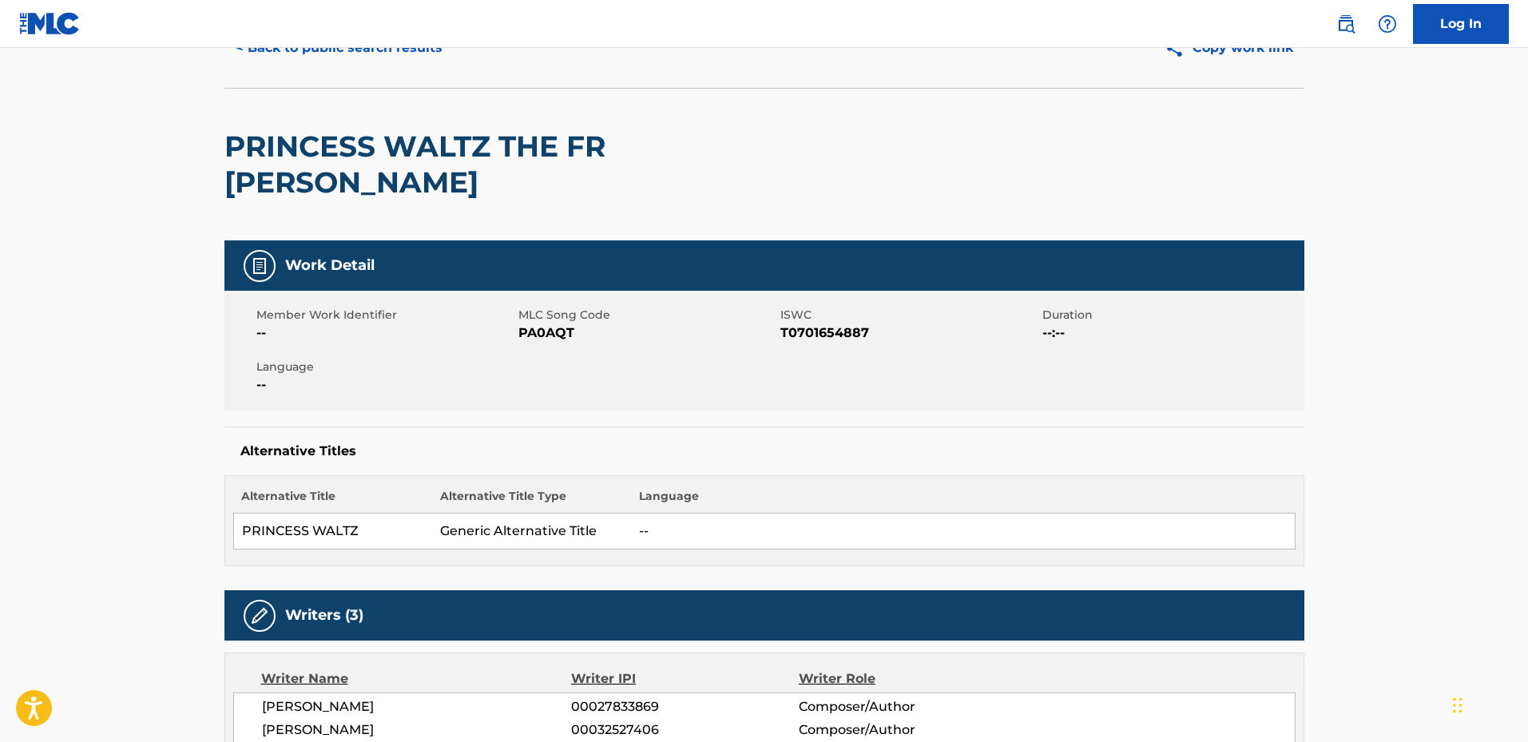
click at [829, 307] on span "ISWC" at bounding box center [910, 315] width 258 height 17
click at [829, 324] on span "T0701654887" at bounding box center [910, 333] width 258 height 19
copy span "T0701654887"
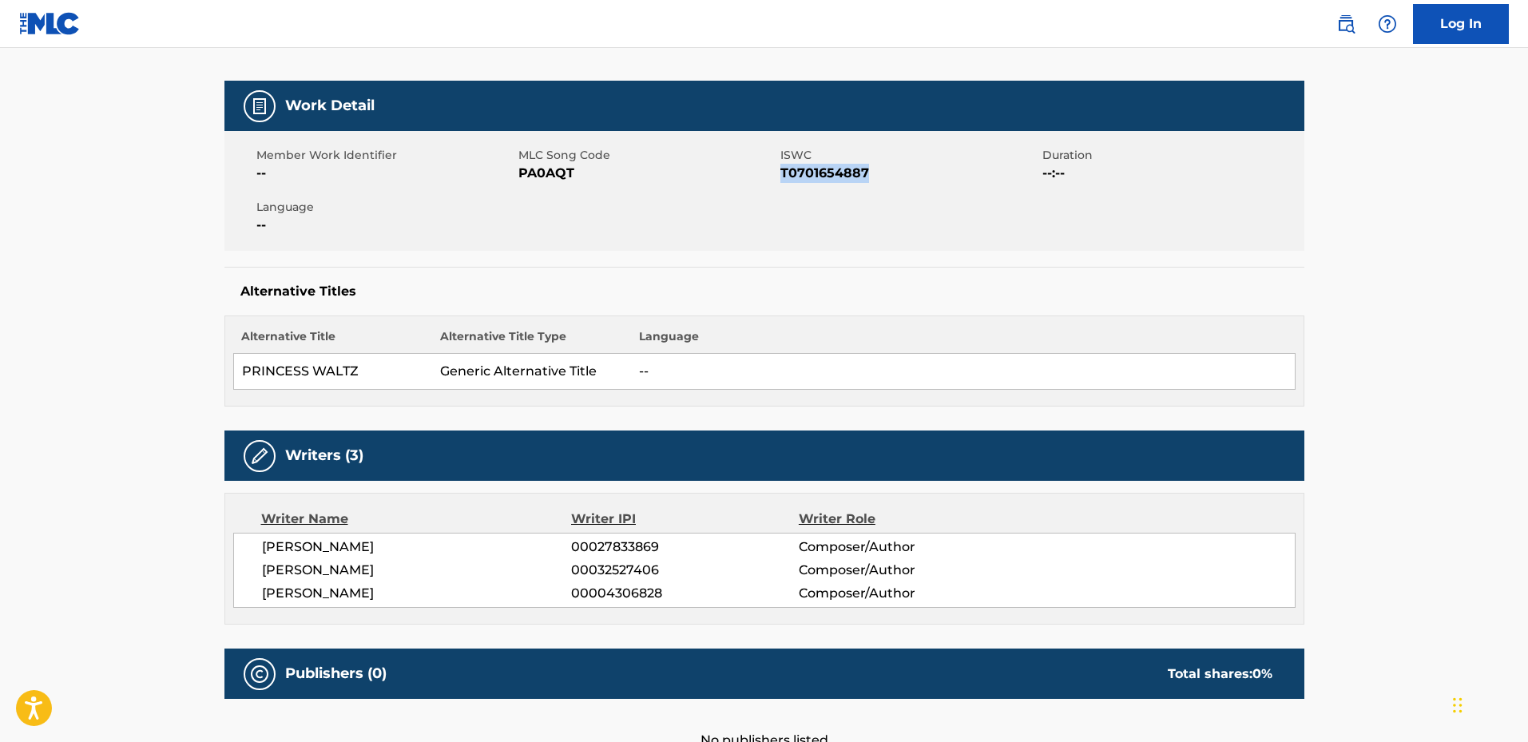
scroll to position [399, 0]
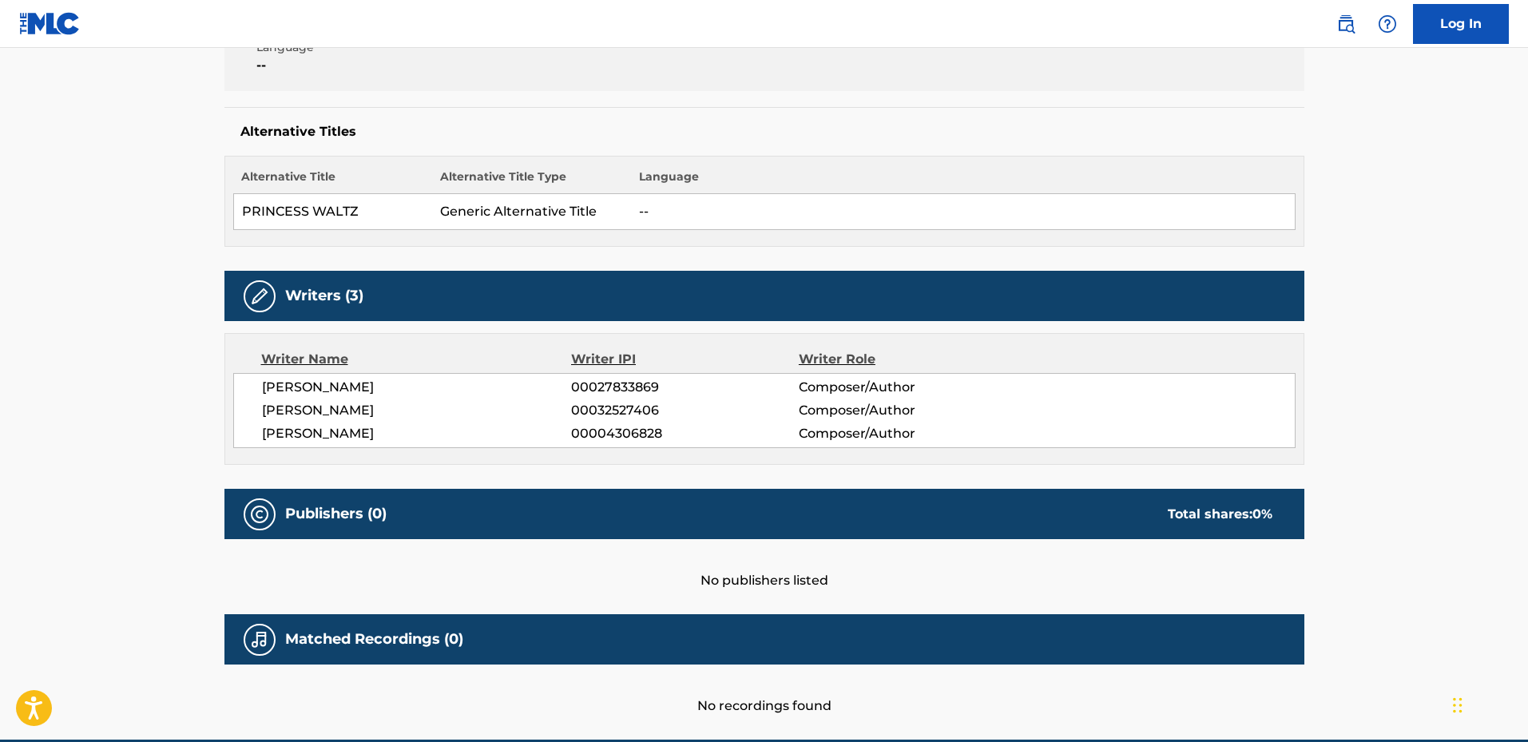
click at [562, 489] on div "Publishers (0) Total shares: 0 %" at bounding box center [764, 514] width 1080 height 50
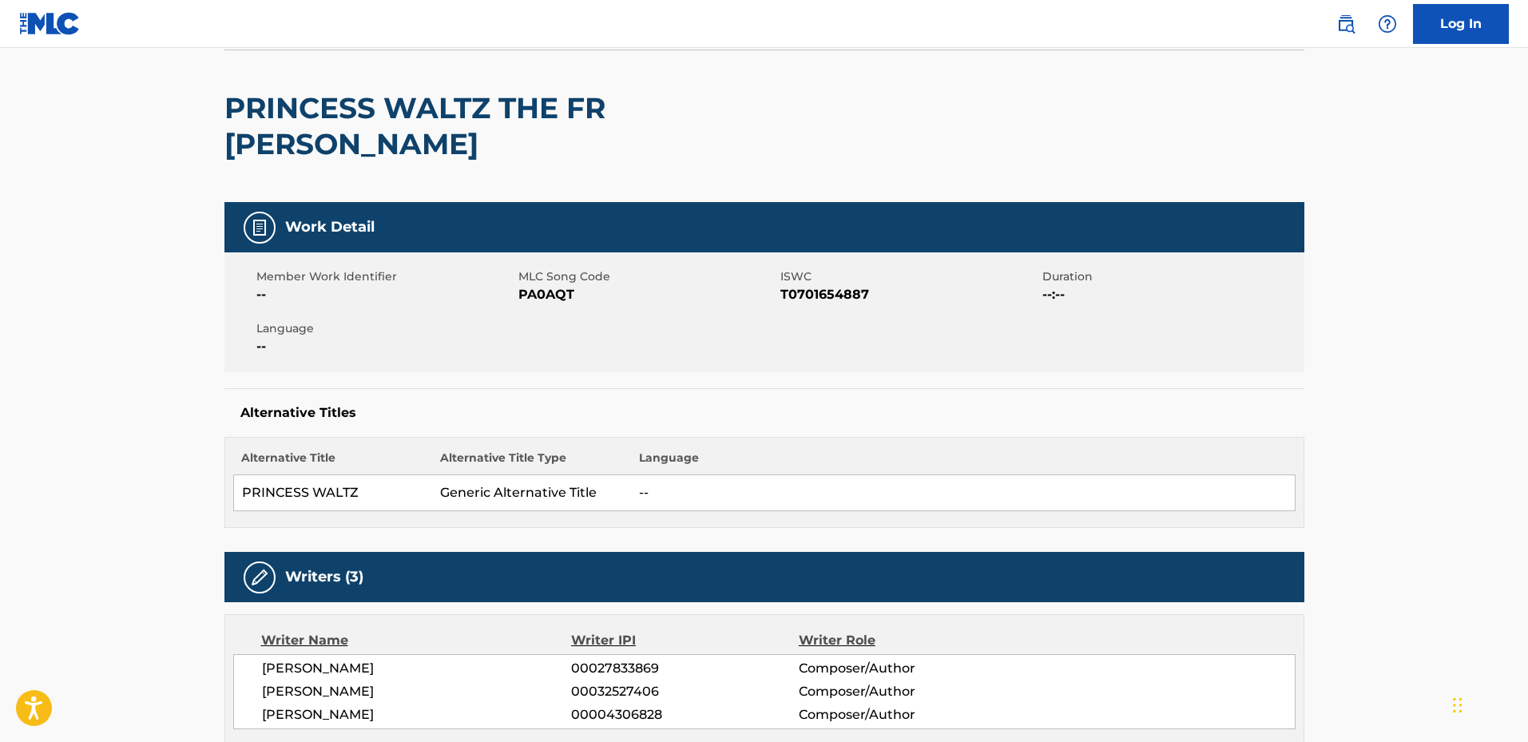
scroll to position [0, 0]
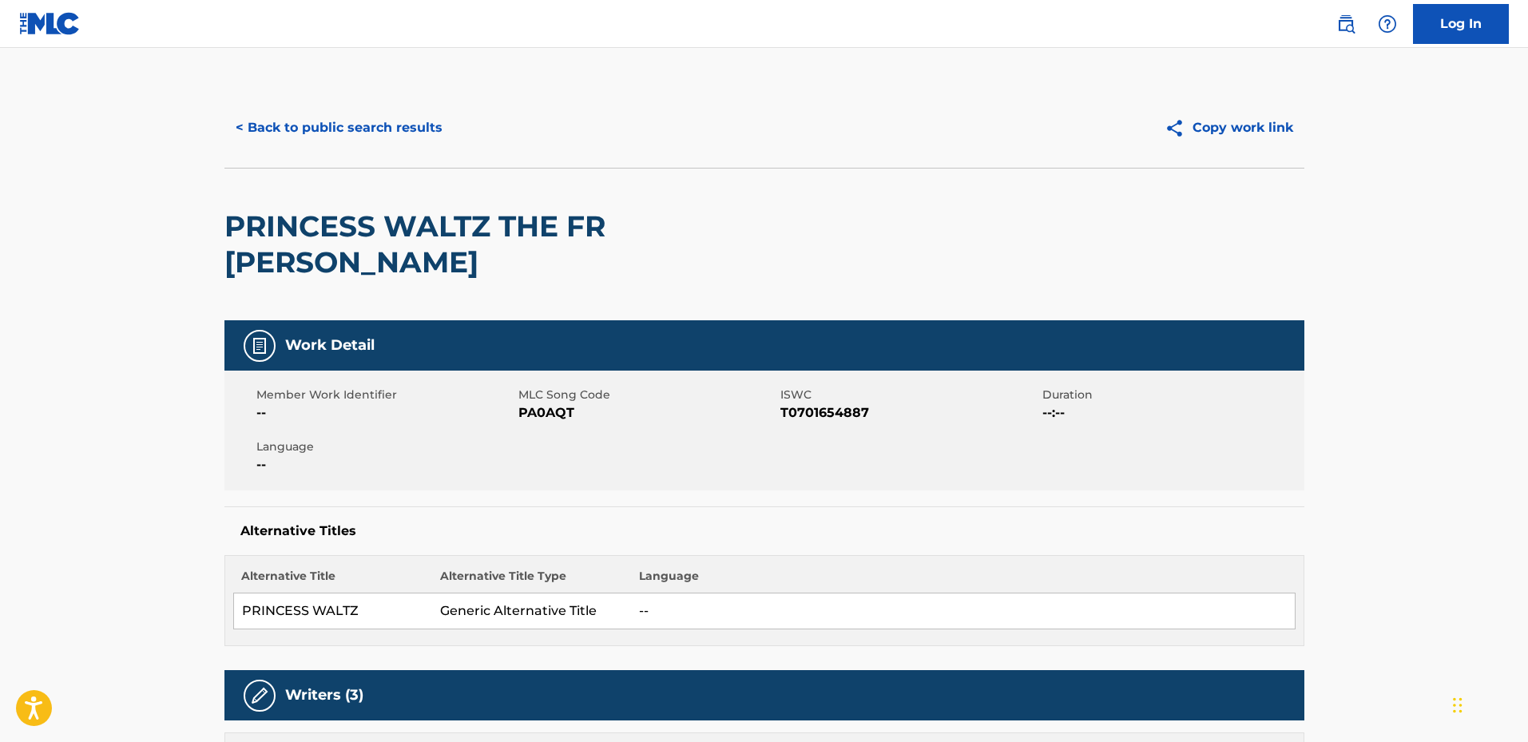
click at [318, 108] on button "< Back to public search results" at bounding box center [338, 128] width 229 height 40
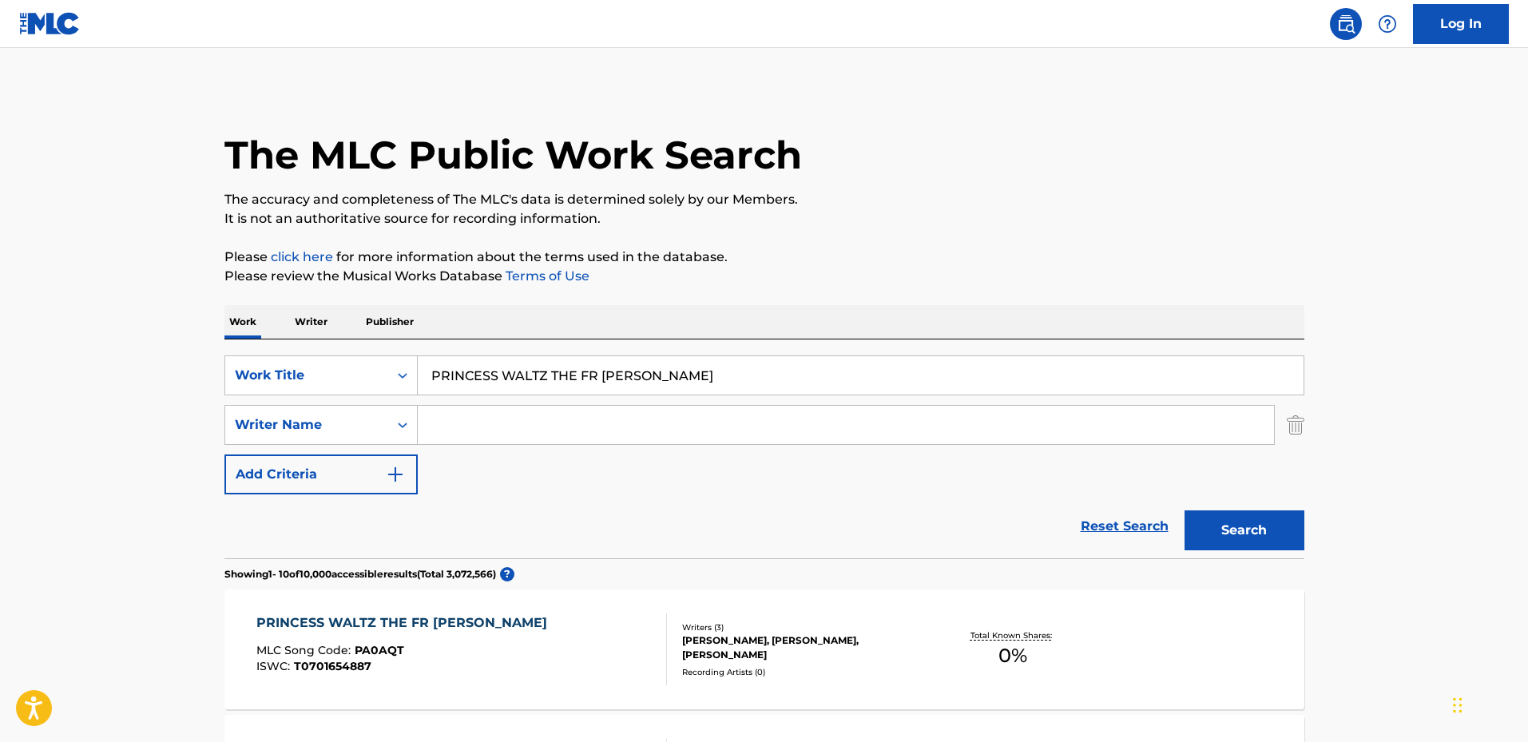
click at [574, 363] on input "PRINCESS WALTZ THE FR [PERSON_NAME]" at bounding box center [861, 375] width 886 height 38
paste input "7486Y"
type input "P7486Y"
click at [1185, 510] on button "Search" at bounding box center [1245, 530] width 120 height 40
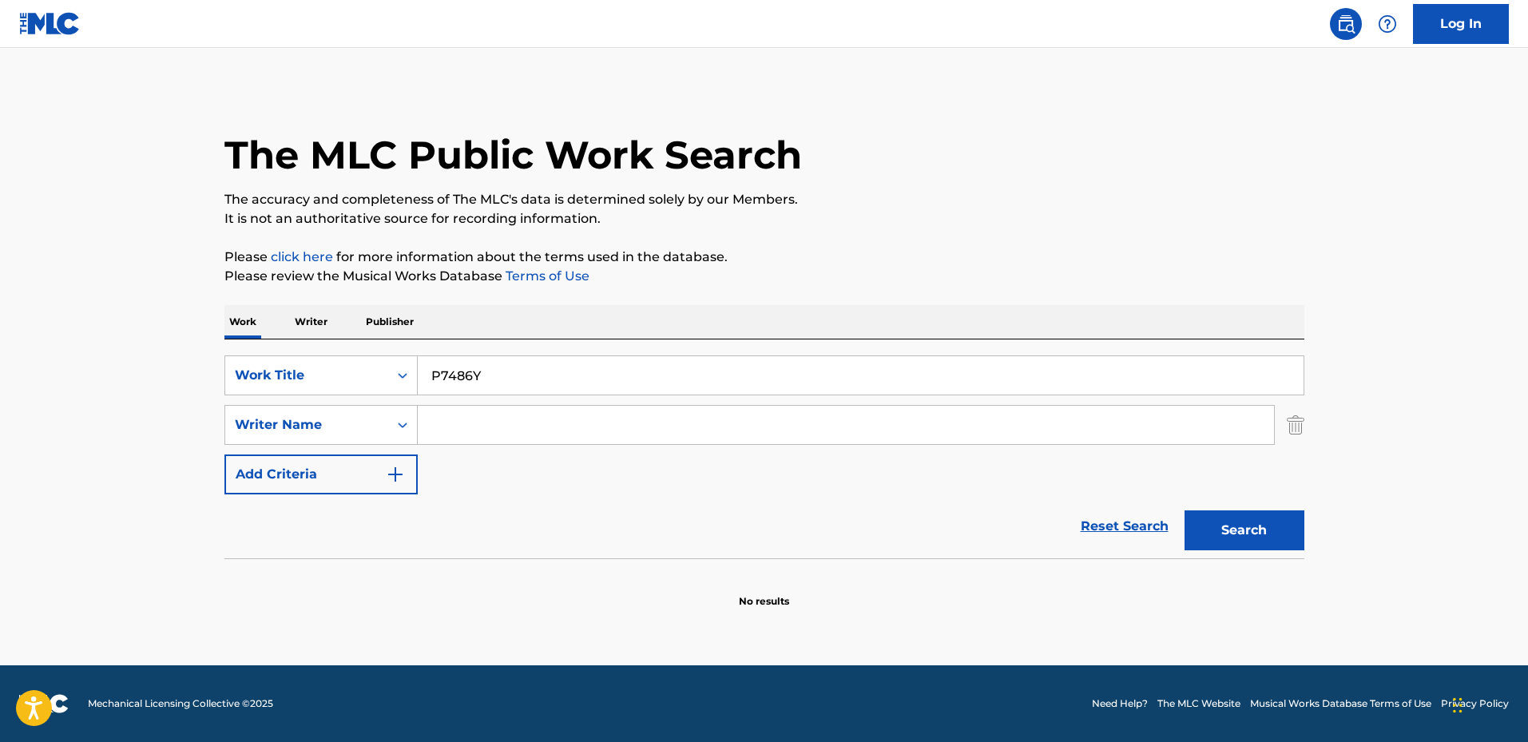
click at [97, 398] on main "The MLC Public Work Search The accuracy and completeness of The MLC's data is d…" at bounding box center [764, 357] width 1528 height 618
drag, startPoint x: 73, startPoint y: 367, endPoint x: 153, endPoint y: 236, distance: 153.5
click at [73, 367] on main "The MLC Public Work Search The accuracy and completeness of The MLC's data is d…" at bounding box center [764, 357] width 1528 height 618
click at [502, 379] on input "P7486Y" at bounding box center [861, 375] width 886 height 38
click at [506, 392] on input "P7486Y" at bounding box center [861, 375] width 886 height 38
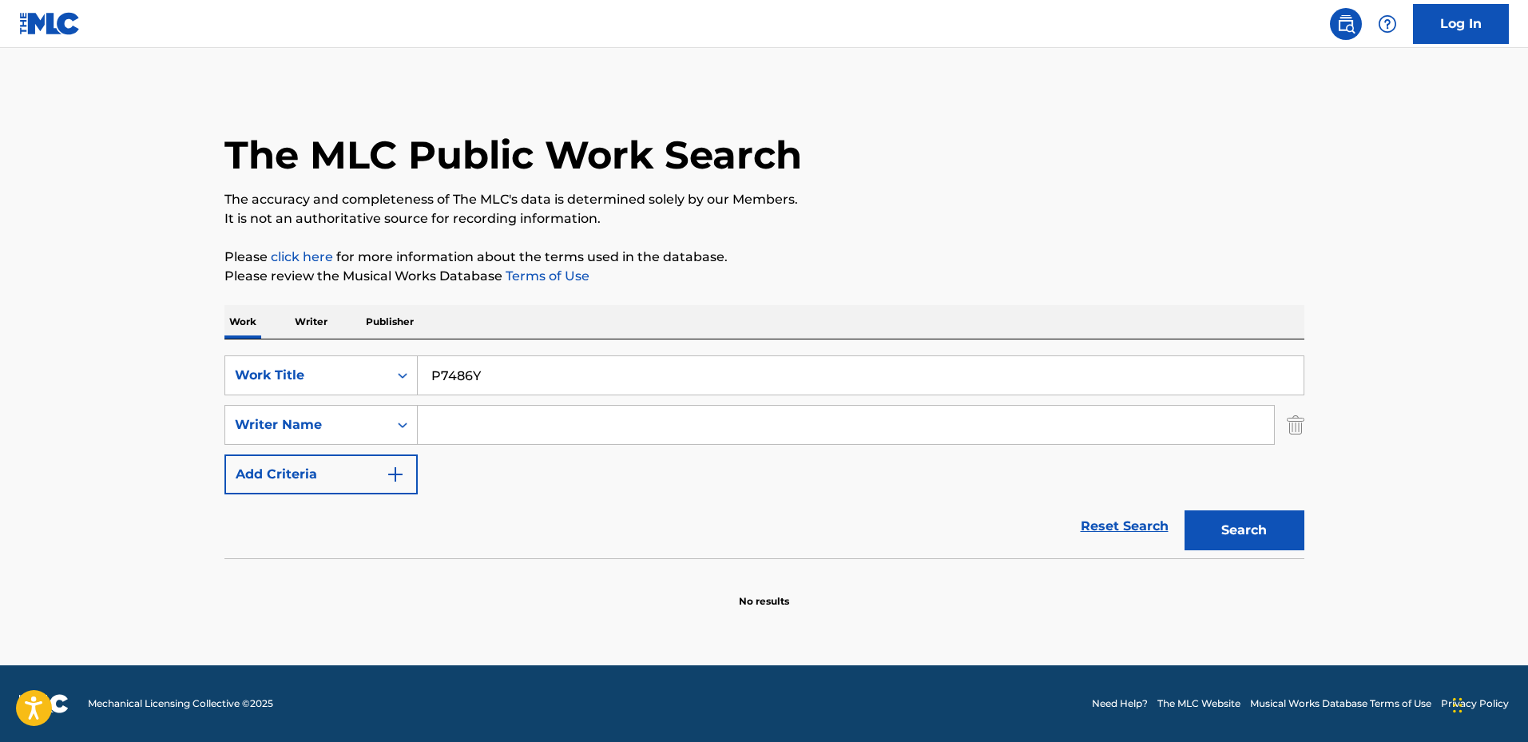
click at [506, 392] on input "P7486Y" at bounding box center [861, 375] width 886 height 38
